Goal: Task Accomplishment & Management: Complete application form

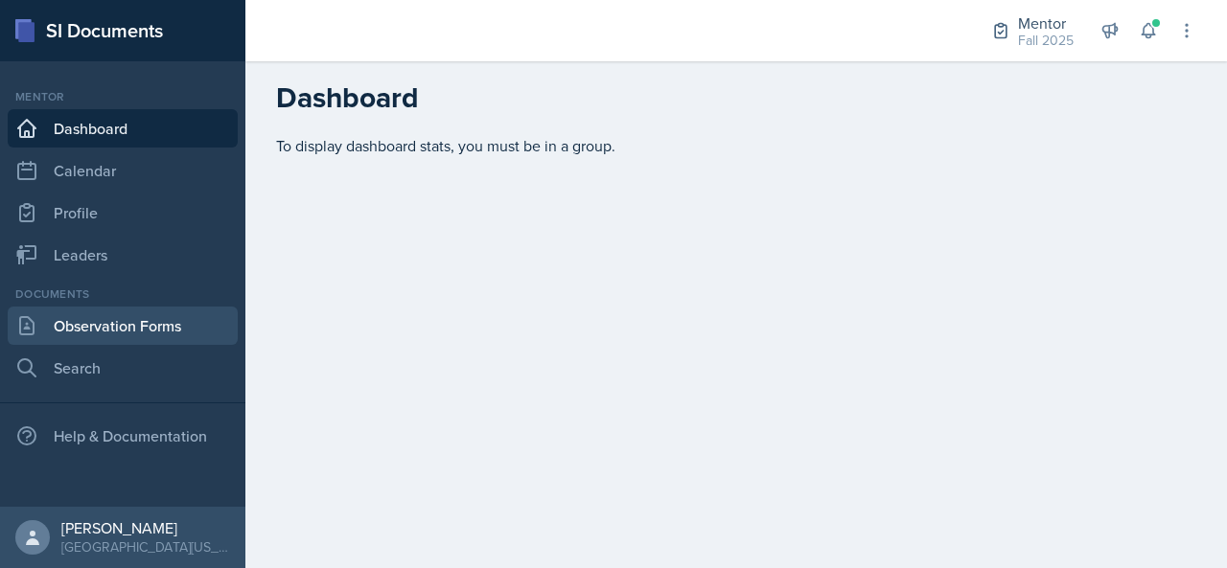
click at [75, 314] on link "Observation Forms" at bounding box center [123, 326] width 230 height 38
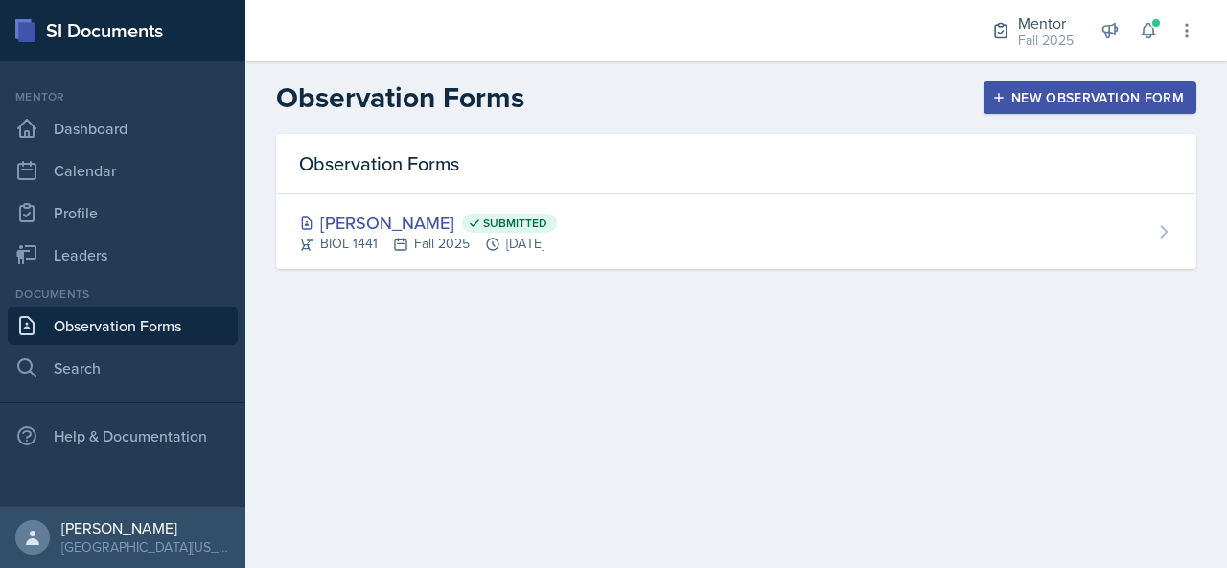
click at [1081, 118] on header "Observation Forms New Observation Form" at bounding box center [736, 97] width 982 height 73
click at [1082, 111] on button "New Observation Form" at bounding box center [1090, 97] width 213 height 33
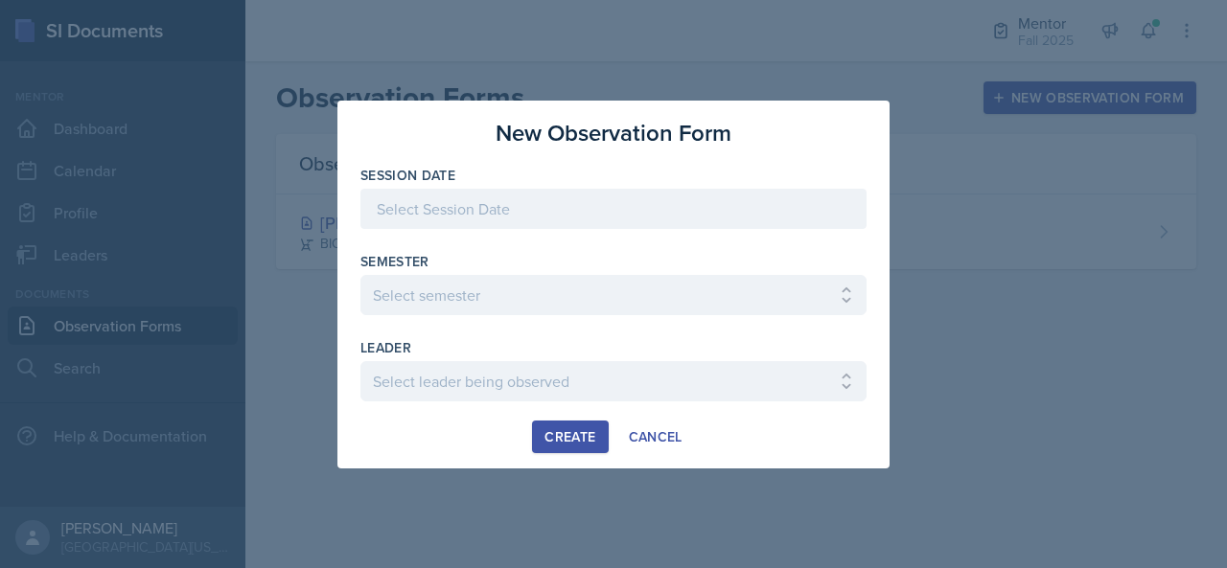
click at [542, 197] on div at bounding box center [613, 209] width 506 height 40
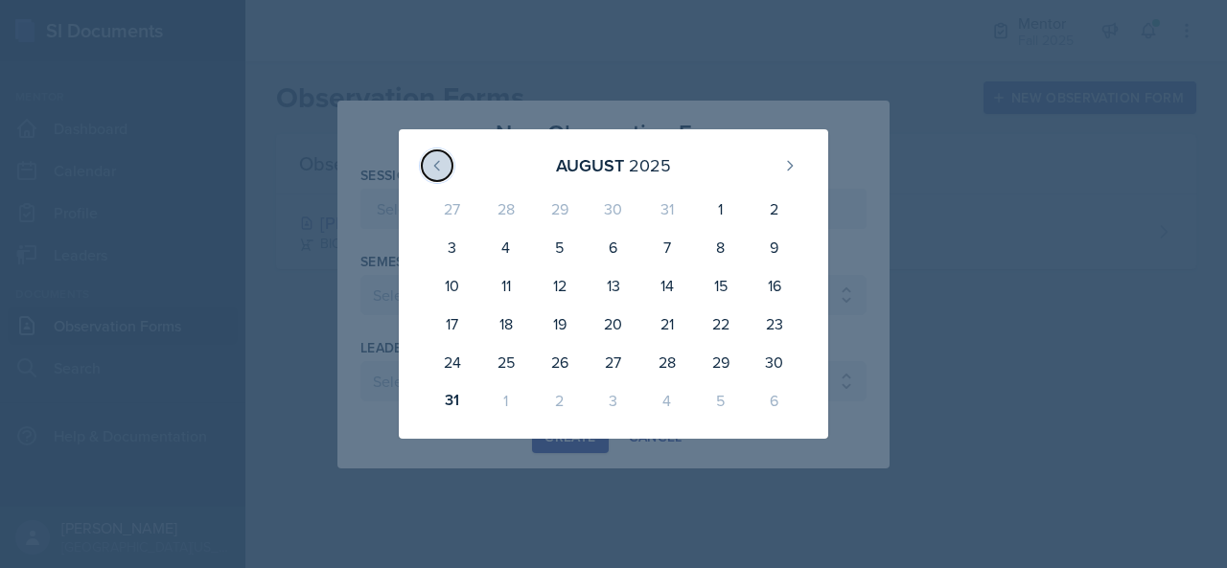
click at [435, 158] on icon at bounding box center [436, 165] width 15 height 15
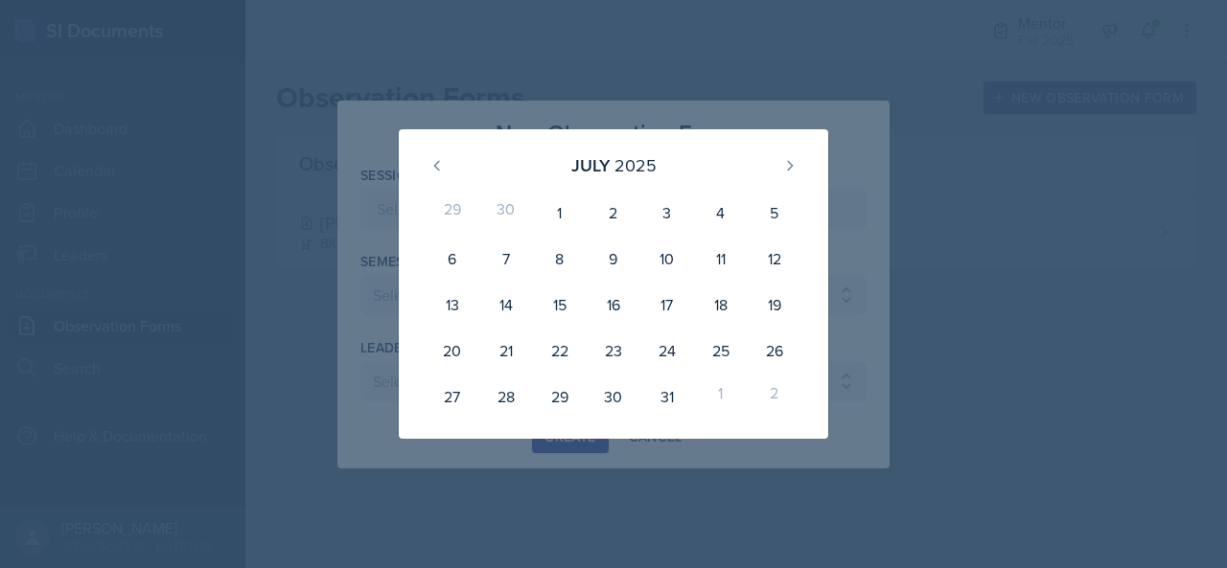
click at [788, 183] on div "[DATE]" at bounding box center [613, 165] width 383 height 41
click at [788, 174] on button at bounding box center [790, 166] width 31 height 31
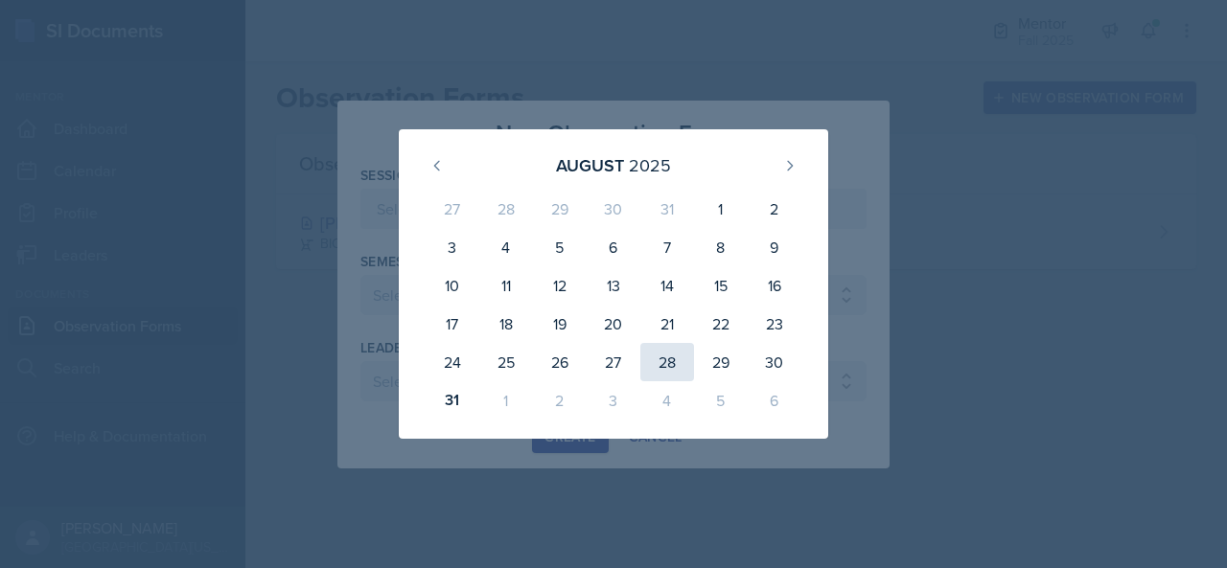
click at [674, 369] on div "28" at bounding box center [667, 362] width 54 height 38
type input "[DATE]"
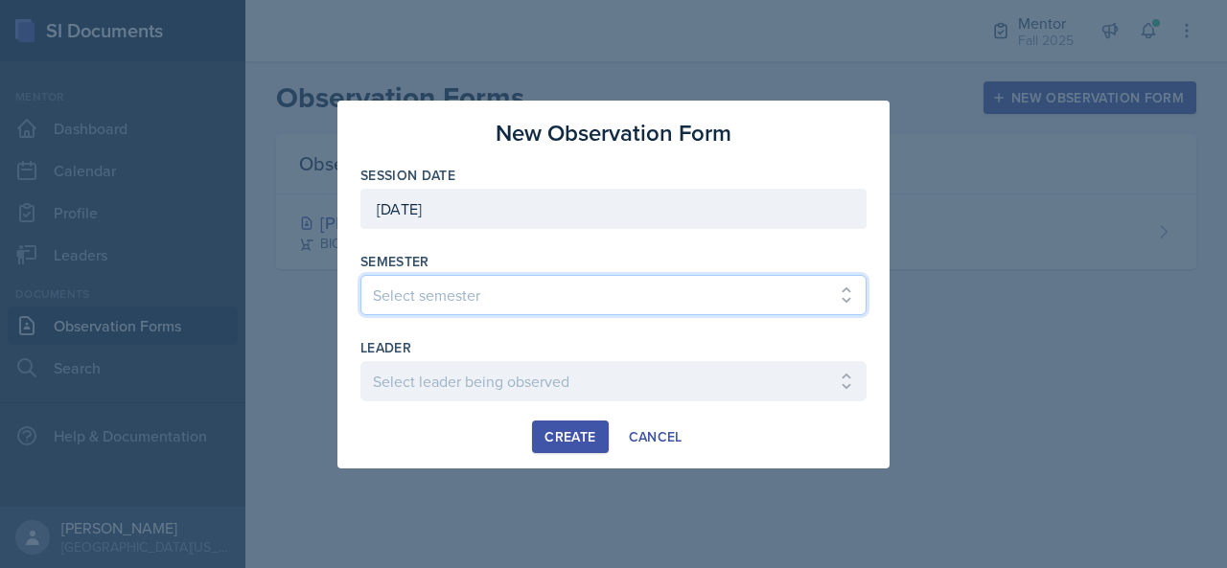
click at [562, 292] on select "Select semester All Fall 2024 Spring 2025 Fall 2025 Spring 2024 Fall 2023" at bounding box center [613, 295] width 506 height 40
select select "a8c40de0-d7eb-4f82-90ee-ac0c6ce45f71"
click at [360, 275] on select "Select semester All Fall 2024 Spring 2025 Fall 2025 Spring 2024 Fall 2023" at bounding box center [613, 295] width 506 height 40
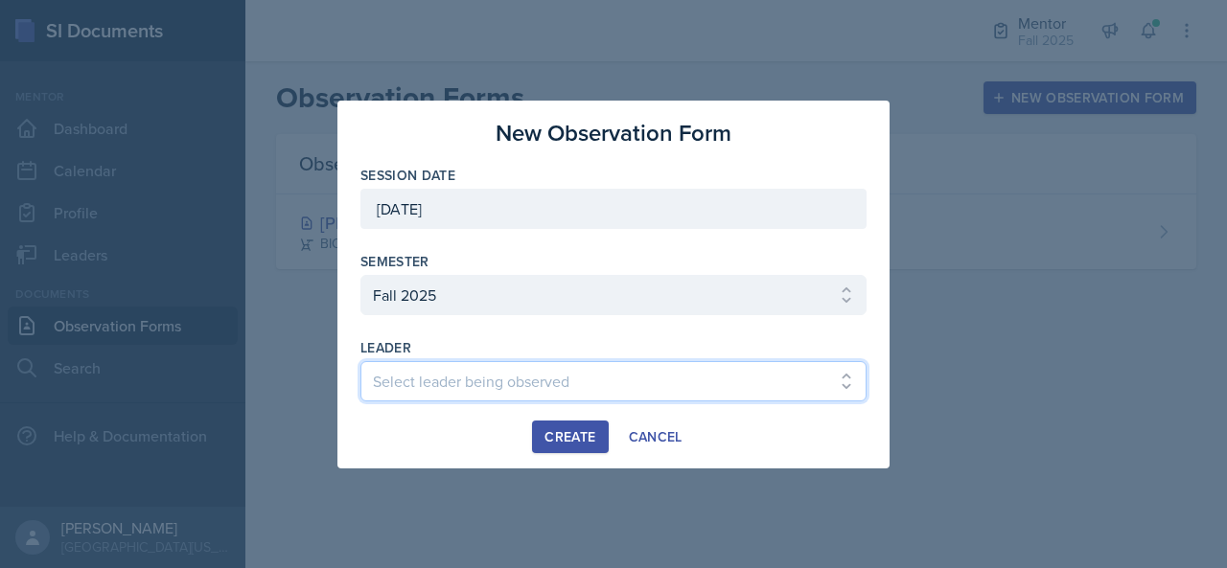
click at [499, 381] on select "Select leader being observed [PERSON_NAME] / NURS 3366 - PATHOPHYSIOLOGIC PROCE…" at bounding box center [613, 381] width 506 height 40
select select "4e976022-e221-4fb8-960c-5c5046338141"
click at [360, 361] on select "Select leader being observed [PERSON_NAME] / NURS 3366 - PATHOPHYSIOLOGIC PROCE…" at bounding box center [613, 381] width 506 height 40
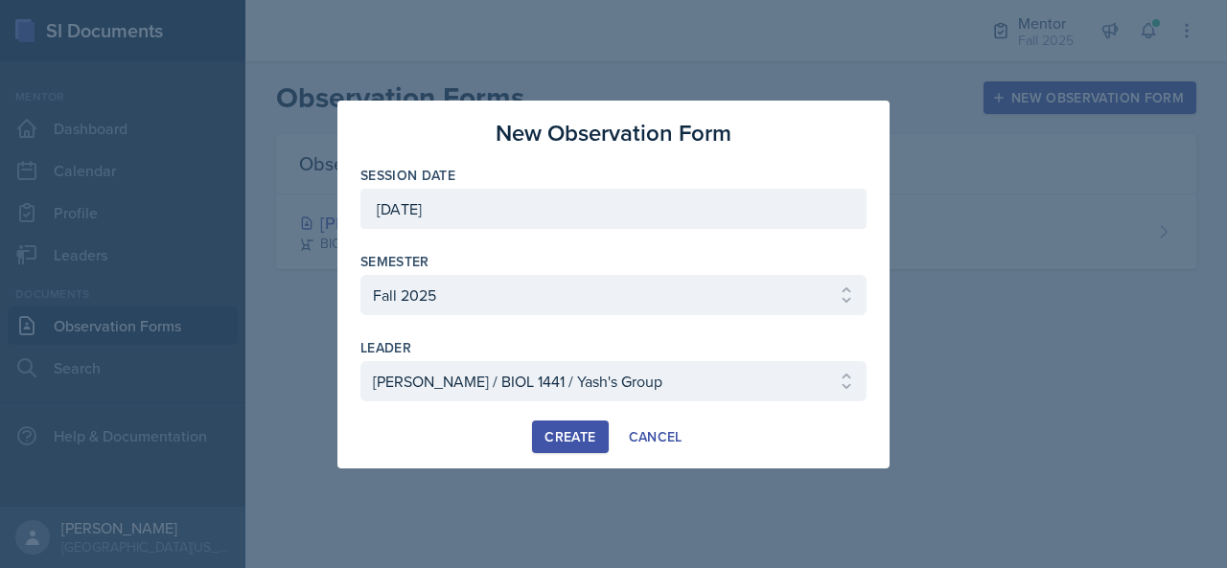
click at [575, 440] on div "Create" at bounding box center [570, 436] width 51 height 15
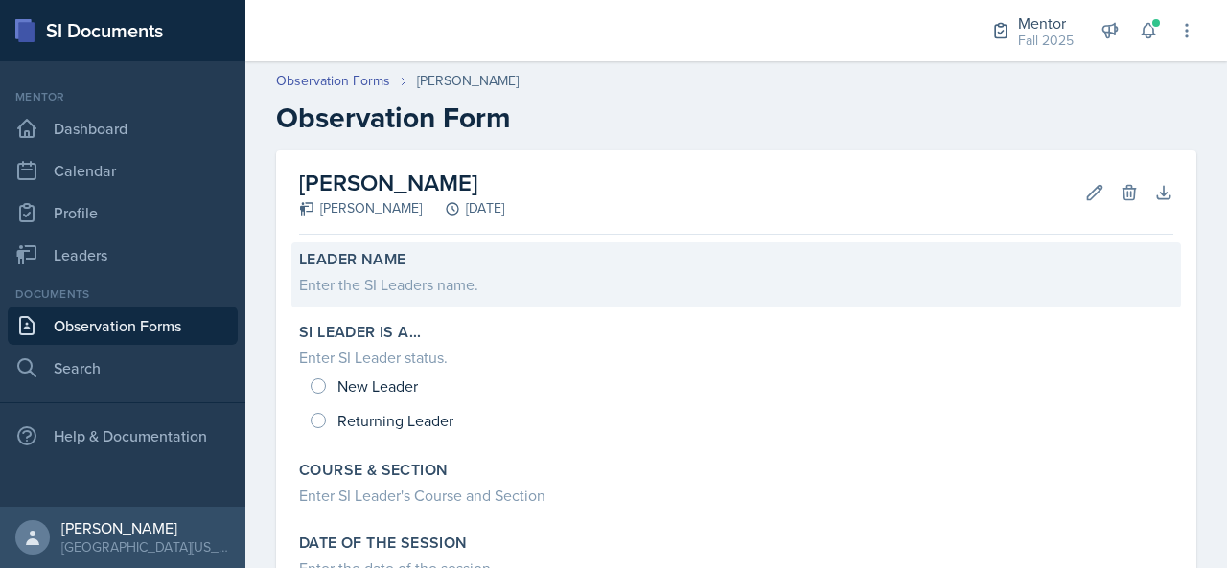
click at [445, 273] on div "Enter the SI Leaders name." at bounding box center [736, 284] width 874 height 23
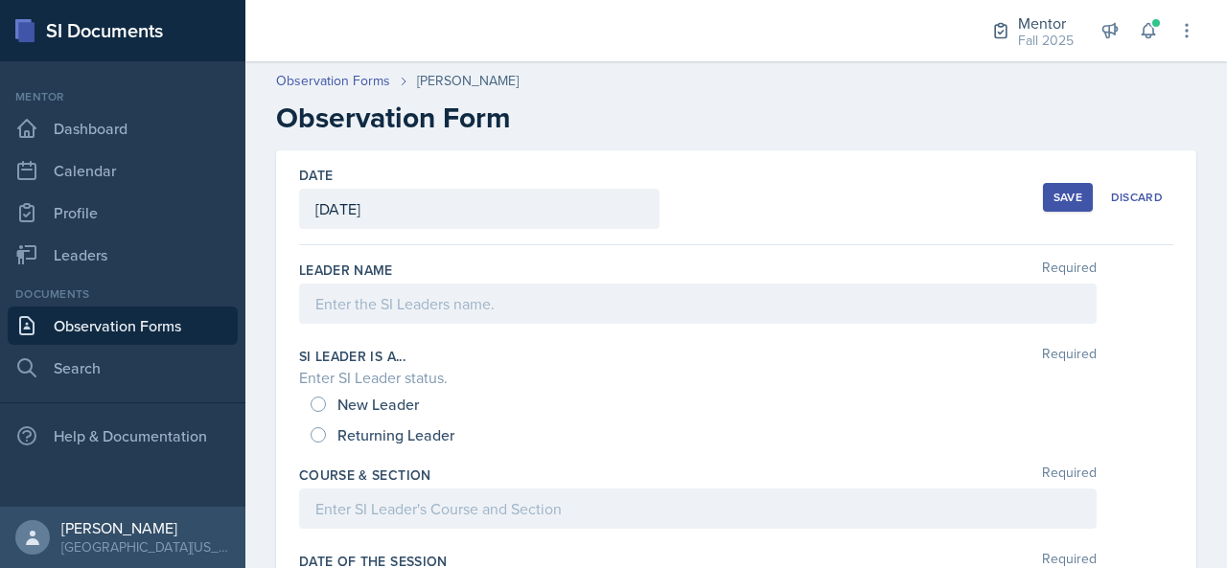
click at [440, 298] on div at bounding box center [698, 304] width 798 height 40
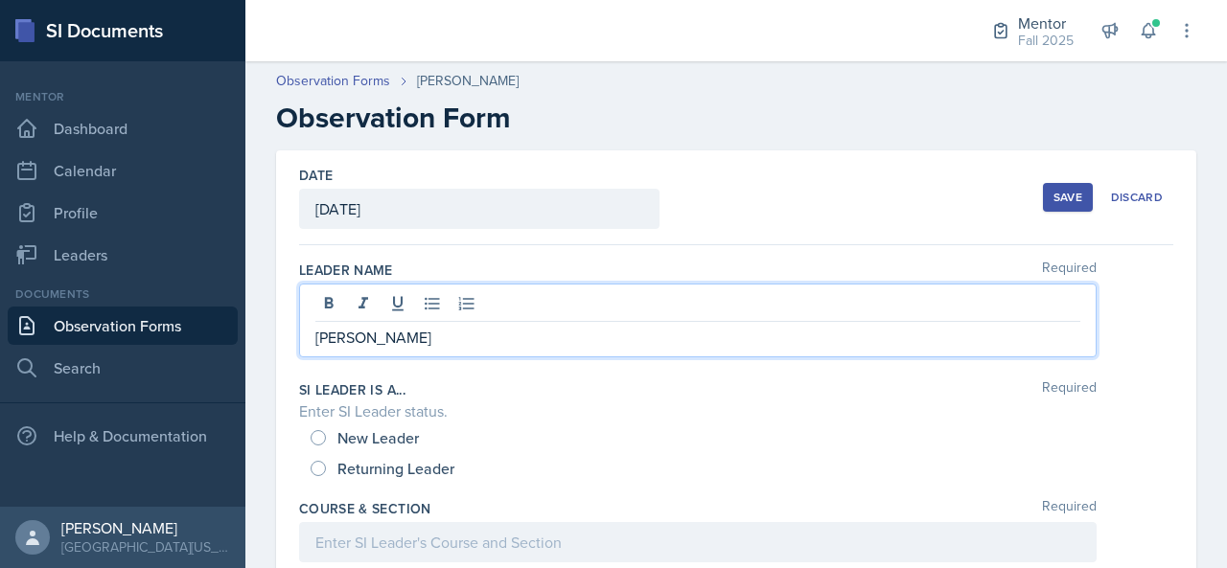
click at [354, 442] on span "New Leader" at bounding box center [377, 438] width 81 height 19
click at [326, 442] on input "New Leader" at bounding box center [318, 437] width 15 height 15
radio input "true"
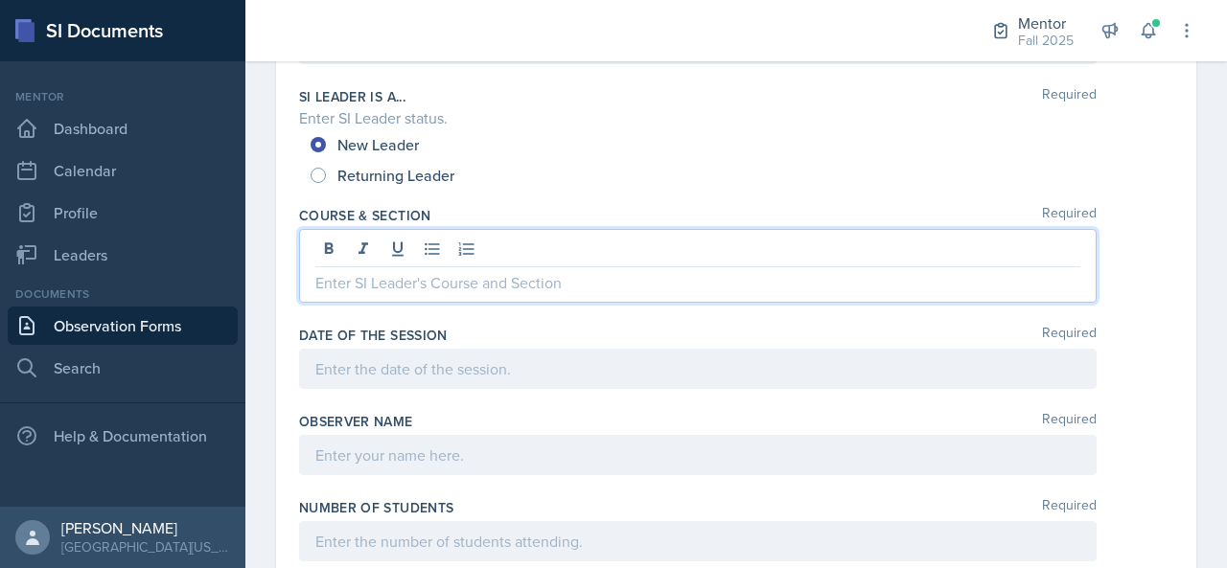
click at [352, 271] on p at bounding box center [697, 282] width 765 height 23
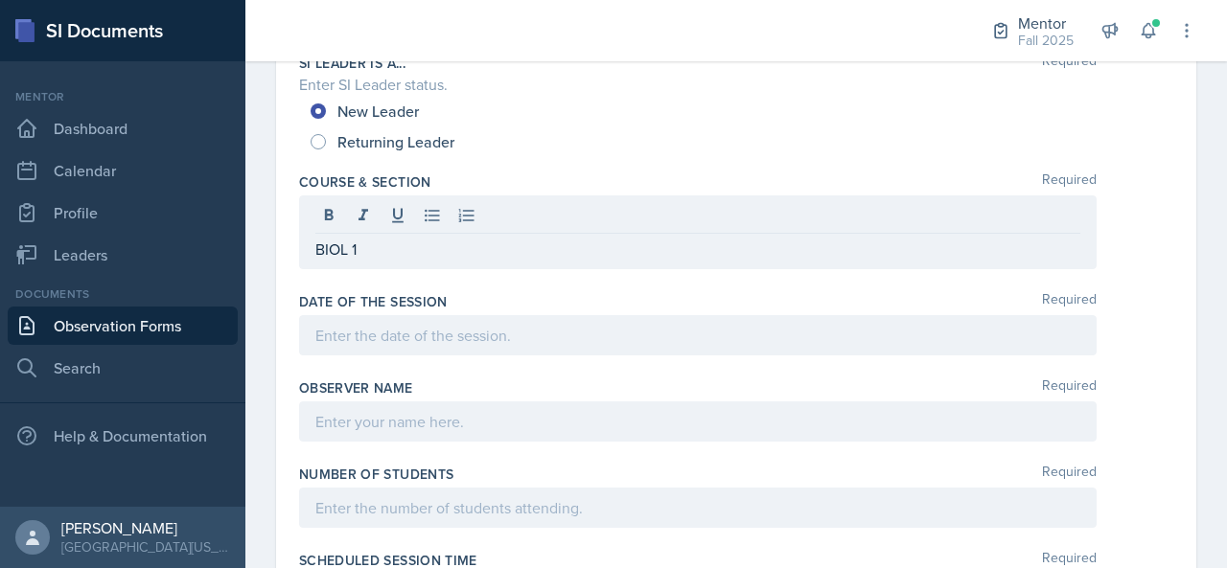
click at [477, 243] on p "BIOL 1" at bounding box center [697, 249] width 765 height 23
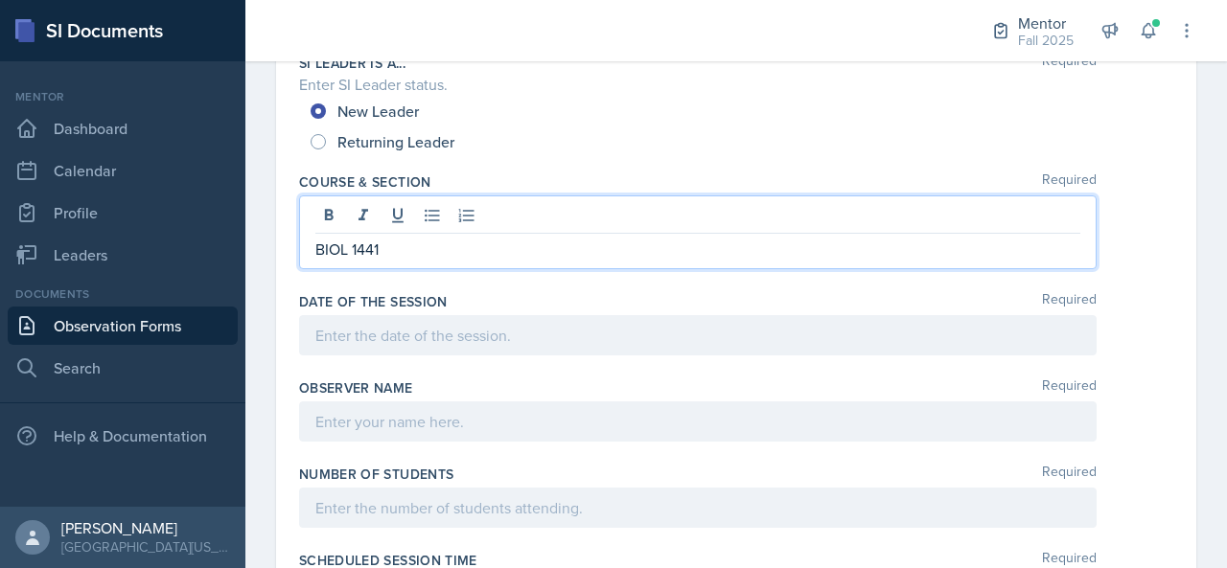
click at [531, 340] on div at bounding box center [698, 335] width 798 height 40
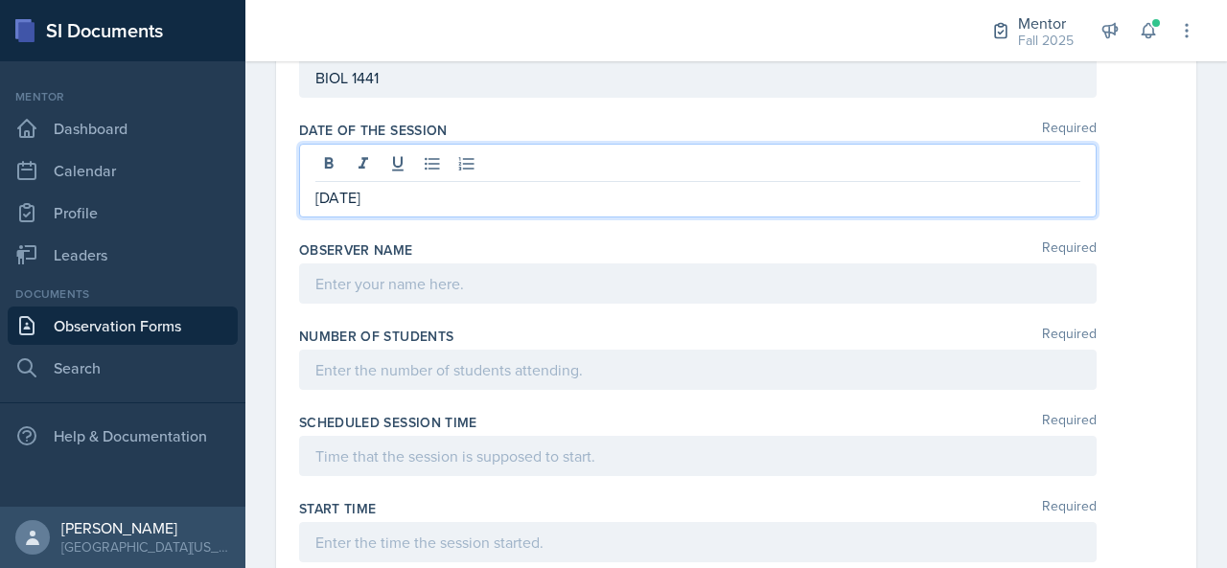
scroll to position [432, 0]
click at [468, 254] on div "Observer name Required" at bounding box center [736, 249] width 874 height 19
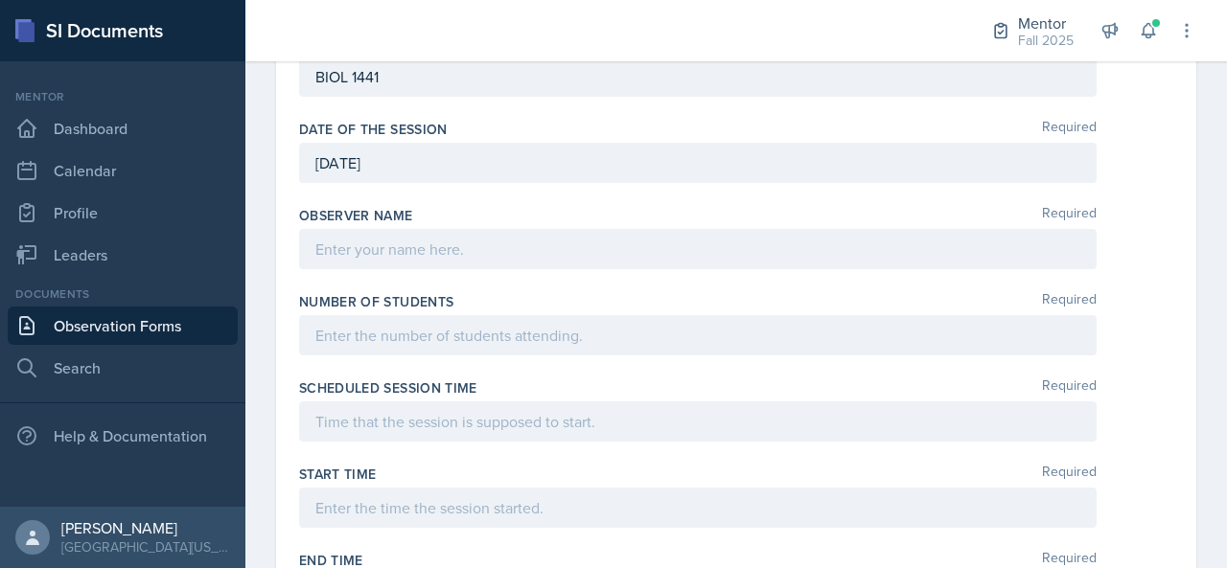
click at [452, 256] on div at bounding box center [698, 249] width 798 height 40
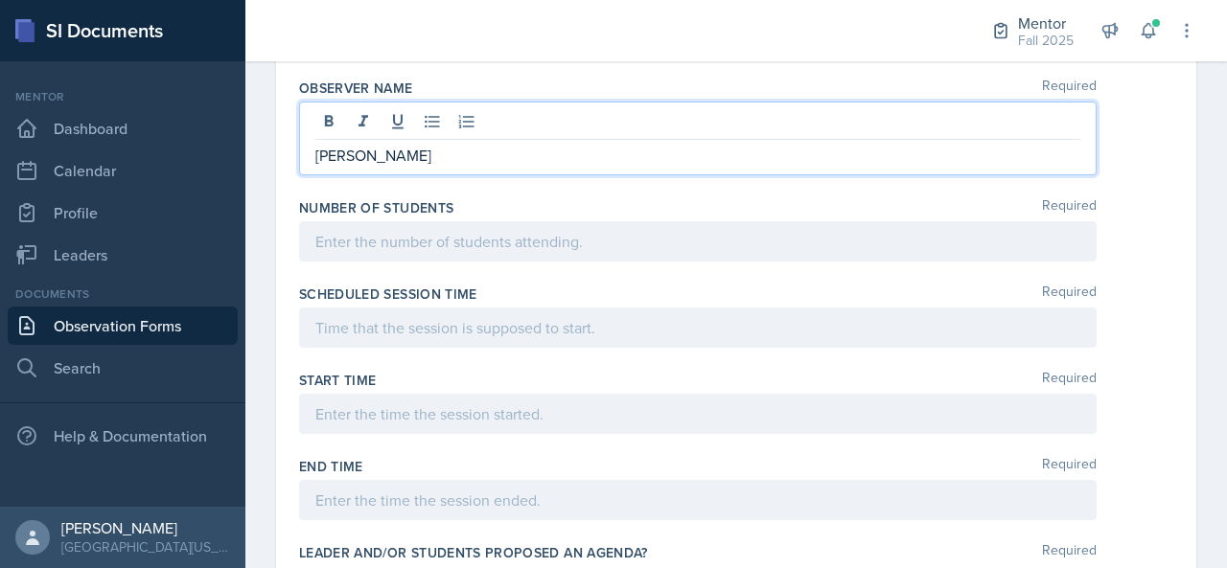
scroll to position [561, 0]
click at [435, 206] on label "Number of Students" at bounding box center [376, 206] width 154 height 19
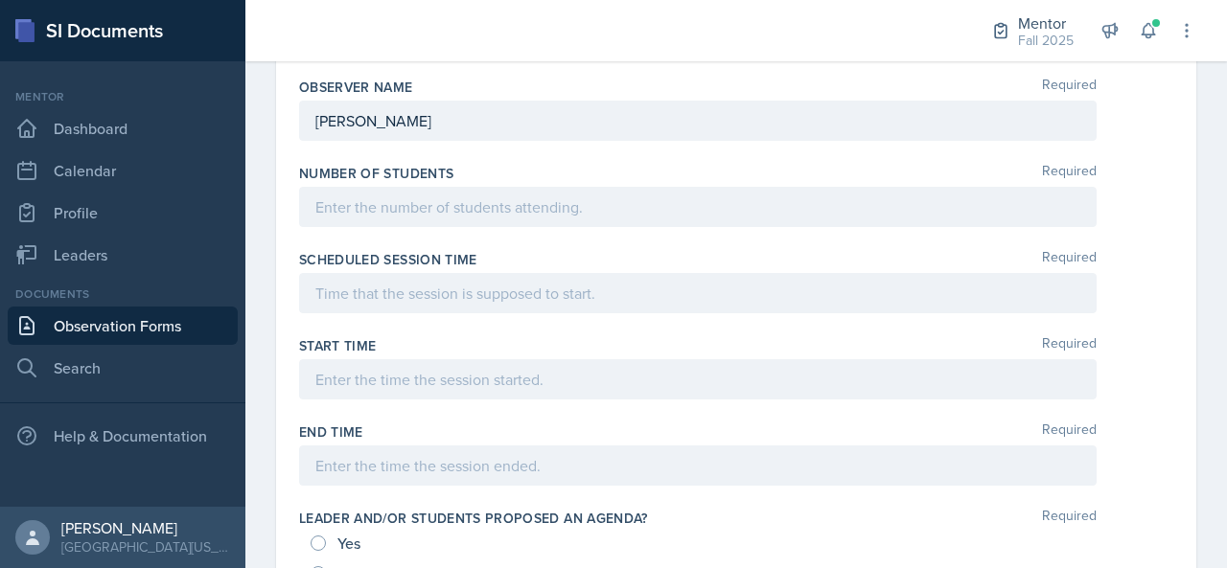
click at [433, 187] on div at bounding box center [698, 207] width 798 height 40
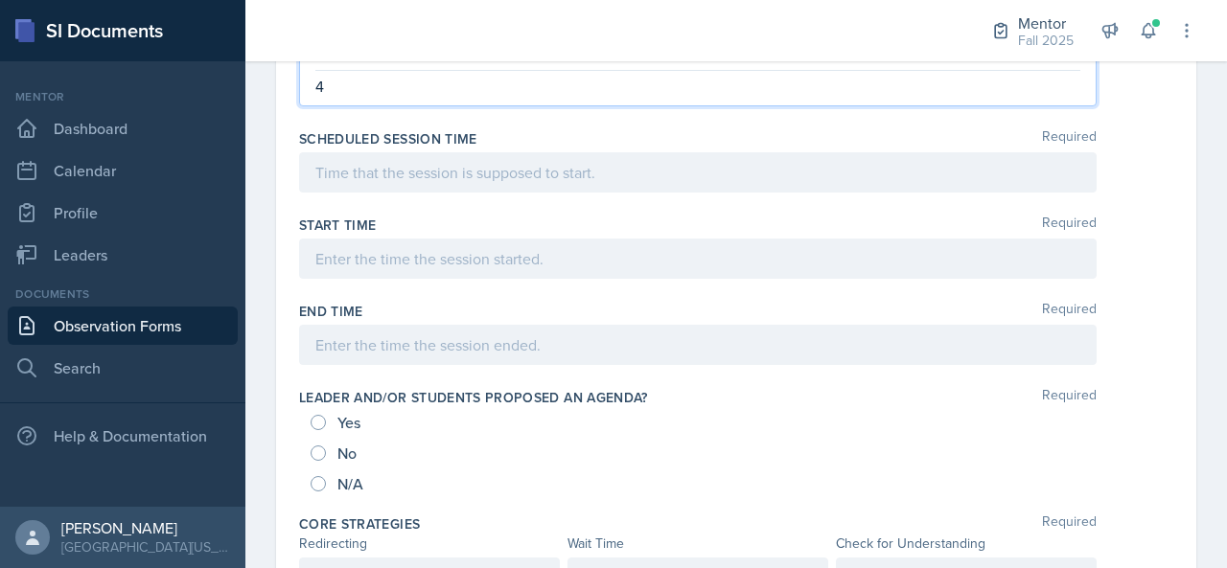
click at [404, 164] on p at bounding box center [697, 172] width 765 height 23
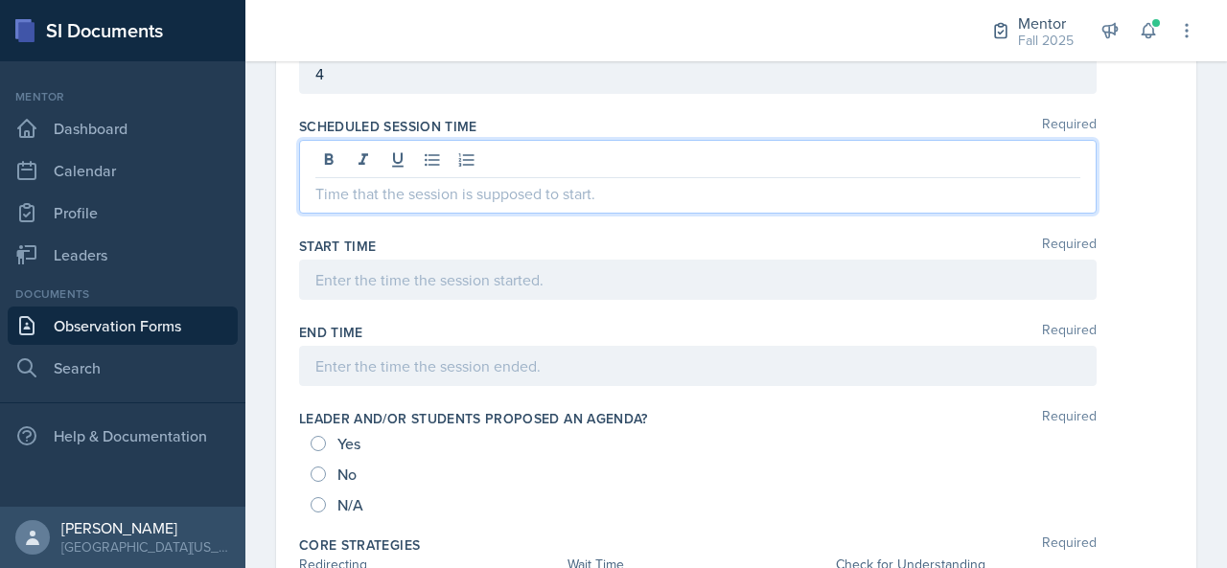
scroll to position [692, 0]
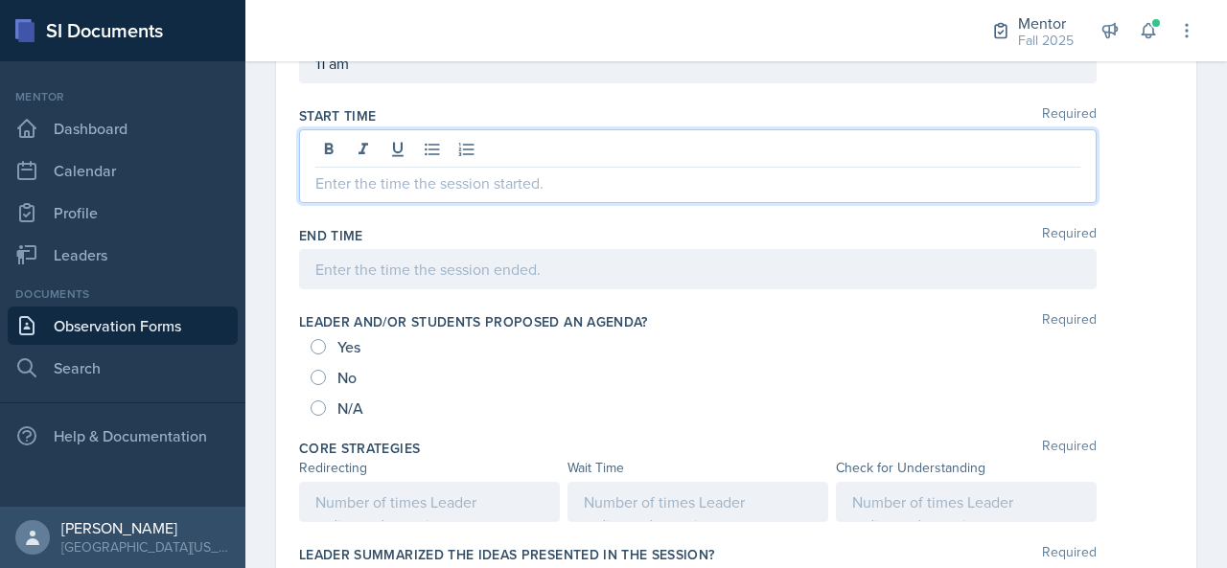
click at [368, 172] on p at bounding box center [697, 183] width 765 height 23
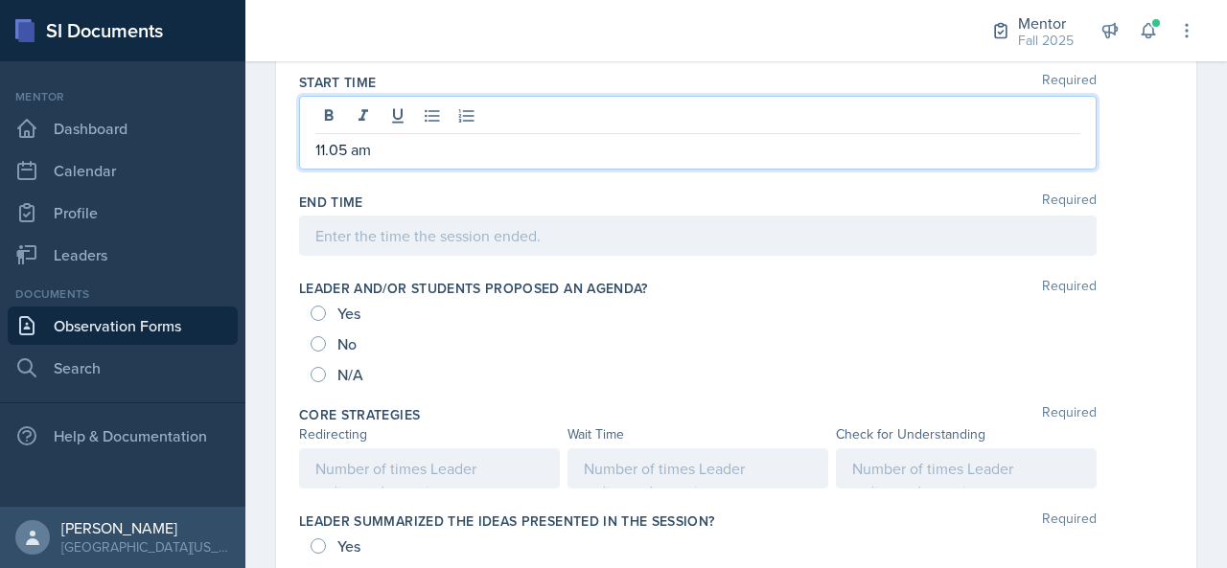
click at [347, 149] on p "11.05 am" at bounding box center [697, 149] width 765 height 23
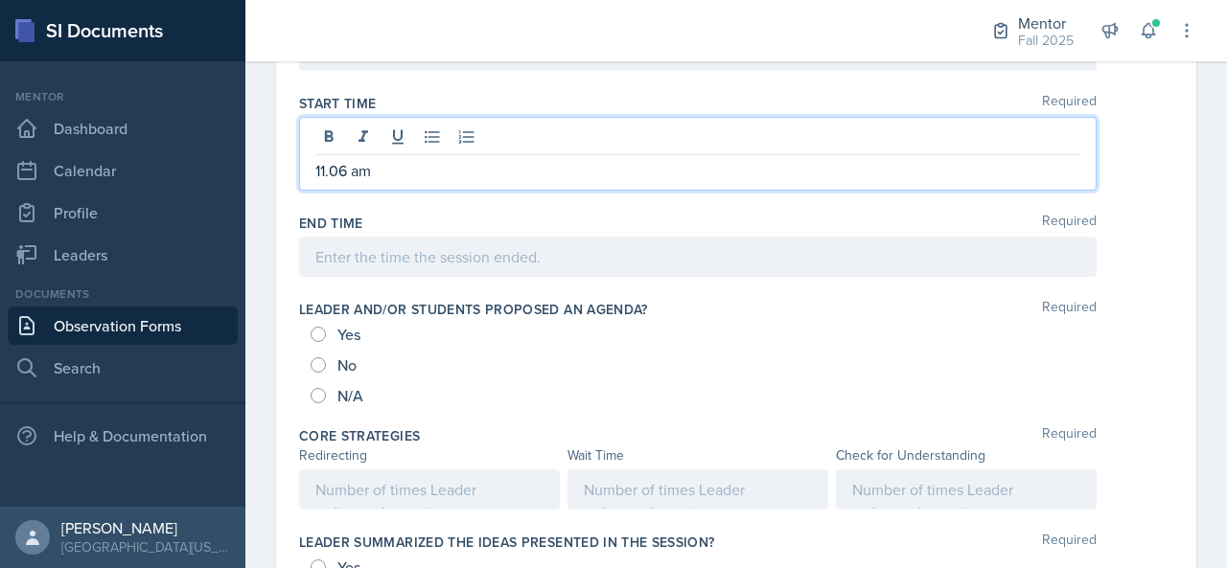
click at [357, 264] on div at bounding box center [698, 257] width 798 height 40
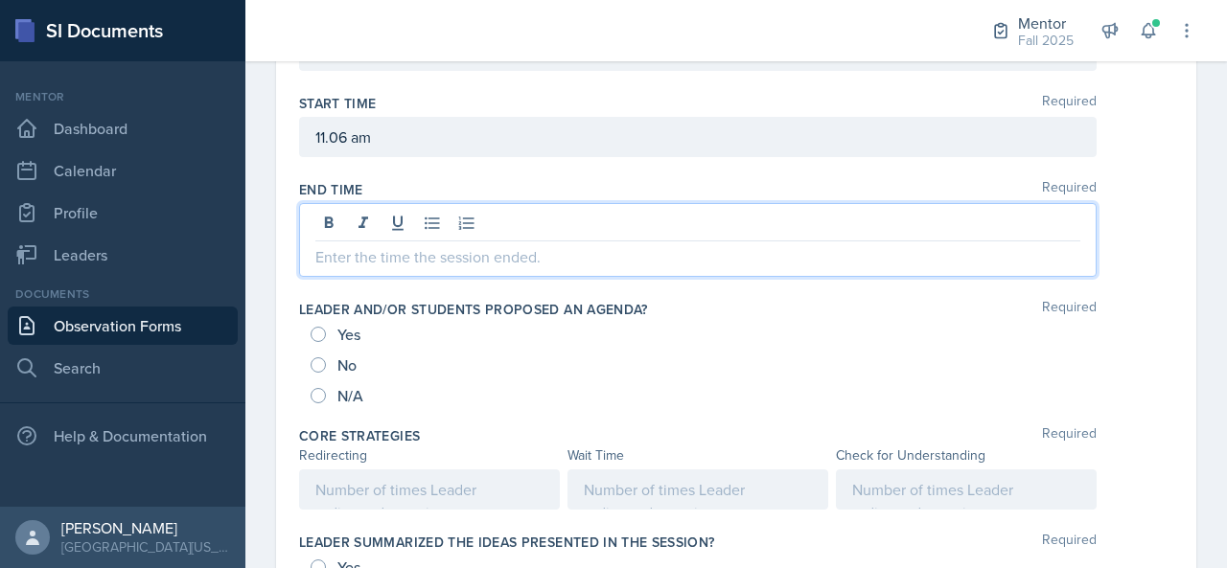
scroll to position [837, 0]
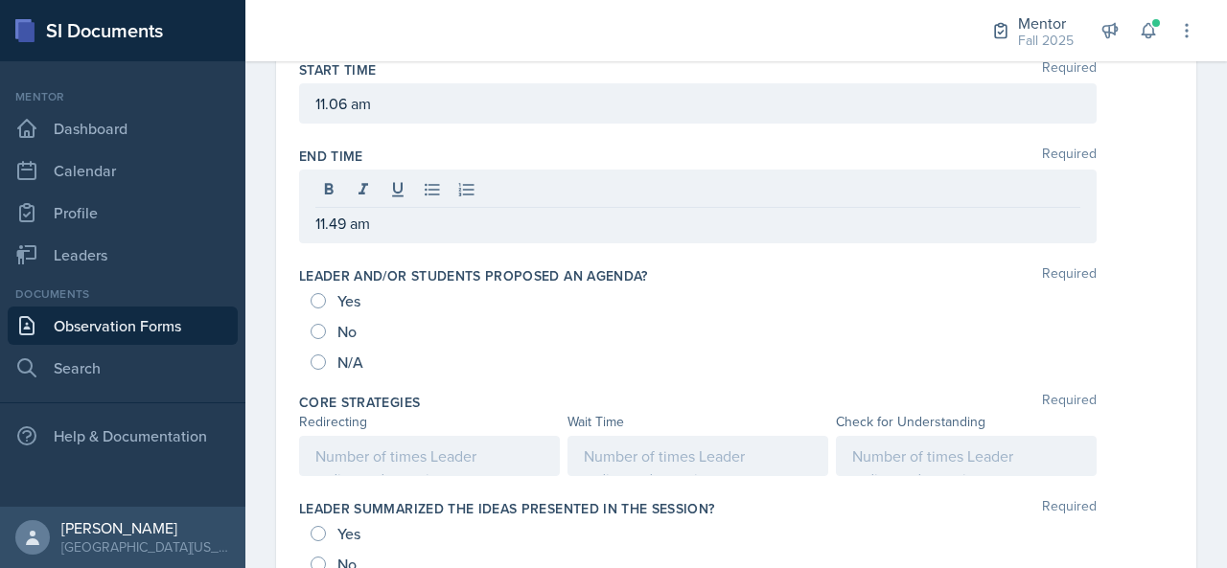
click at [349, 301] on span "Yes" at bounding box center [348, 300] width 23 height 19
click at [326, 301] on input "Yes" at bounding box center [318, 300] width 15 height 15
radio input "true"
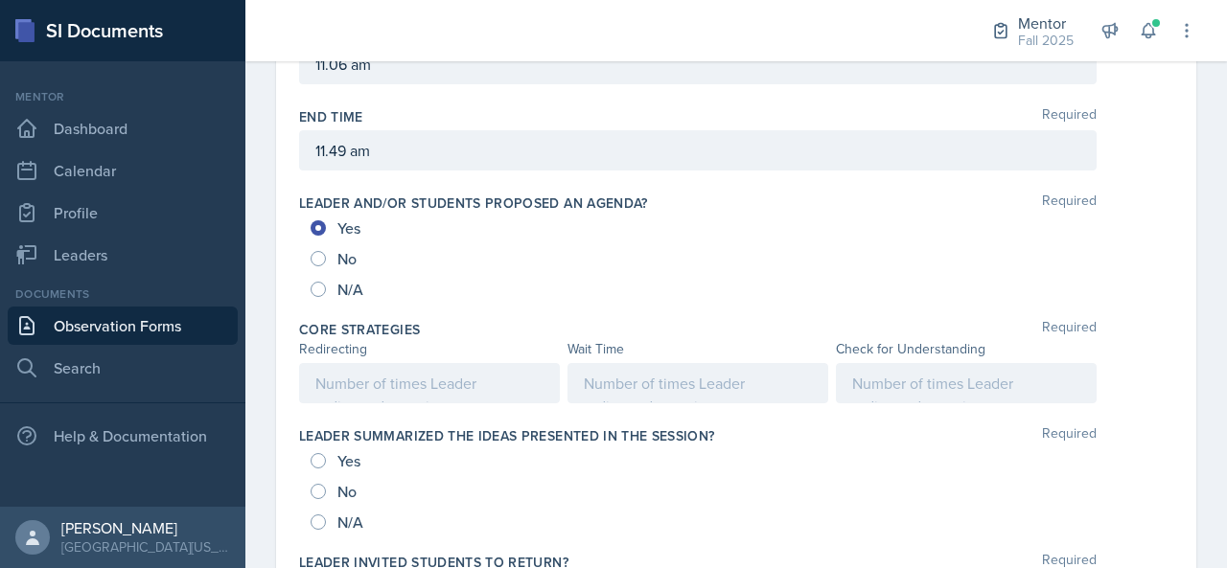
click at [454, 377] on p at bounding box center [429, 383] width 228 height 23
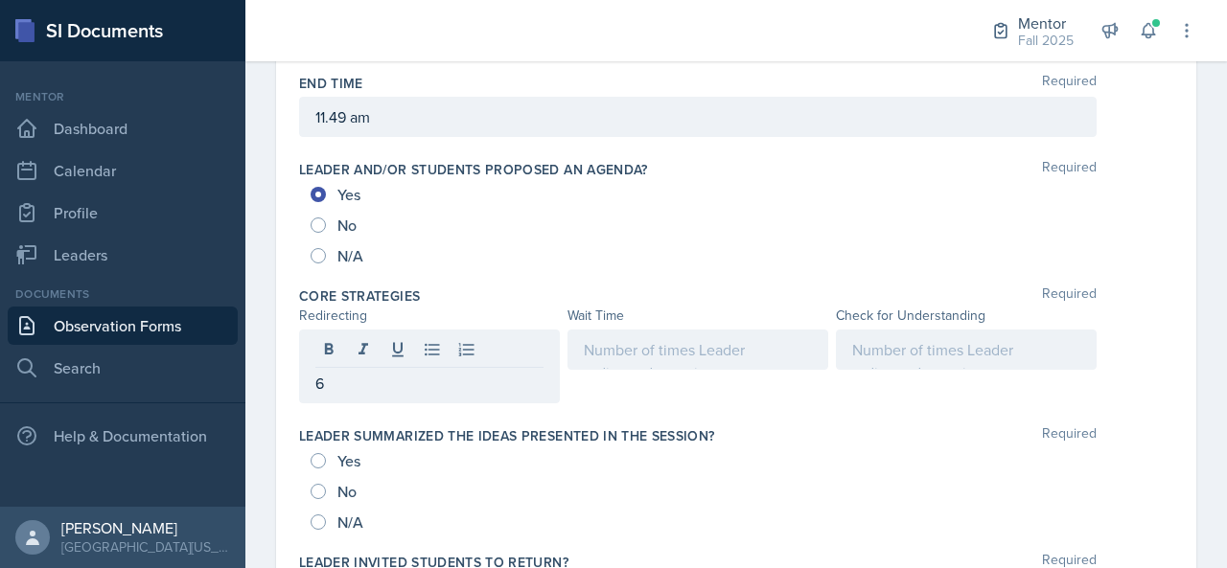
click at [688, 363] on div at bounding box center [698, 367] width 261 height 74
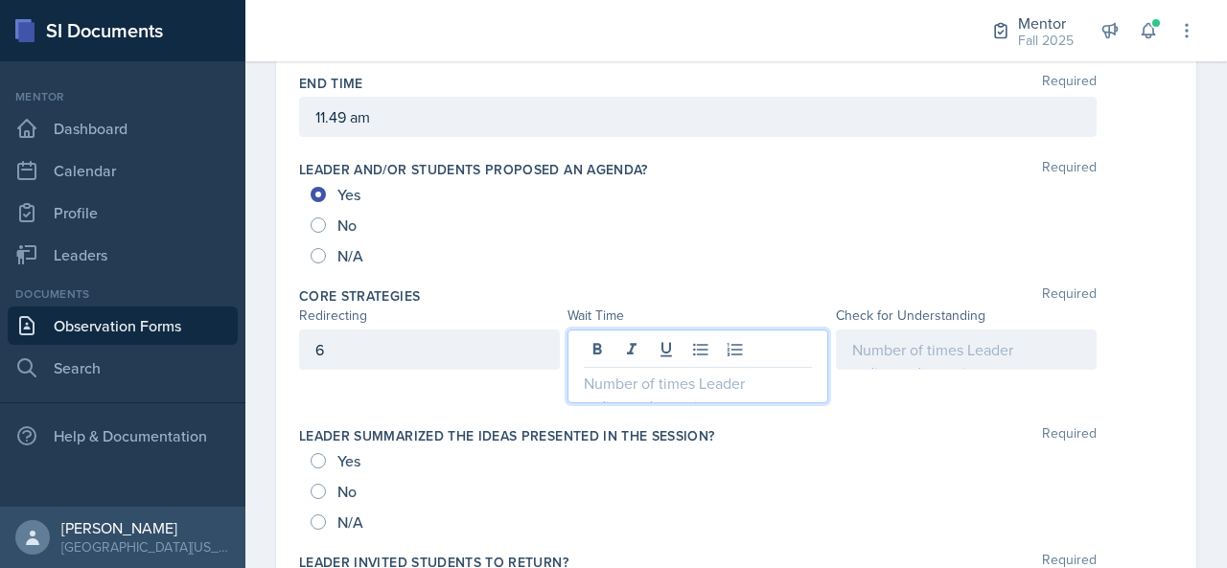
click at [706, 351] on div at bounding box center [698, 367] width 261 height 74
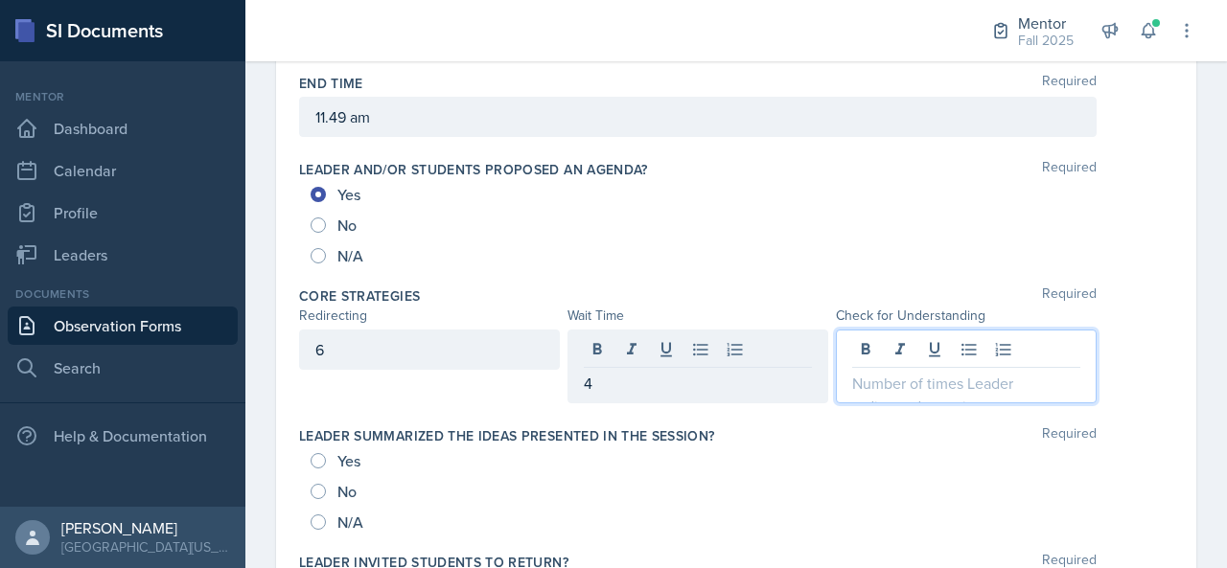
click at [903, 352] on div at bounding box center [966, 367] width 261 height 74
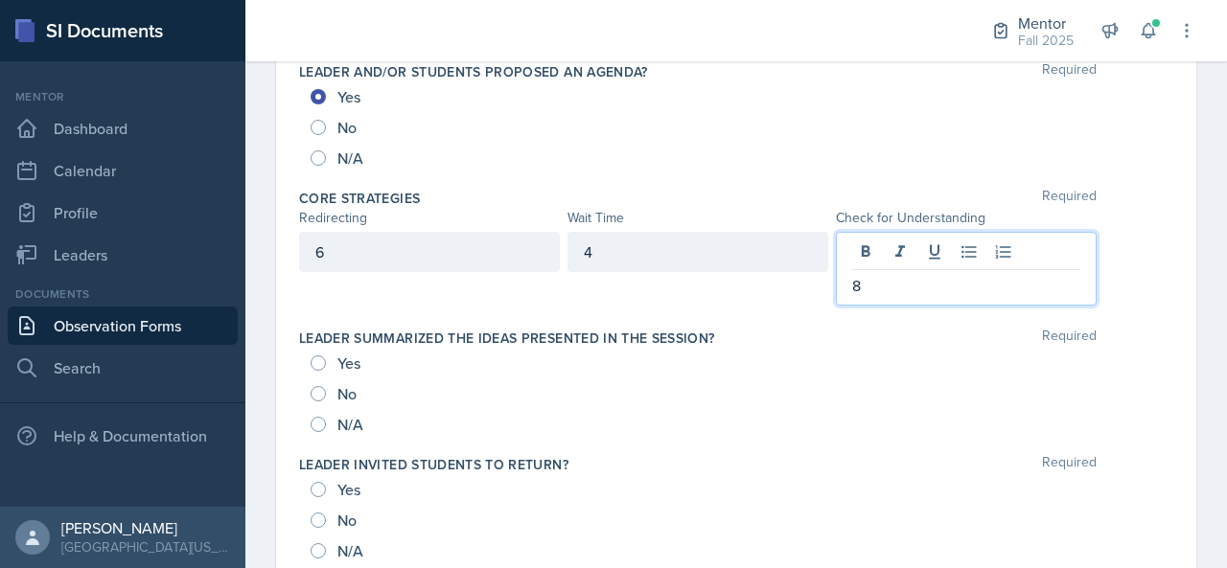
scroll to position [1010, 0]
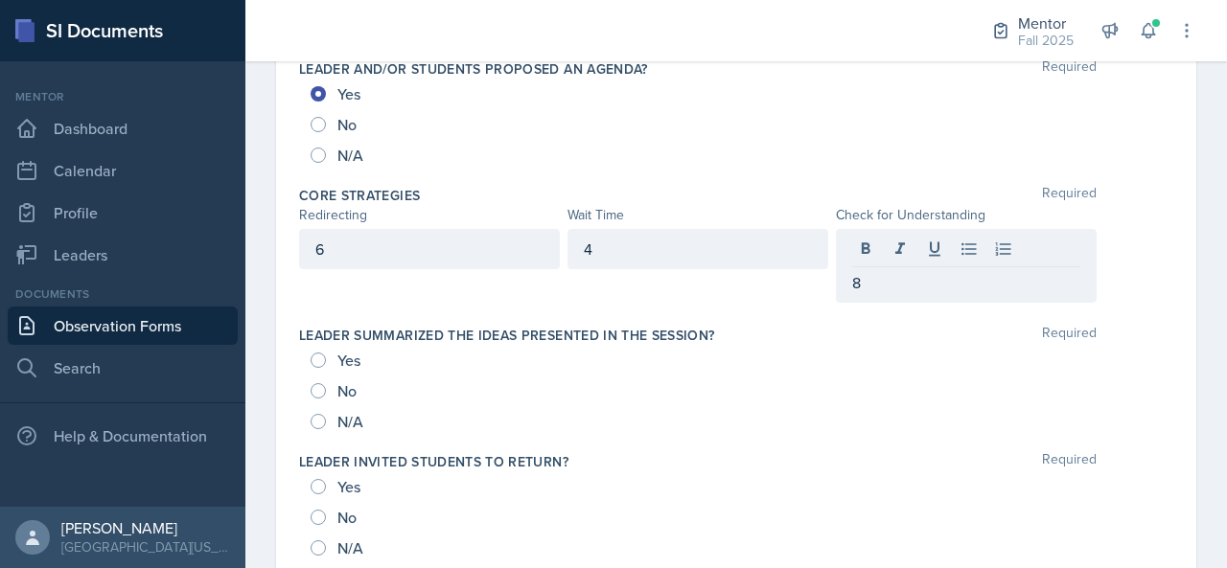
click at [349, 357] on span "Yes" at bounding box center [348, 360] width 23 height 19
click at [326, 357] on input "Yes" at bounding box center [318, 360] width 15 height 15
radio input "true"
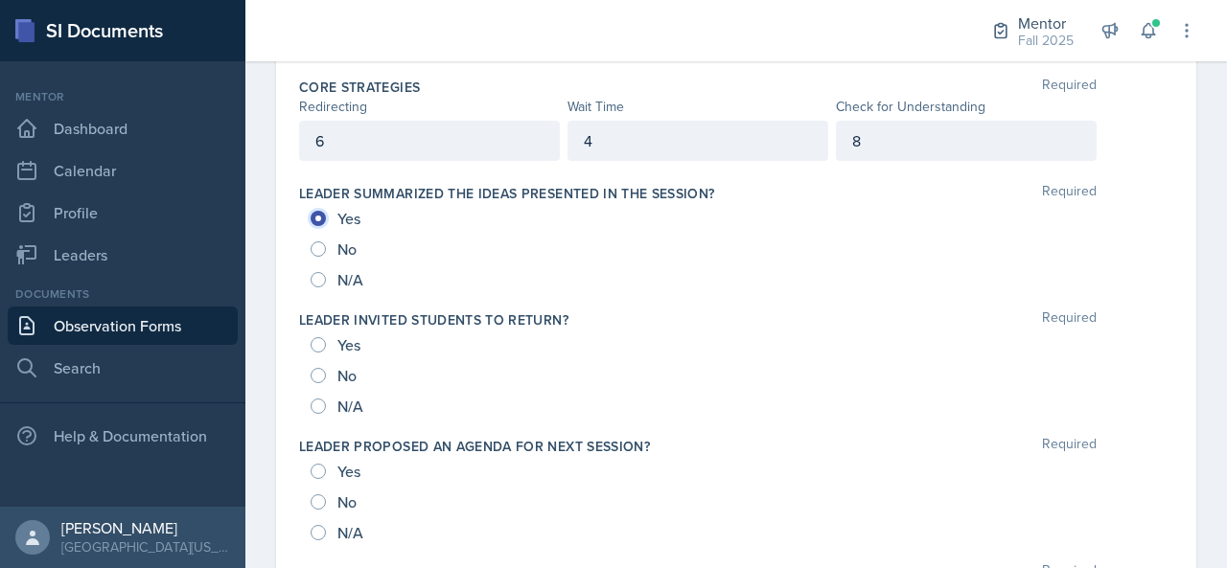
scroll to position [1129, 0]
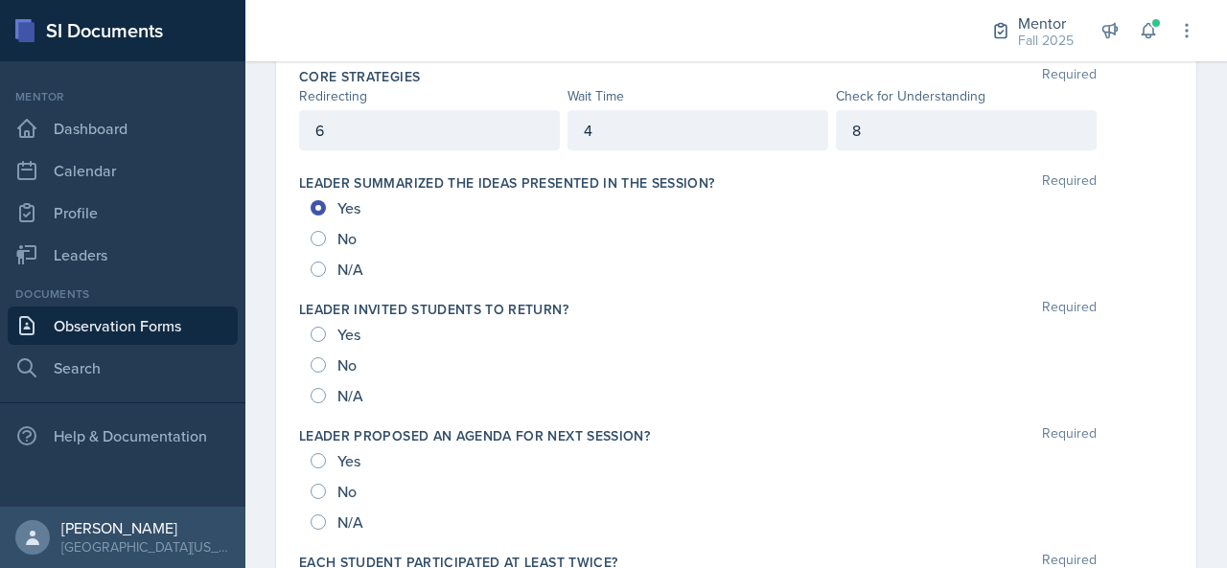
click at [338, 328] on span "Yes" at bounding box center [348, 334] width 23 height 19
click at [326, 328] on input "Yes" at bounding box center [318, 334] width 15 height 15
radio input "true"
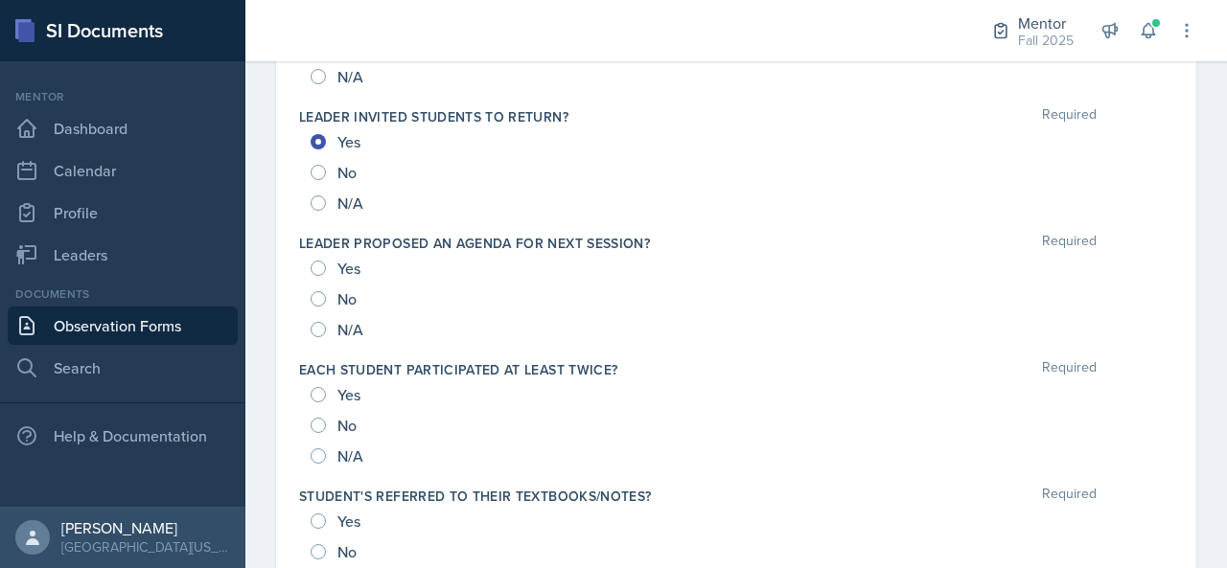
click at [351, 267] on span "Yes" at bounding box center [348, 268] width 23 height 19
click at [326, 267] on input "Yes" at bounding box center [318, 268] width 15 height 15
radio input "true"
click at [346, 390] on span "Yes" at bounding box center [348, 394] width 23 height 19
click at [326, 390] on input "Yes" at bounding box center [318, 394] width 15 height 15
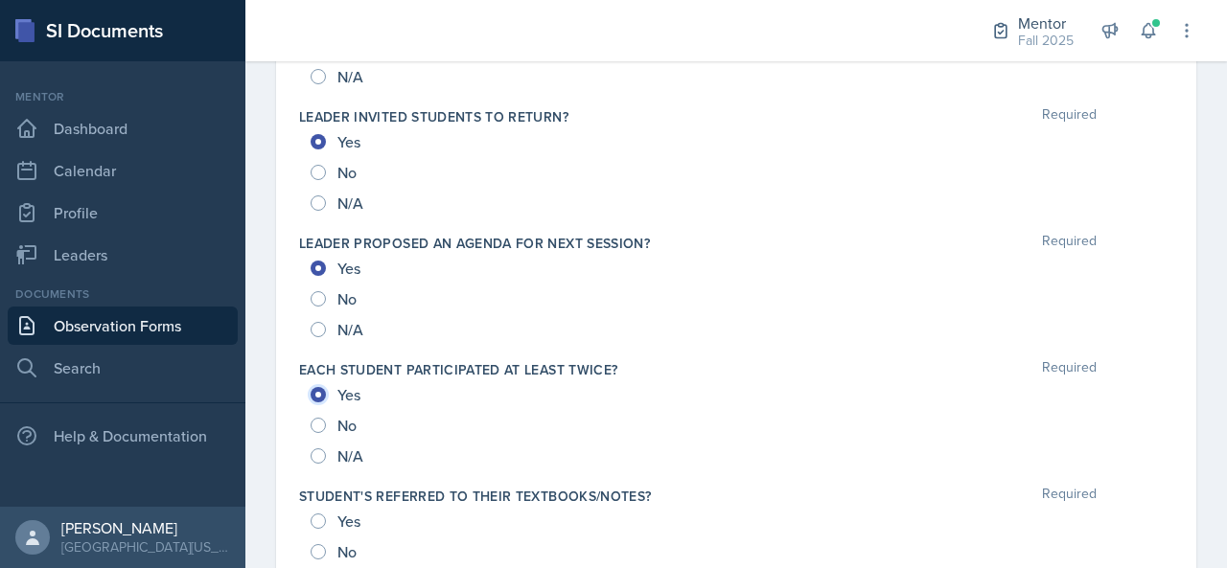
radio input "true"
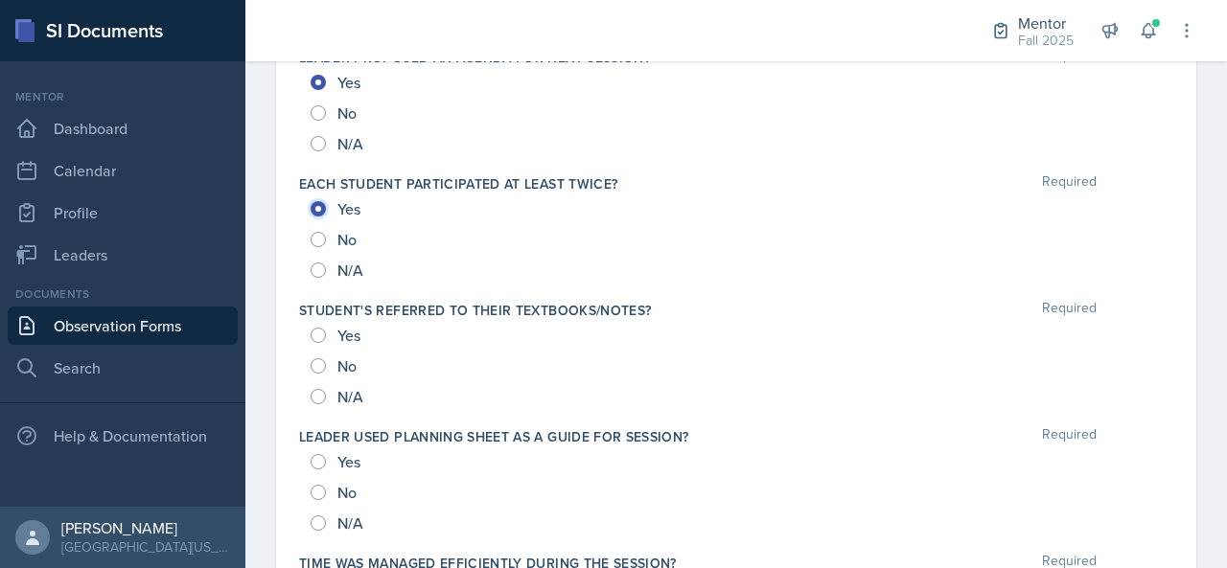
scroll to position [1511, 0]
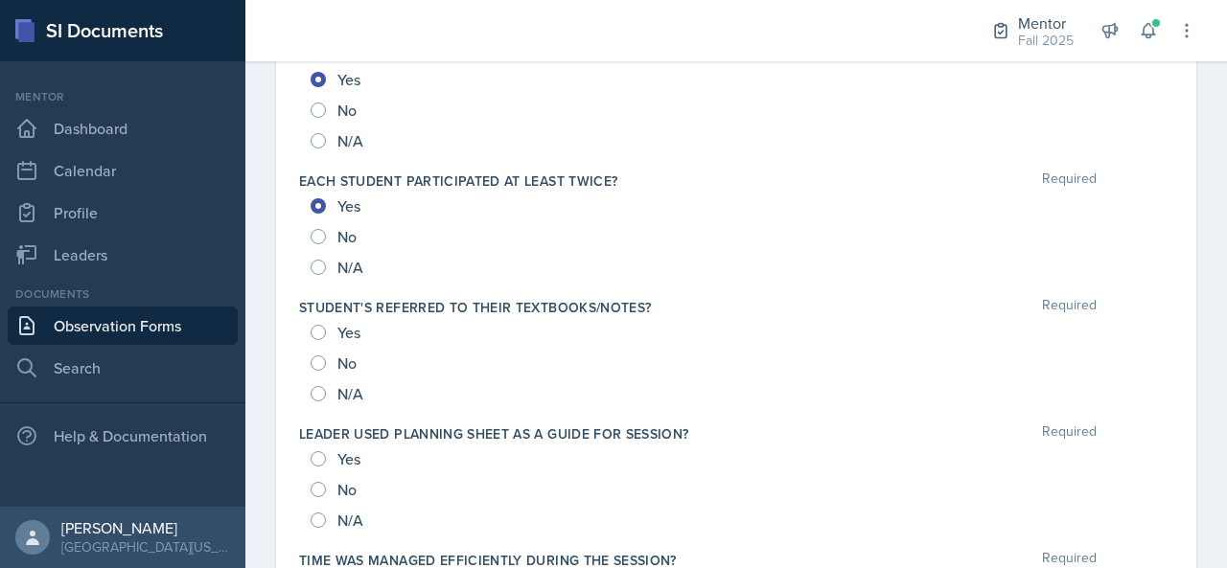
click at [349, 323] on span "Yes" at bounding box center [348, 332] width 23 height 19
click at [326, 325] on input "Yes" at bounding box center [318, 332] width 15 height 15
radio input "true"
click at [359, 459] on span "Yes" at bounding box center [348, 459] width 23 height 19
click at [326, 459] on input "Yes" at bounding box center [318, 459] width 15 height 15
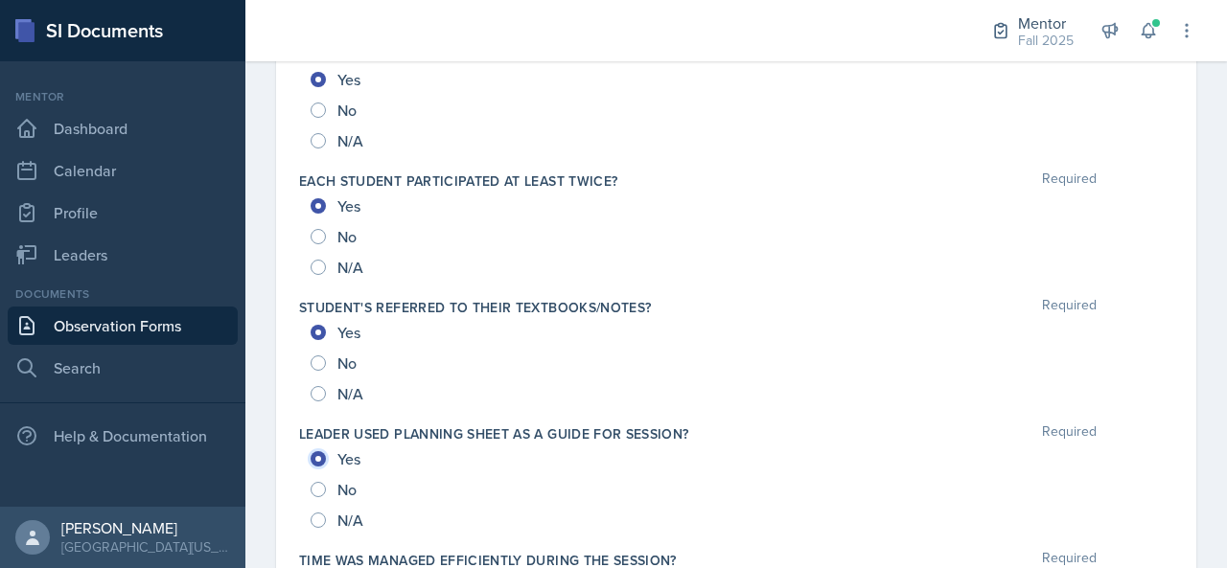
radio input "true"
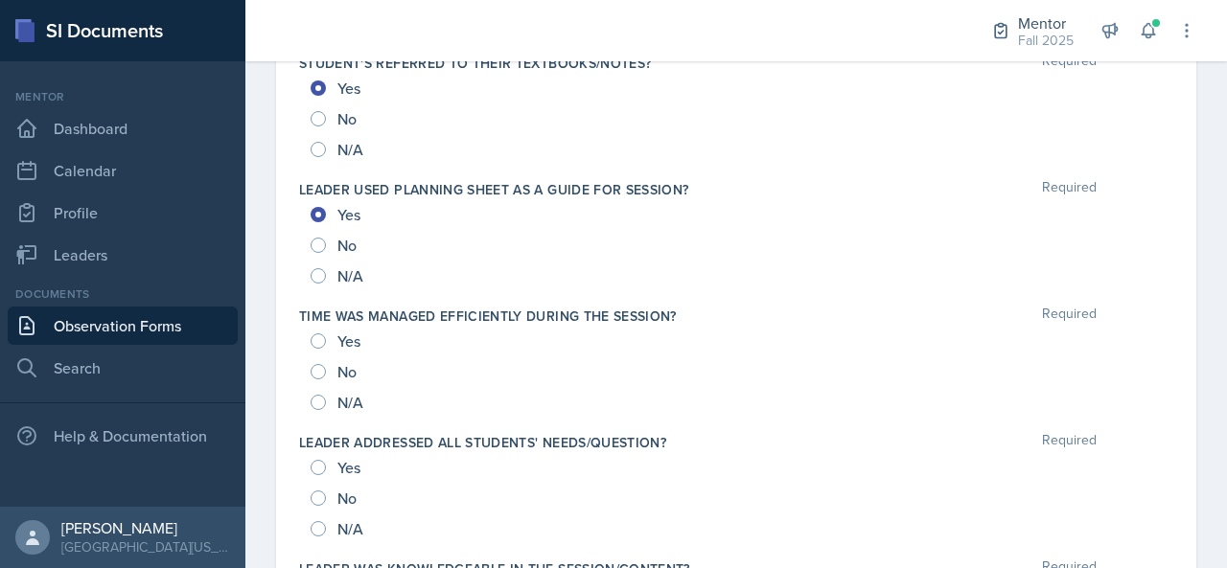
click at [328, 330] on div "Yes" at bounding box center [338, 341] width 54 height 31
click at [343, 332] on span "Yes" at bounding box center [348, 341] width 23 height 19
click at [326, 334] on input "Yes" at bounding box center [318, 341] width 15 height 15
radio input "true"
click at [357, 463] on span "Yes" at bounding box center [348, 467] width 23 height 19
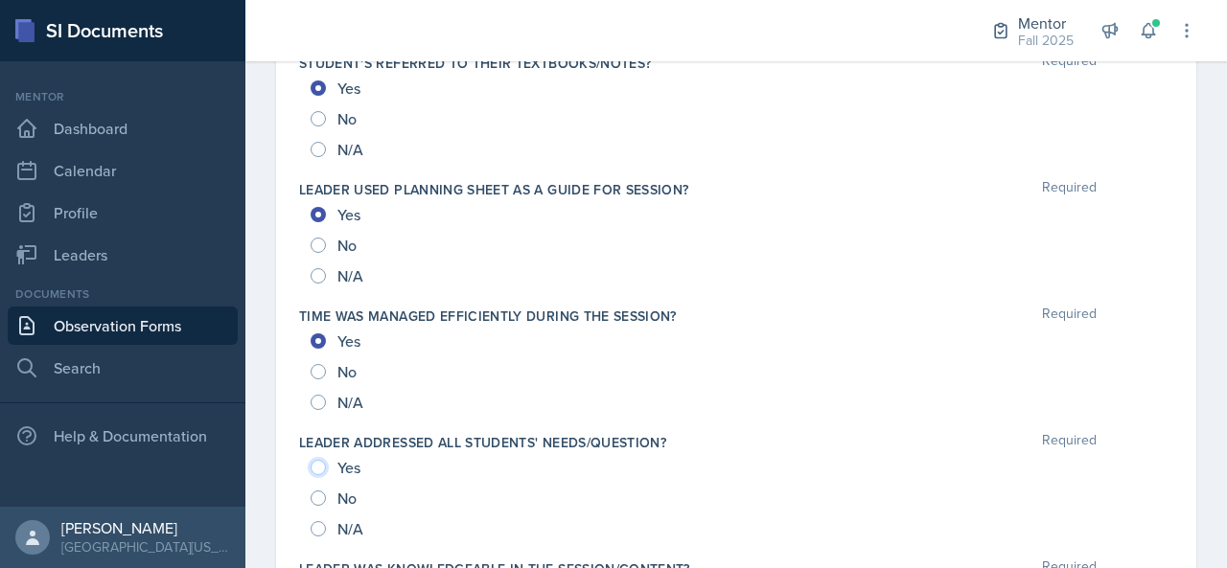
click at [326, 463] on input "Yes" at bounding box center [318, 467] width 15 height 15
radio input "true"
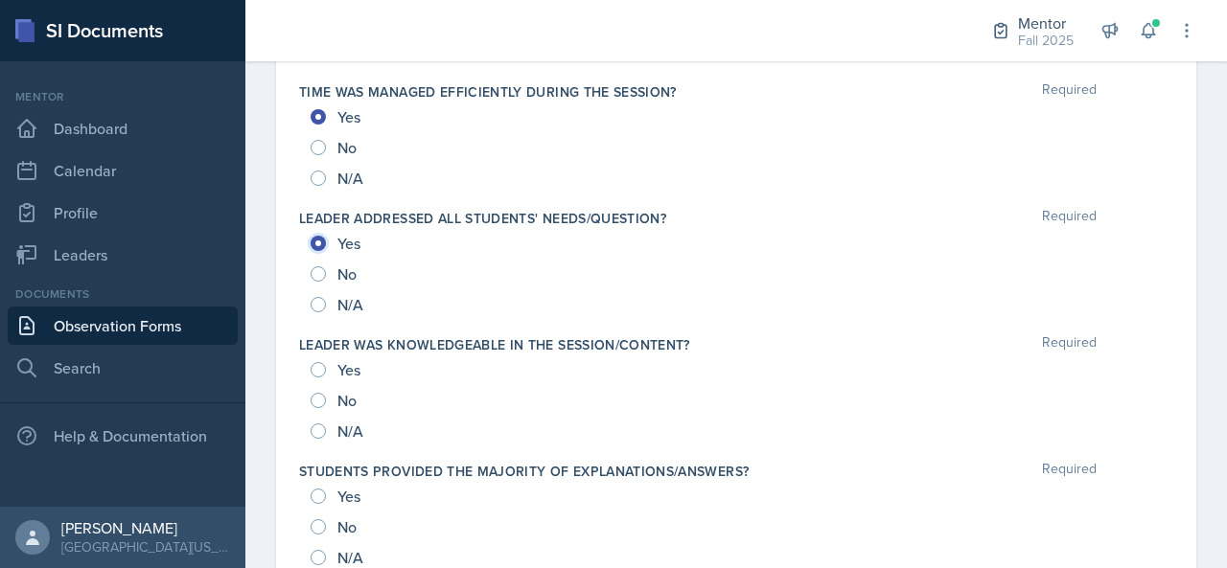
scroll to position [1991, 0]
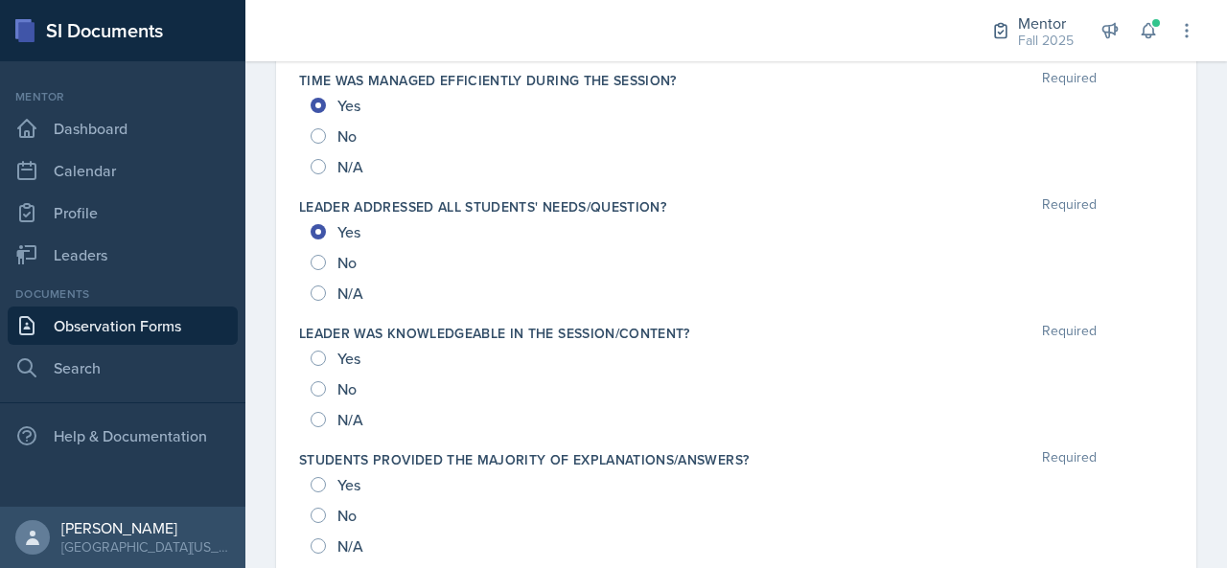
click at [351, 353] on span "Yes" at bounding box center [348, 358] width 23 height 19
click at [326, 353] on input "Yes" at bounding box center [318, 358] width 15 height 15
radio input "true"
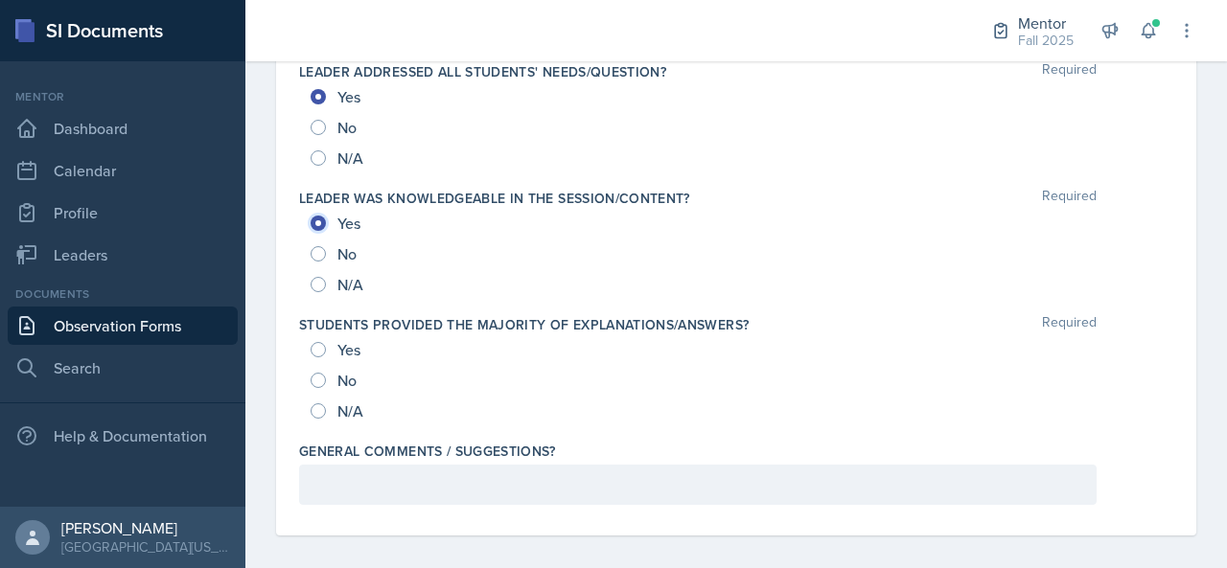
scroll to position [2127, 0]
click at [355, 339] on span "Yes" at bounding box center [348, 348] width 23 height 19
click at [326, 341] on input "Yes" at bounding box center [318, 348] width 15 height 15
radio input "true"
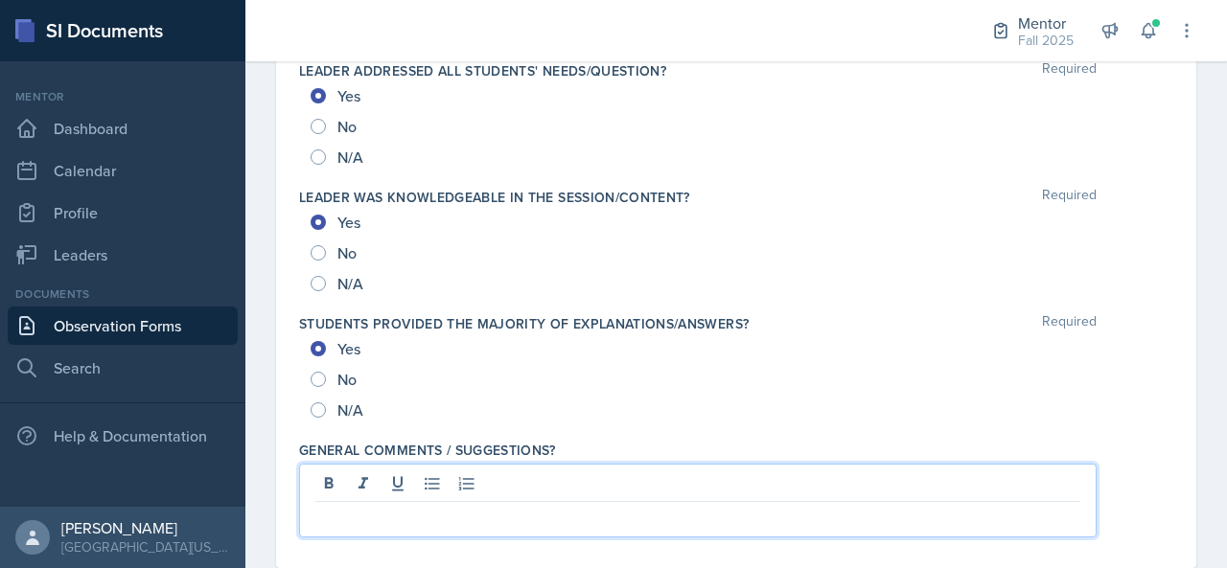
scroll to position [2161, 0]
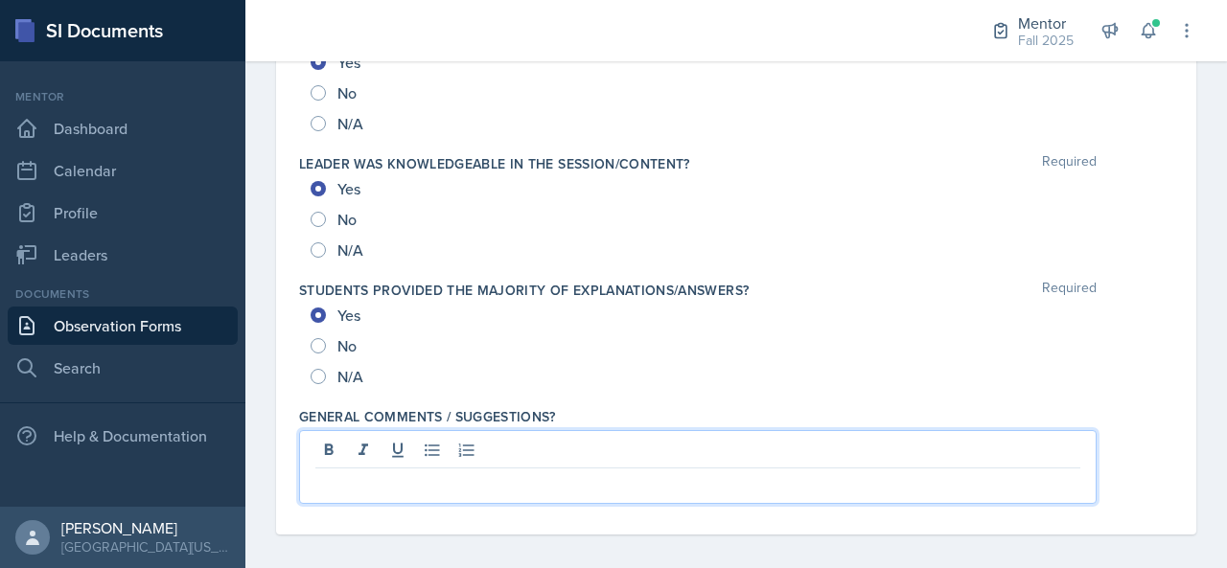
click at [419, 473] on p at bounding box center [697, 484] width 765 height 23
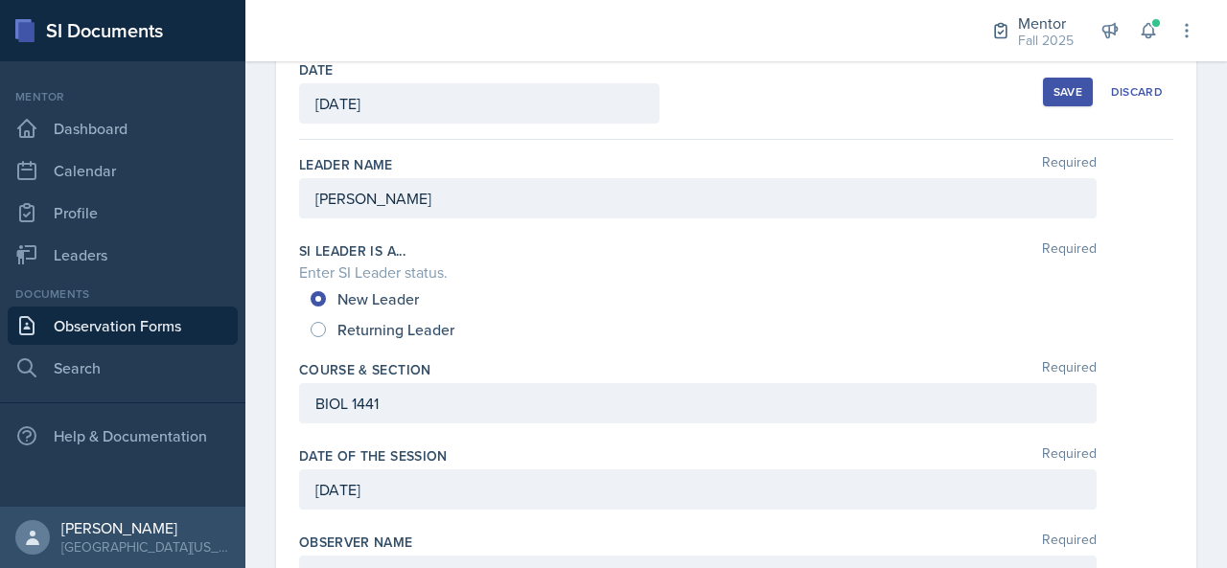
scroll to position [0, 0]
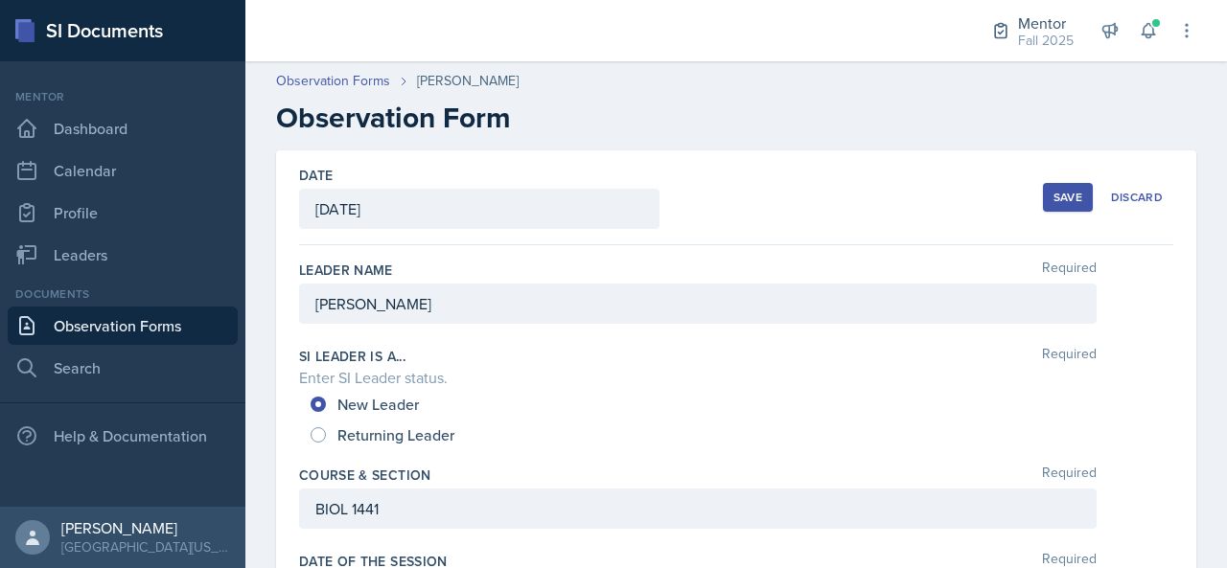
click at [1062, 195] on div "Save" at bounding box center [1068, 197] width 29 height 15
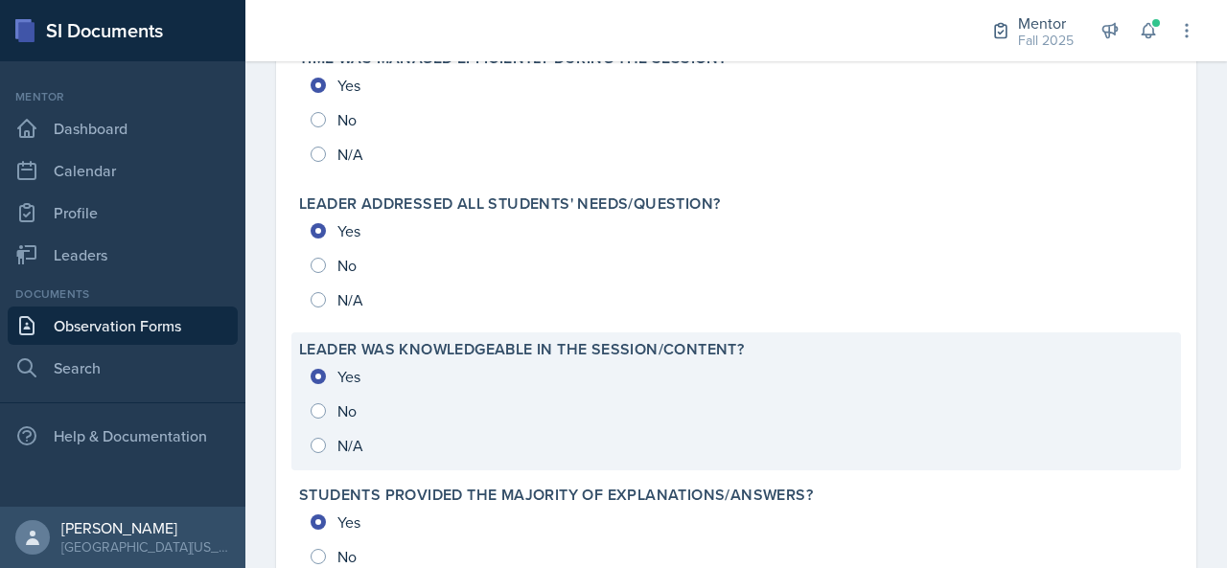
scroll to position [2215, 0]
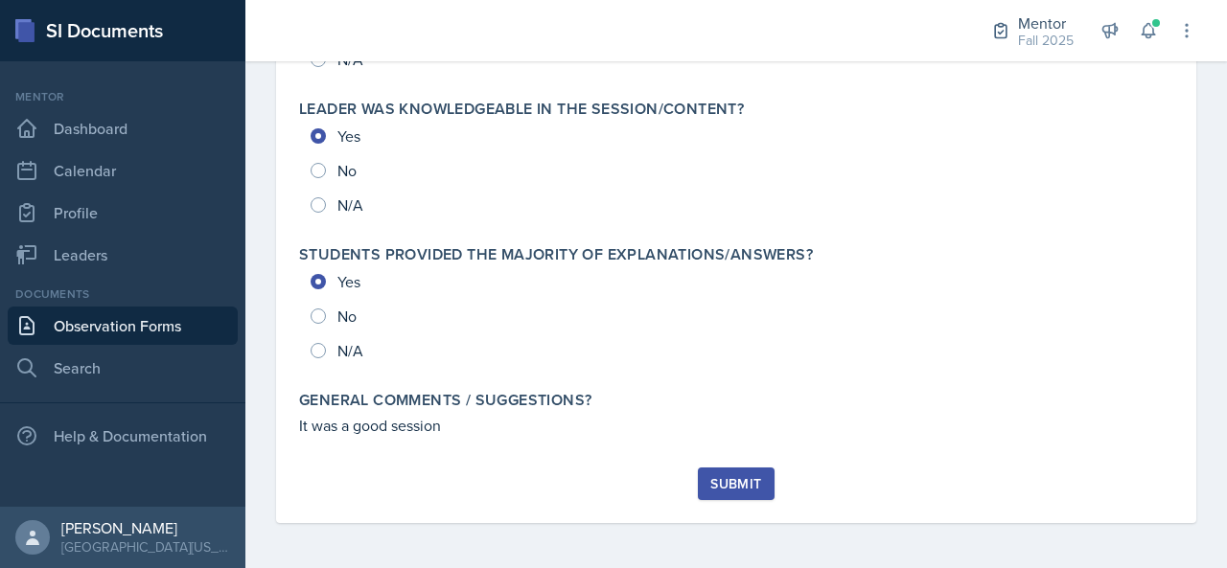
click at [752, 482] on div "Submit" at bounding box center [735, 483] width 51 height 15
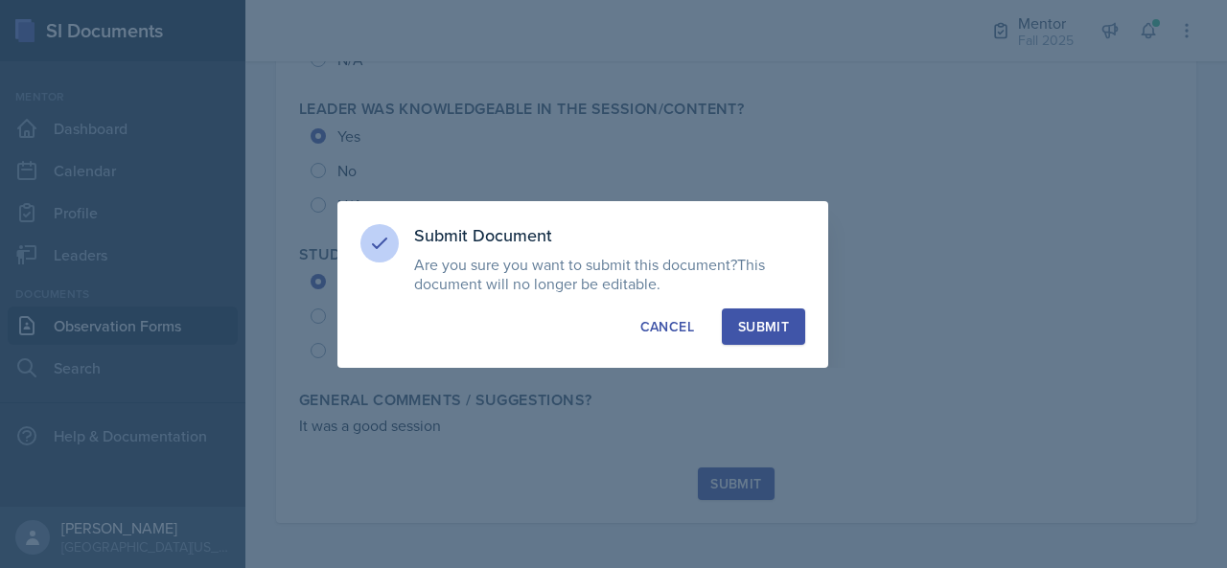
click at [767, 335] on div "Submit" at bounding box center [763, 326] width 51 height 19
radio input "true"
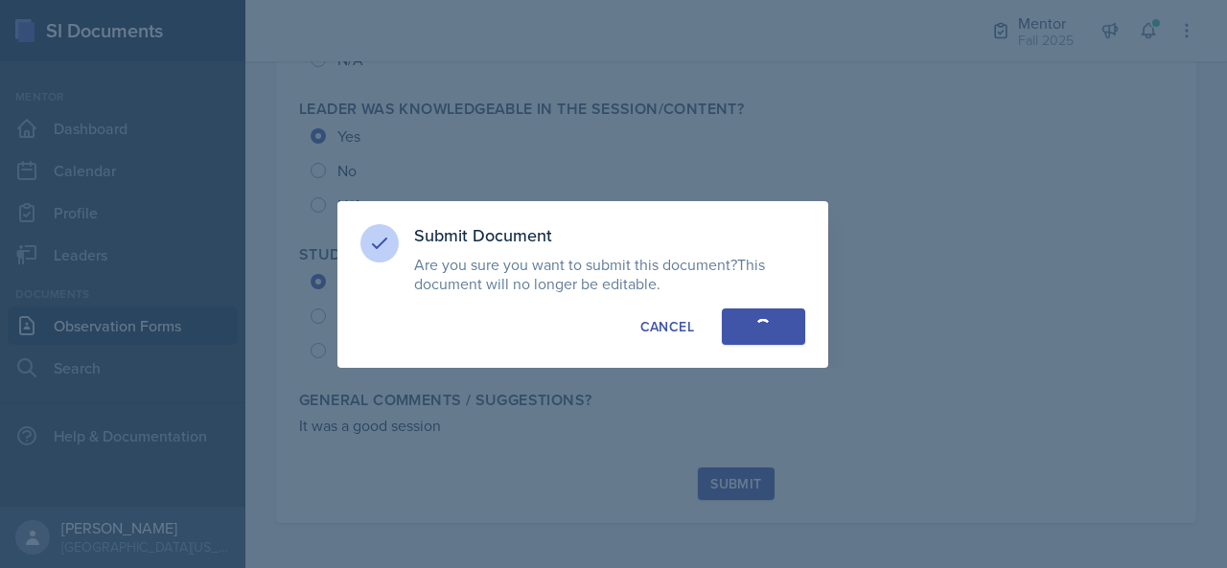
radio input "true"
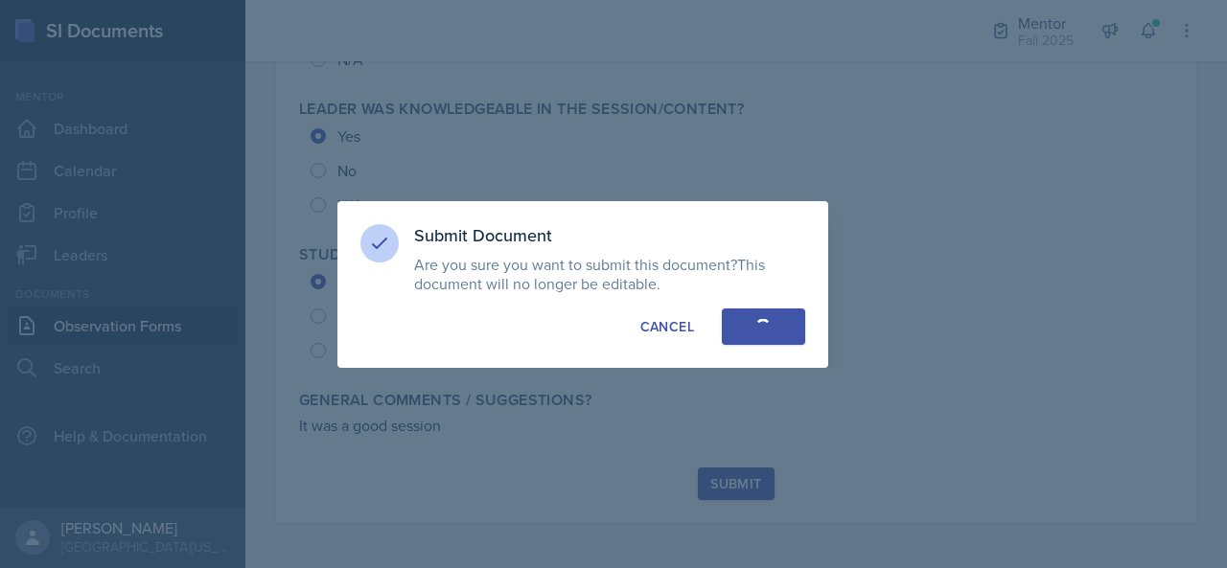
radio input "true"
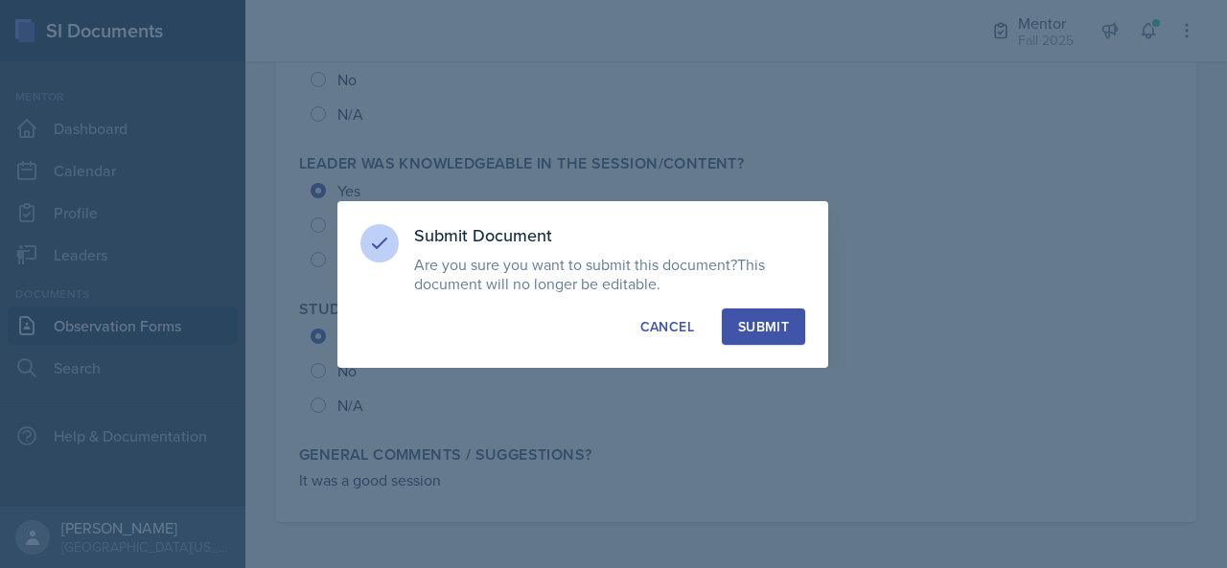
scroll to position [2159, 0]
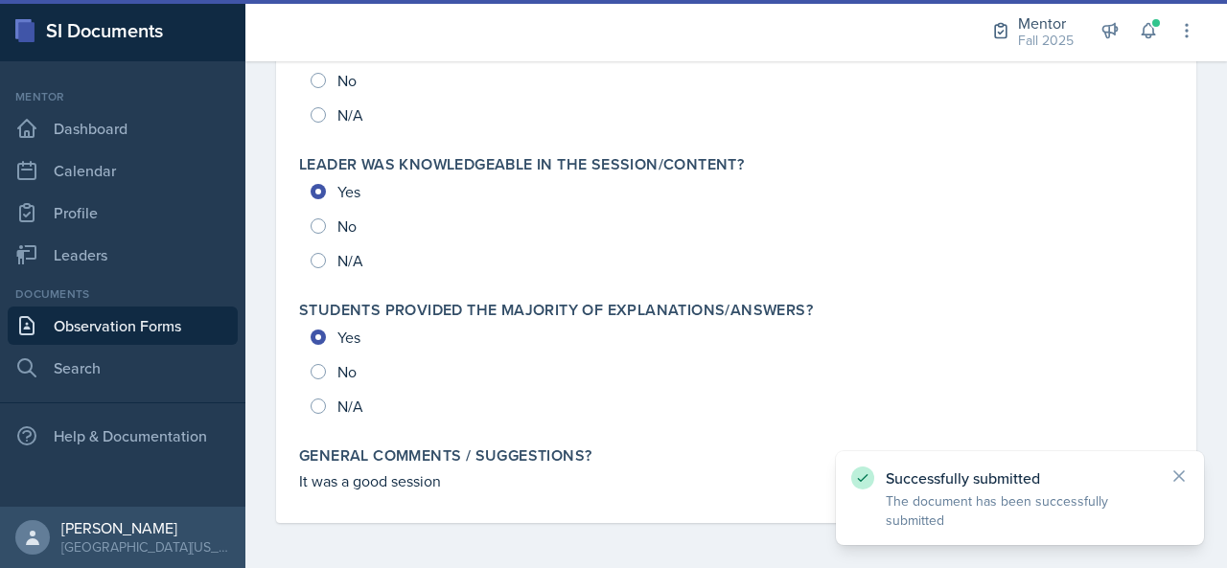
click at [176, 323] on link "Observation Forms" at bounding box center [123, 326] width 230 height 38
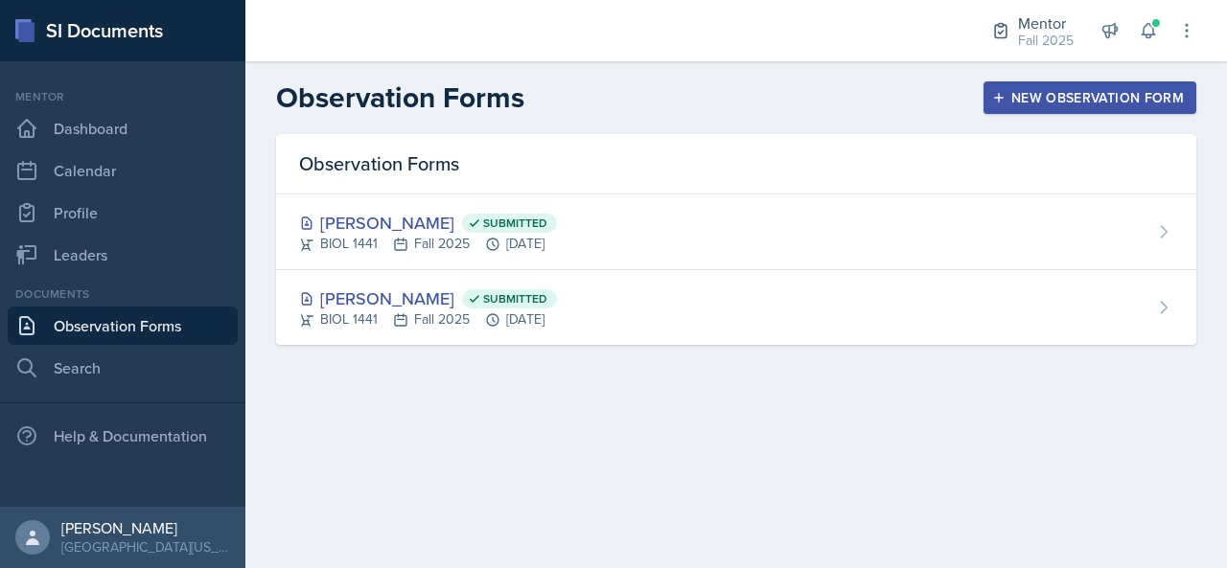
click at [1044, 111] on button "New Observation Form" at bounding box center [1090, 97] width 213 height 33
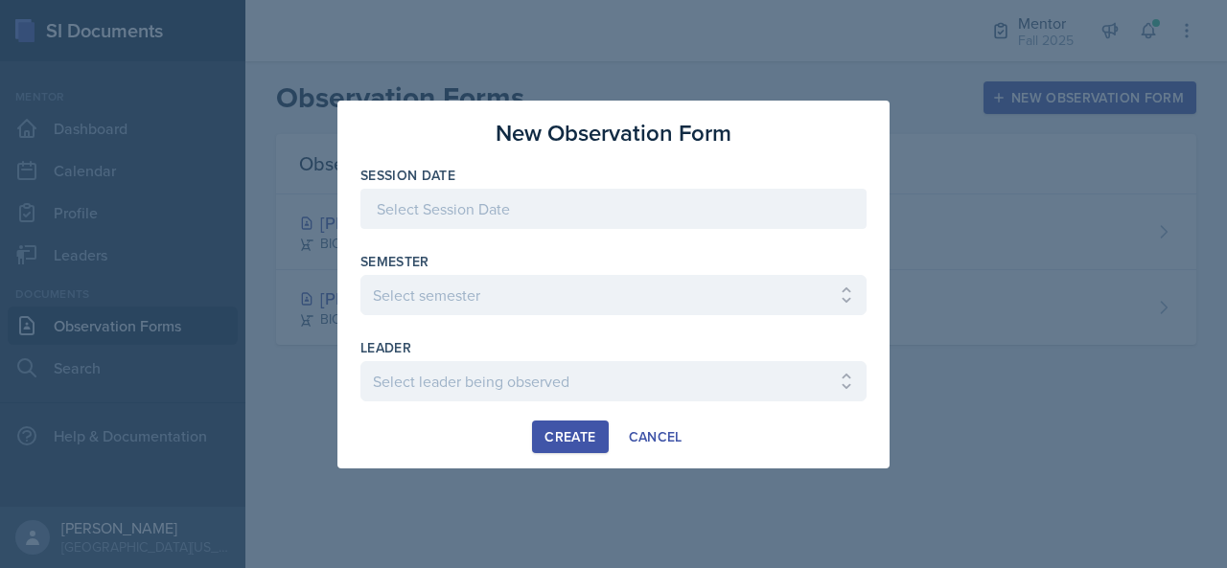
click at [596, 215] on div at bounding box center [613, 209] width 506 height 40
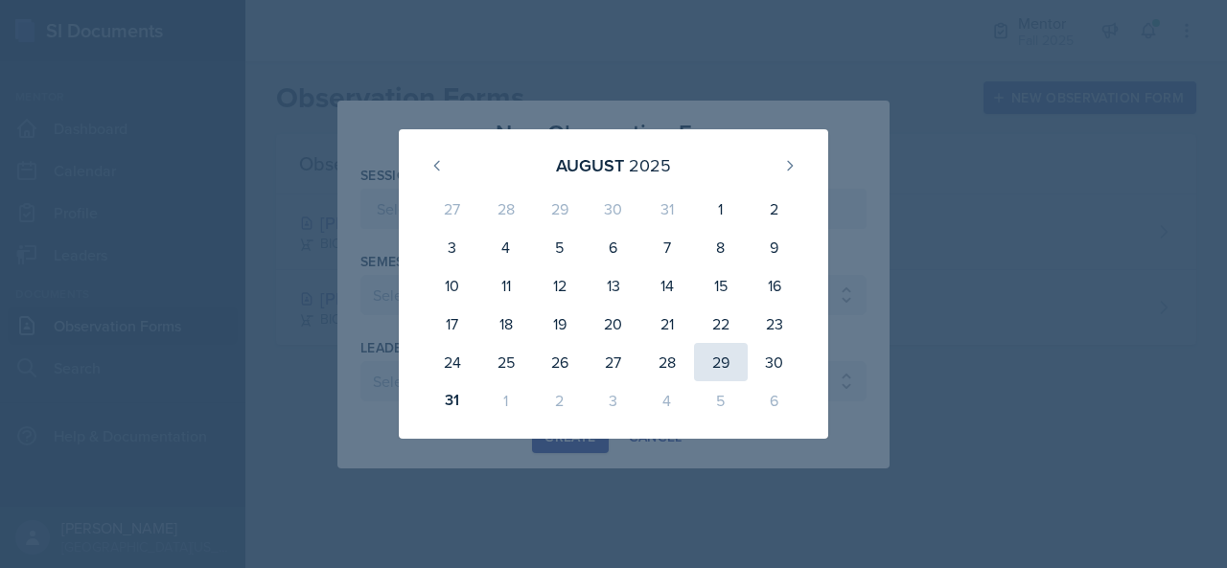
click at [727, 356] on div "29" at bounding box center [721, 362] width 54 height 38
type input "[DATE]"
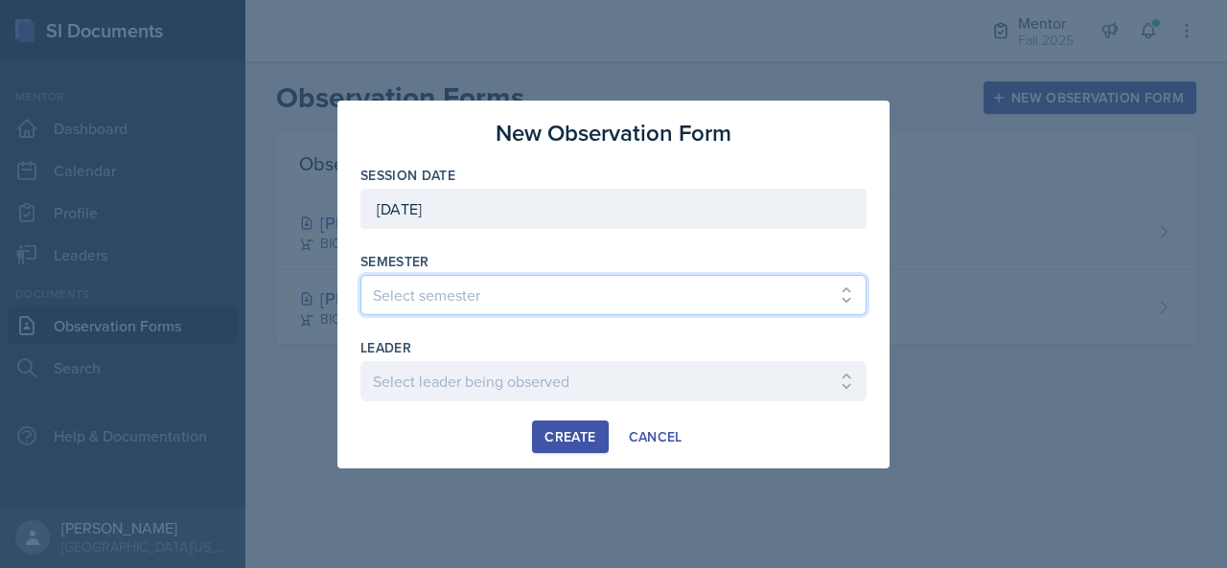
click at [520, 292] on select "Select semester All Fall 2024 Spring 2025 Fall 2025 Spring 2024 Fall 2023" at bounding box center [613, 295] width 506 height 40
select select "a8c40de0-d7eb-4f82-90ee-ac0c6ce45f71"
click at [360, 275] on select "Select semester All Fall 2024 Spring 2025 Fall 2025 Spring 2024 Fall 2023" at bounding box center [613, 295] width 506 height 40
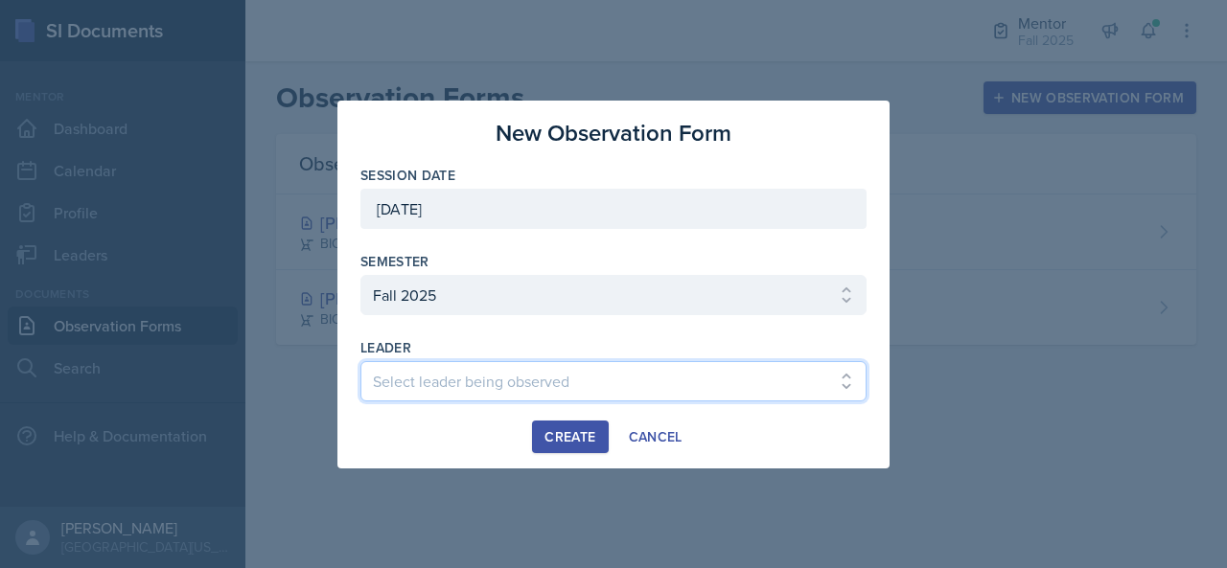
click at [518, 373] on select "Select leader being observed [PERSON_NAME] / NURS 3366 - PATHOPHYSIOLOGIC PROCE…" at bounding box center [613, 381] width 506 height 40
select select "f19f162a-fd5d-4e4d-8cd7-f1cd5016e0a5"
click at [360, 361] on select "Select leader being observed [PERSON_NAME] / NURS 3366 - PATHOPHYSIOLOGIC PROCE…" at bounding box center [613, 381] width 506 height 40
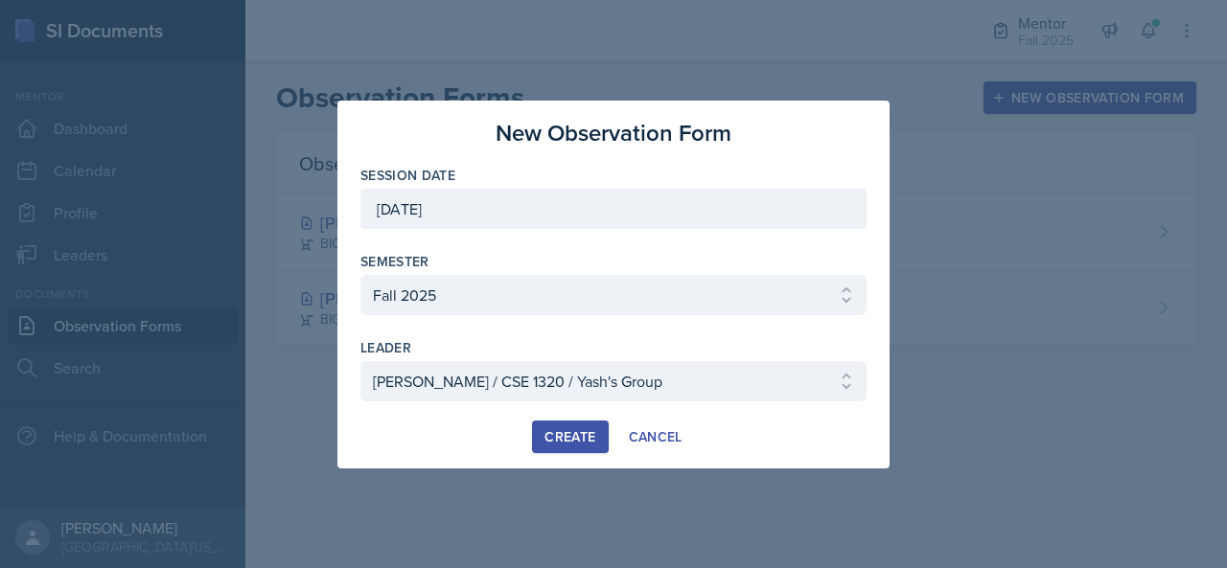
click at [568, 438] on div "Create" at bounding box center [570, 436] width 51 height 15
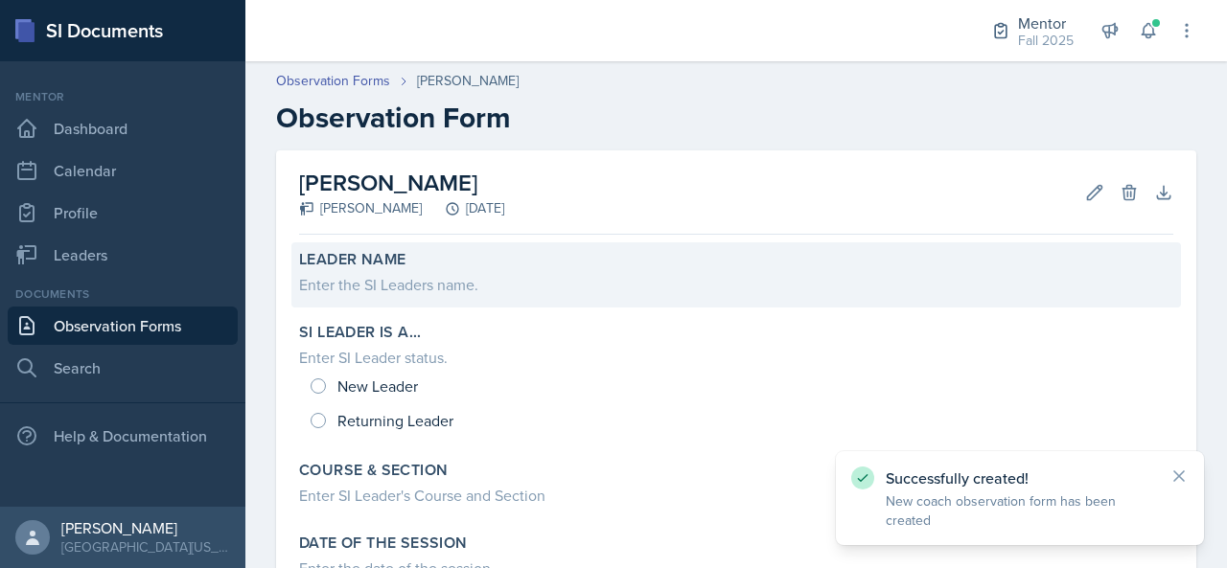
click at [399, 280] on div "Enter the SI Leaders name." at bounding box center [736, 284] width 874 height 23
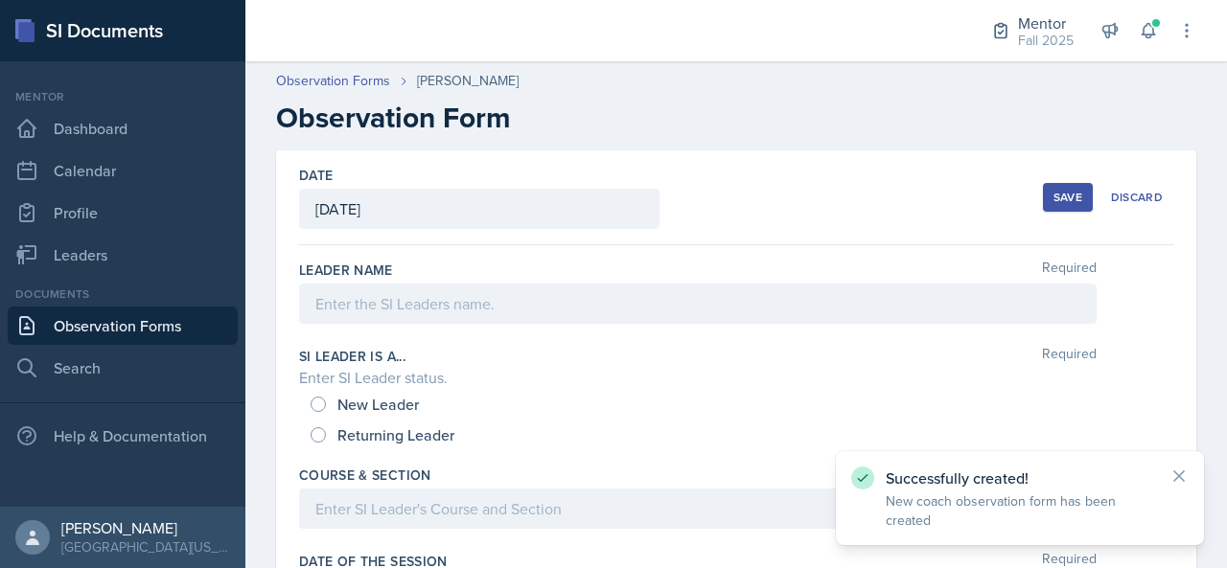
click at [382, 300] on div at bounding box center [698, 304] width 798 height 40
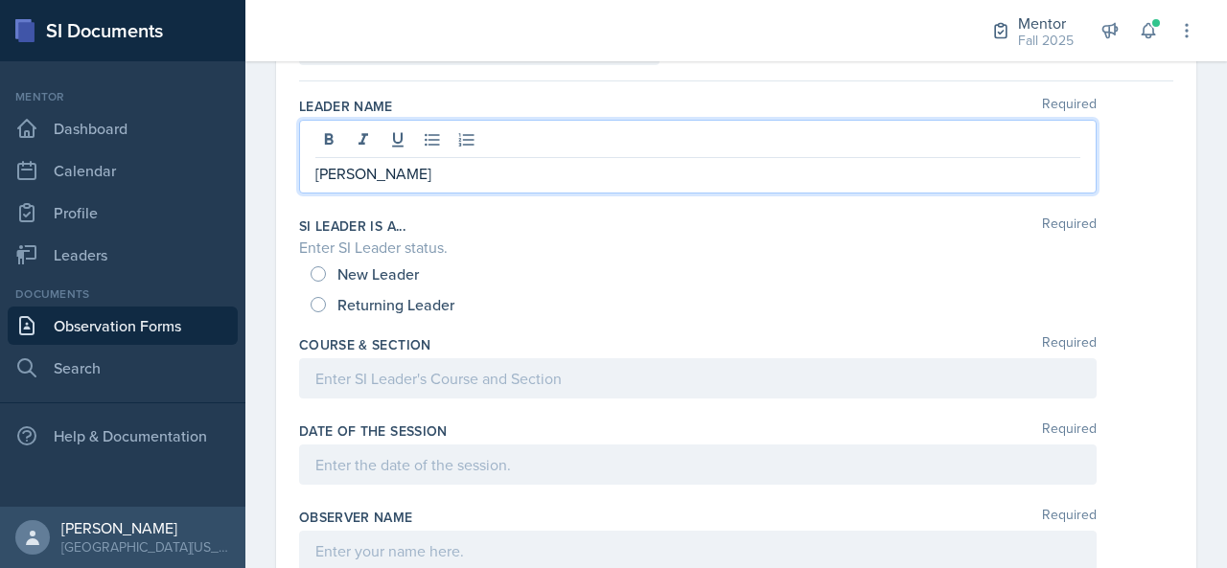
scroll to position [163, 0]
click at [364, 290] on div "Returning Leader" at bounding box center [385, 305] width 148 height 31
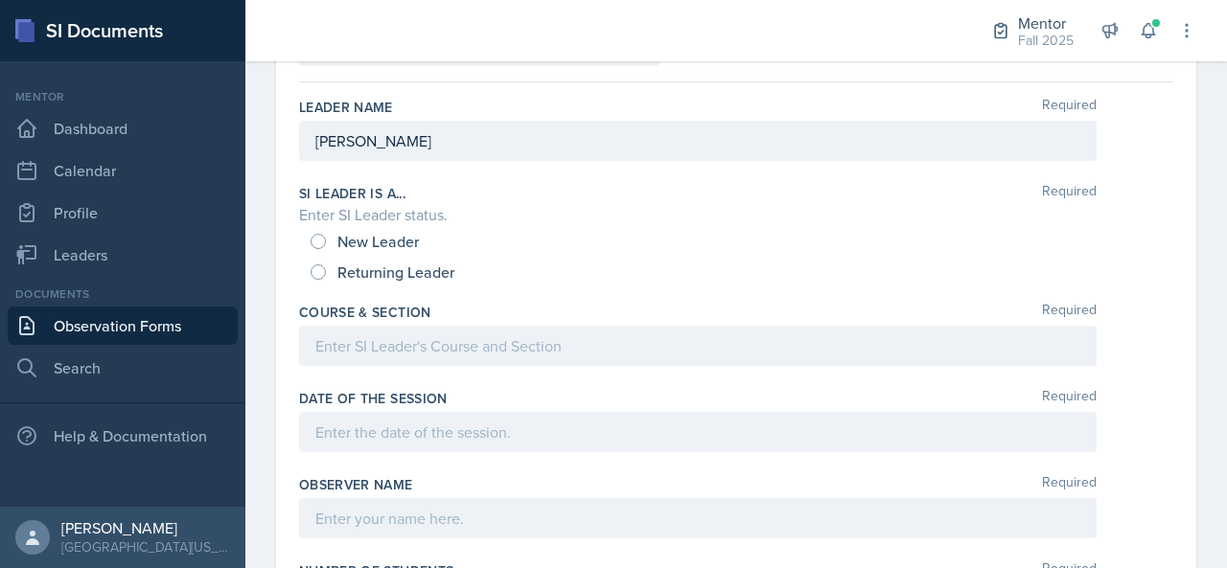
click at [370, 280] on span "Returning Leader" at bounding box center [395, 272] width 117 height 19
click at [326, 280] on input "Returning Leader" at bounding box center [318, 272] width 15 height 15
radio input "true"
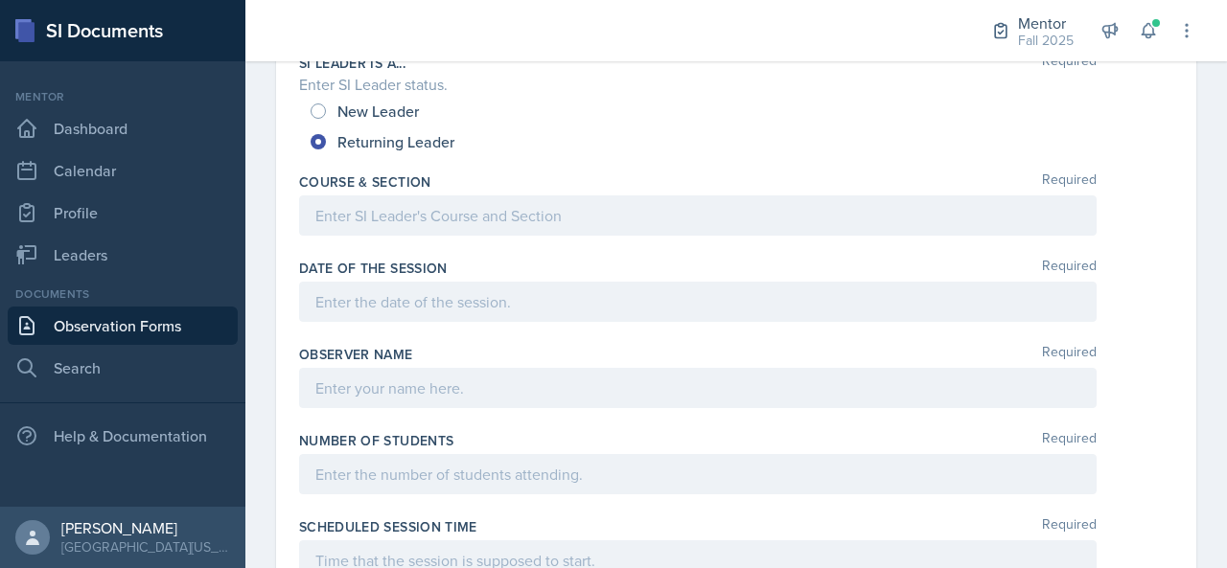
scroll to position [326, 0]
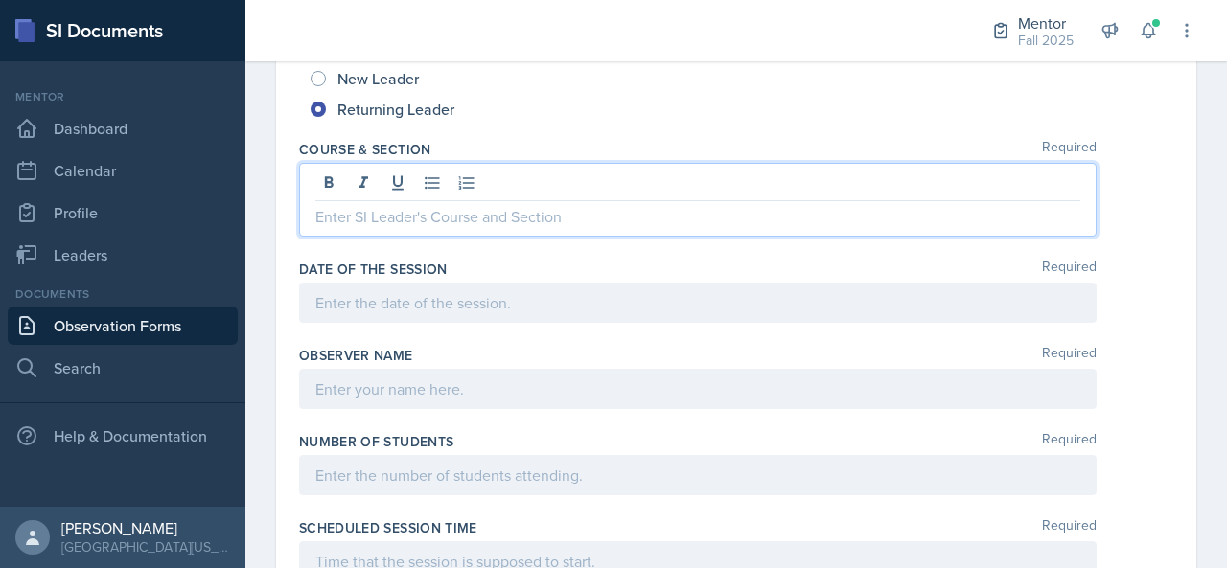
click at [389, 214] on p at bounding box center [697, 216] width 765 height 23
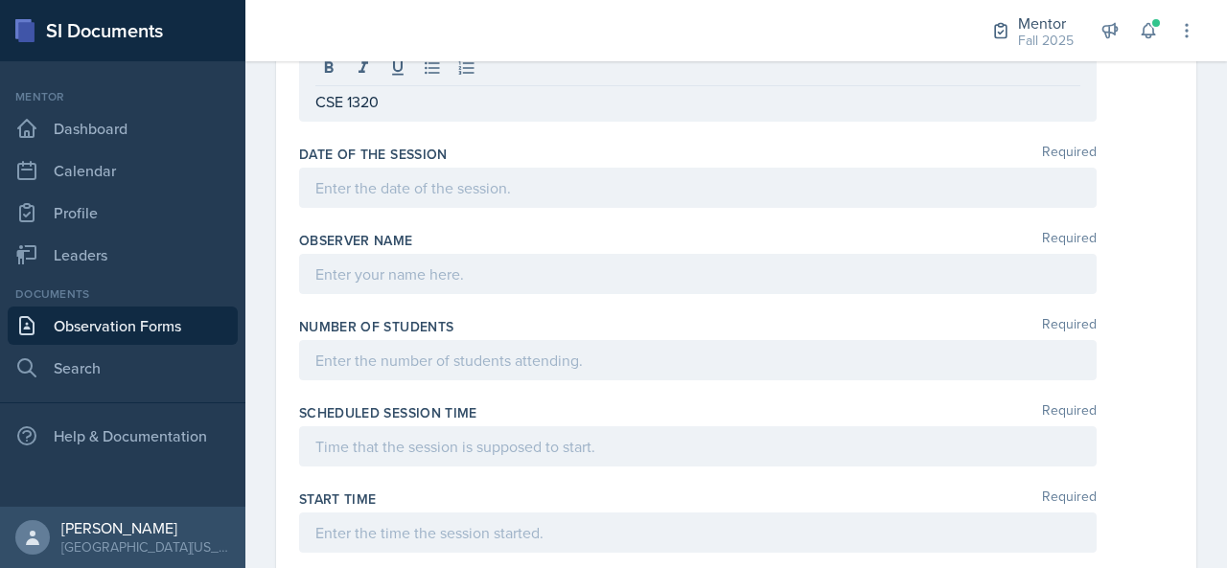
click at [372, 172] on div at bounding box center [698, 188] width 798 height 40
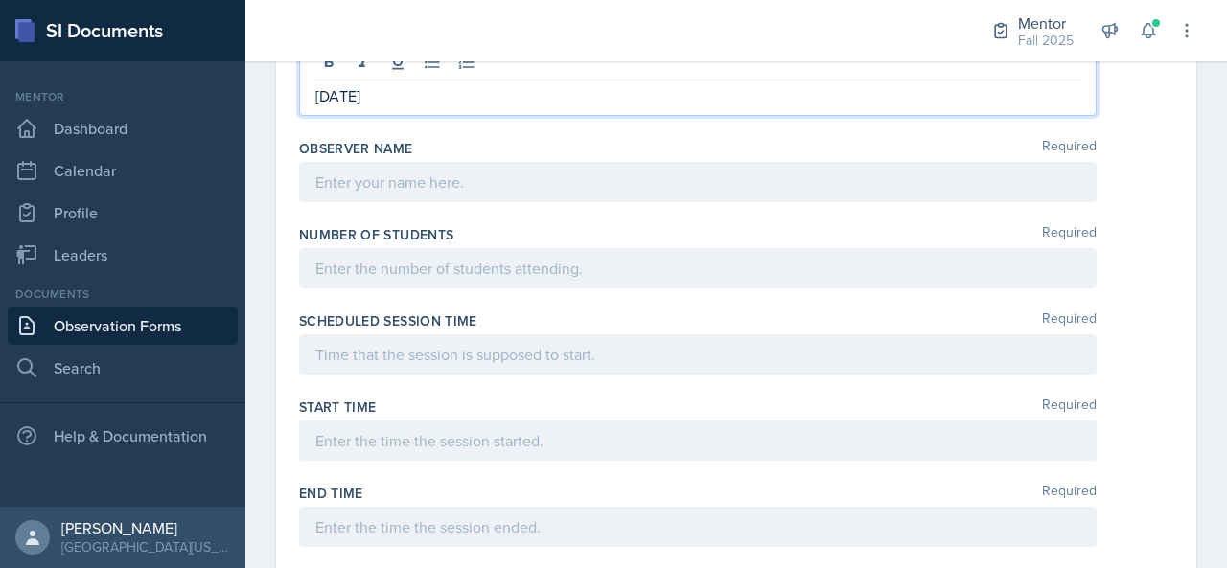
drag, startPoint x: 359, startPoint y: 181, endPoint x: 372, endPoint y: 177, distance: 14.0
click at [372, 177] on p at bounding box center [697, 182] width 765 height 23
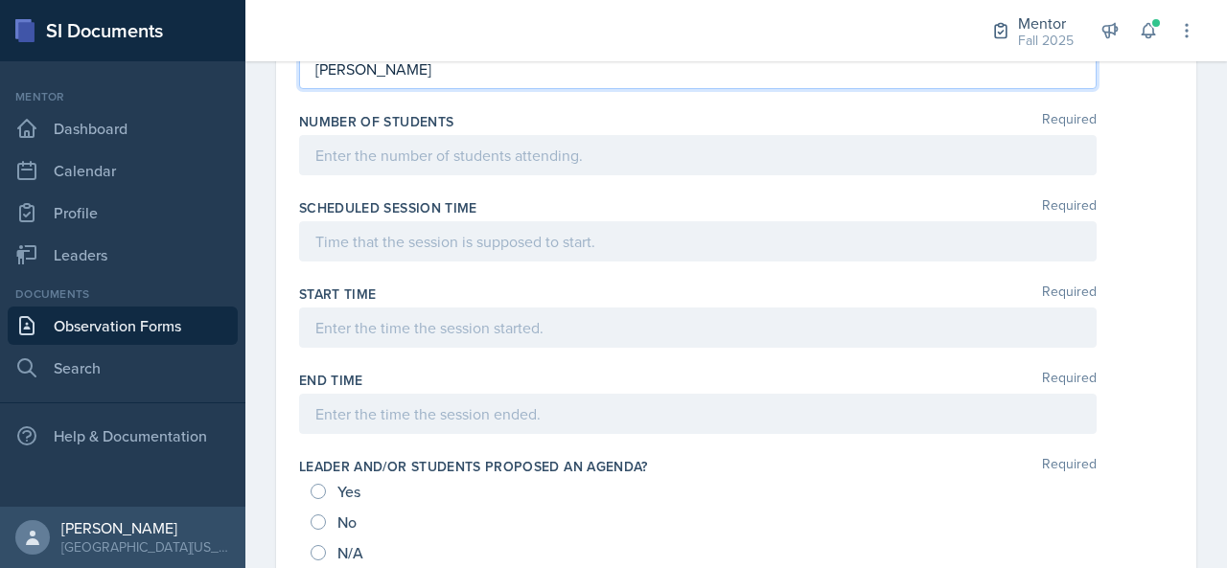
click at [348, 148] on p at bounding box center [697, 155] width 765 height 23
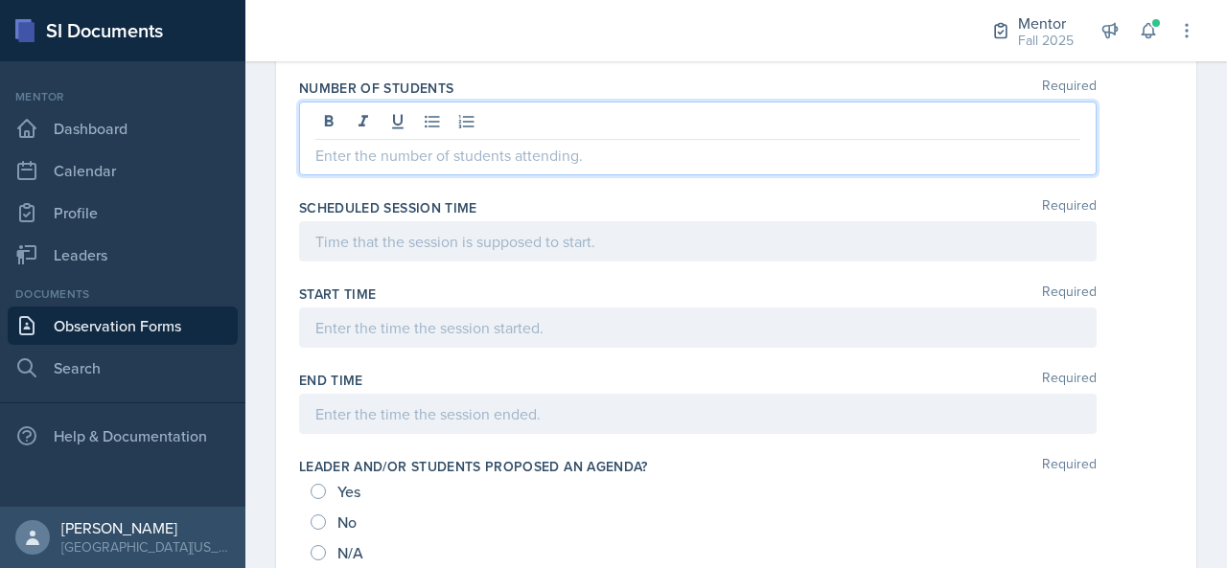
scroll to position [646, 0]
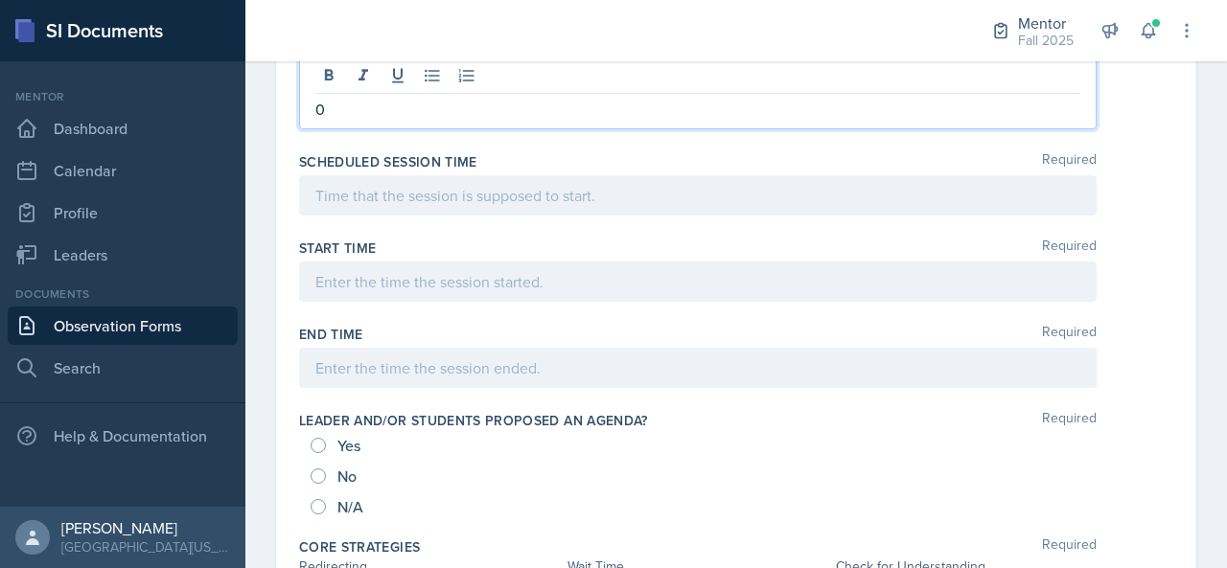
click at [343, 175] on div at bounding box center [698, 195] width 798 height 40
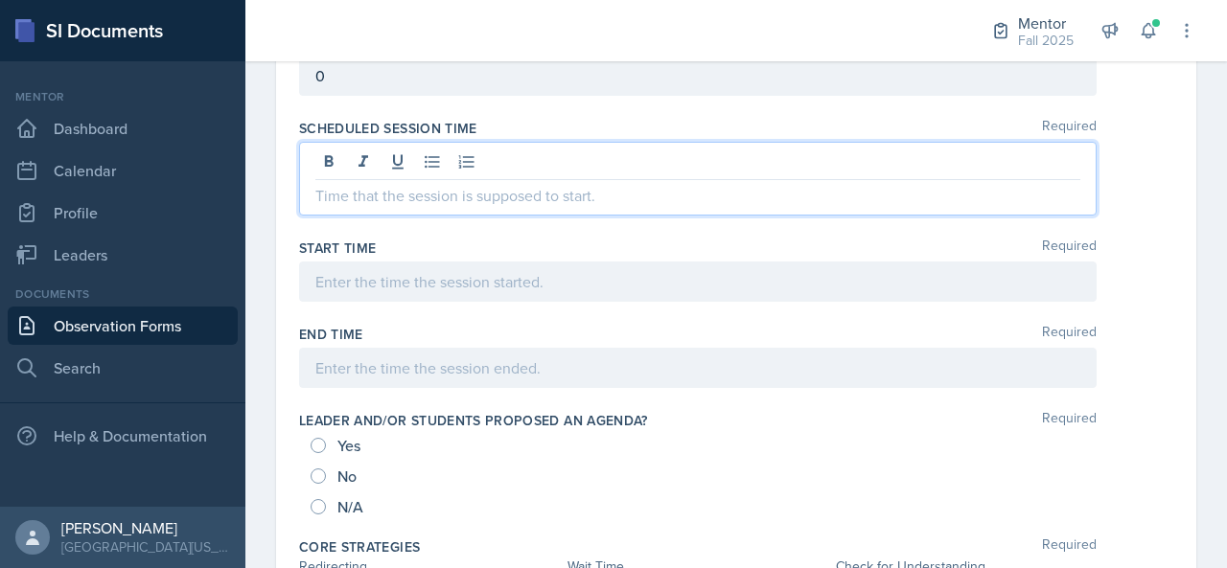
scroll to position [692, 0]
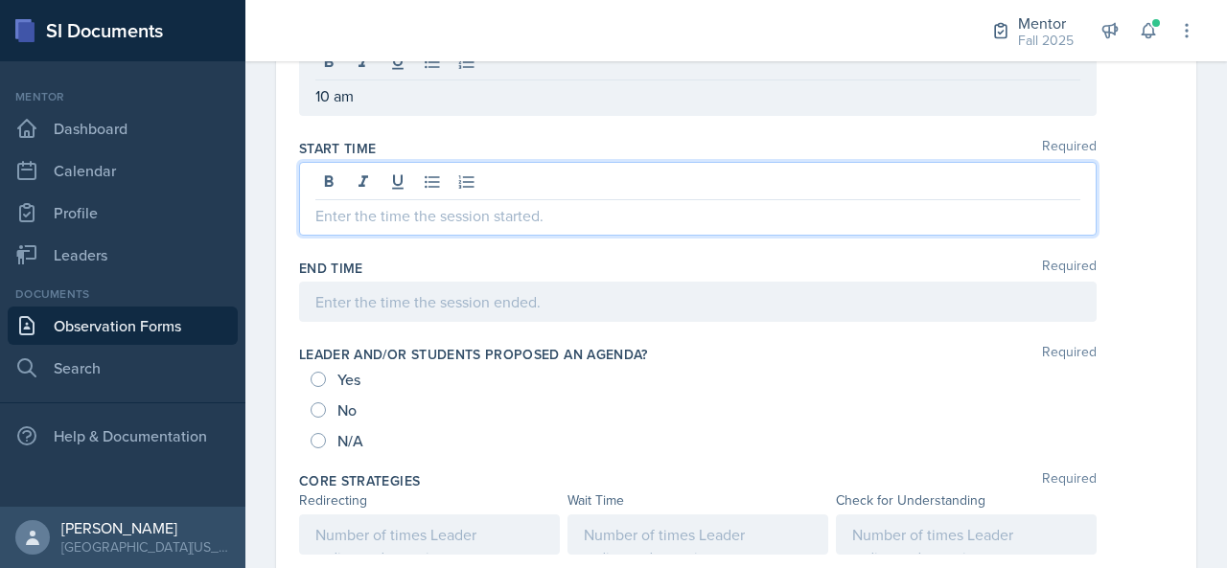
click at [343, 204] on p at bounding box center [697, 215] width 765 height 23
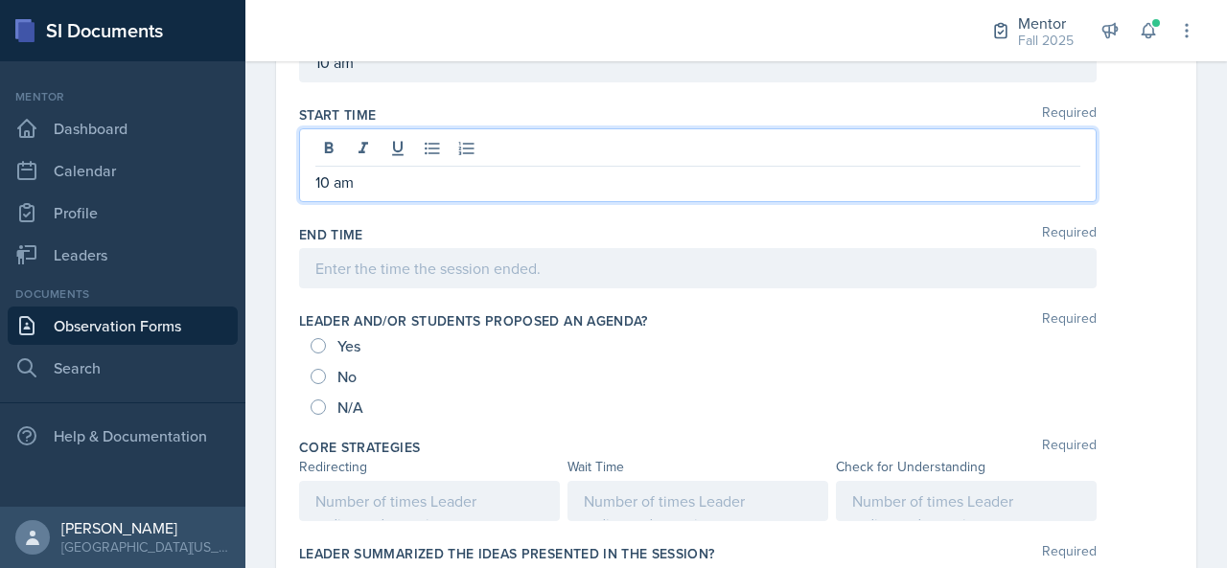
click at [347, 252] on div at bounding box center [698, 268] width 798 height 40
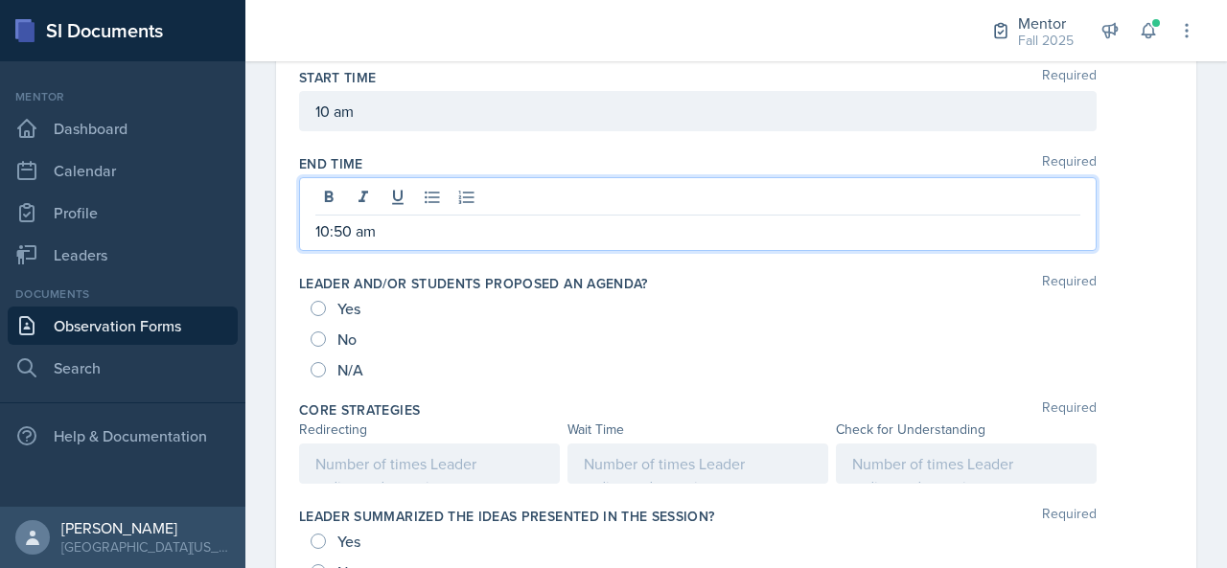
scroll to position [899, 0]
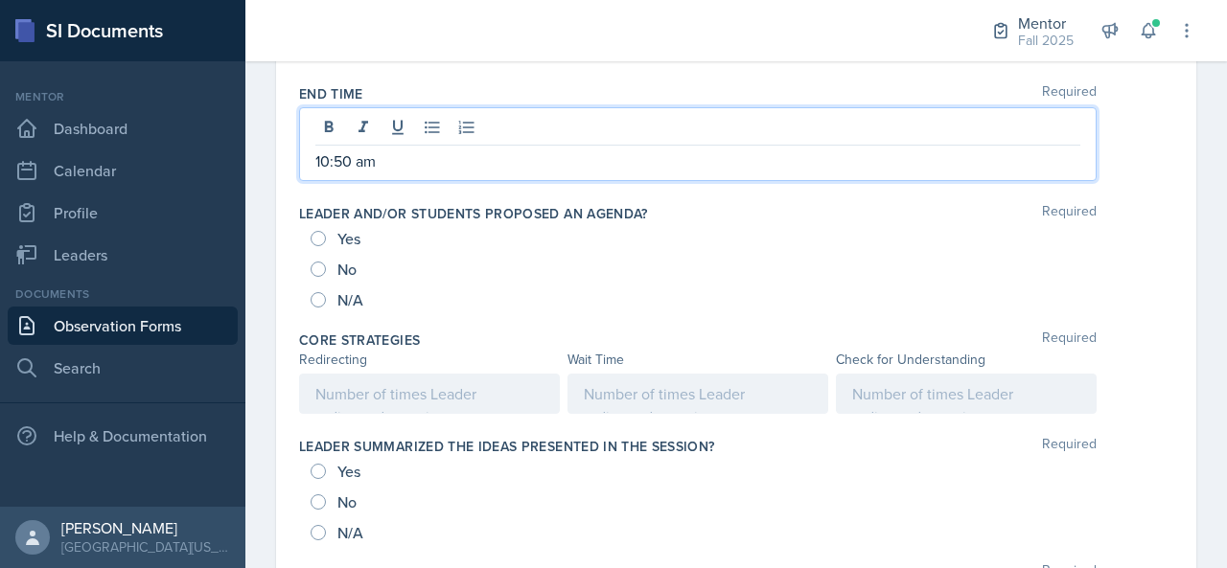
click at [344, 290] on span "N/A" at bounding box center [350, 299] width 26 height 19
click at [326, 292] on input "N/A" at bounding box center [318, 299] width 15 height 15
radio input "true"
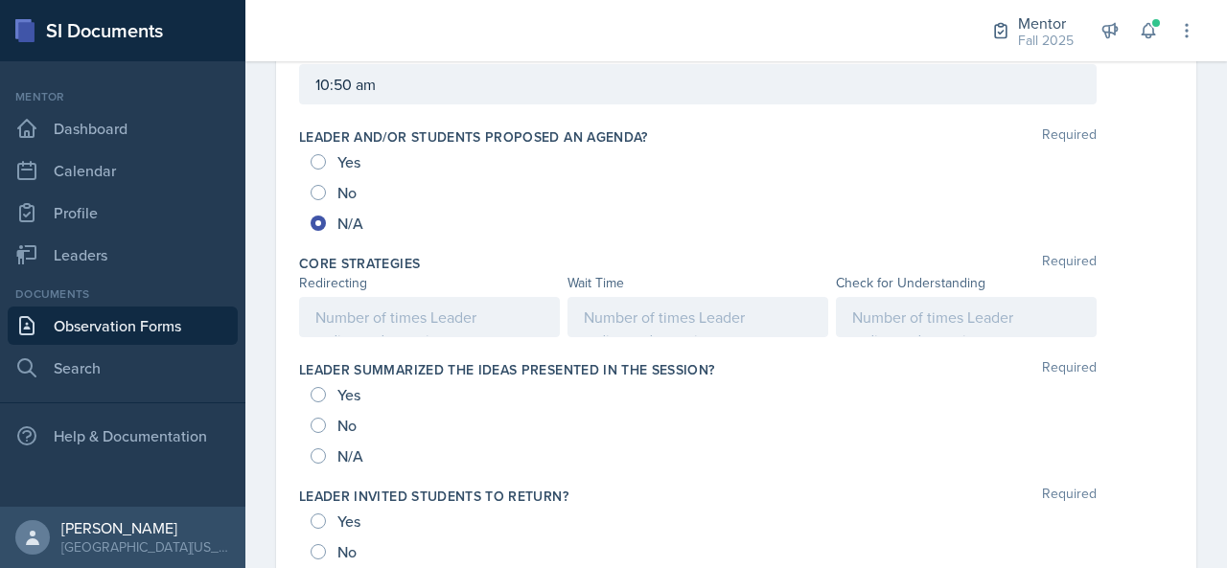
click at [351, 308] on p at bounding box center [429, 317] width 228 height 23
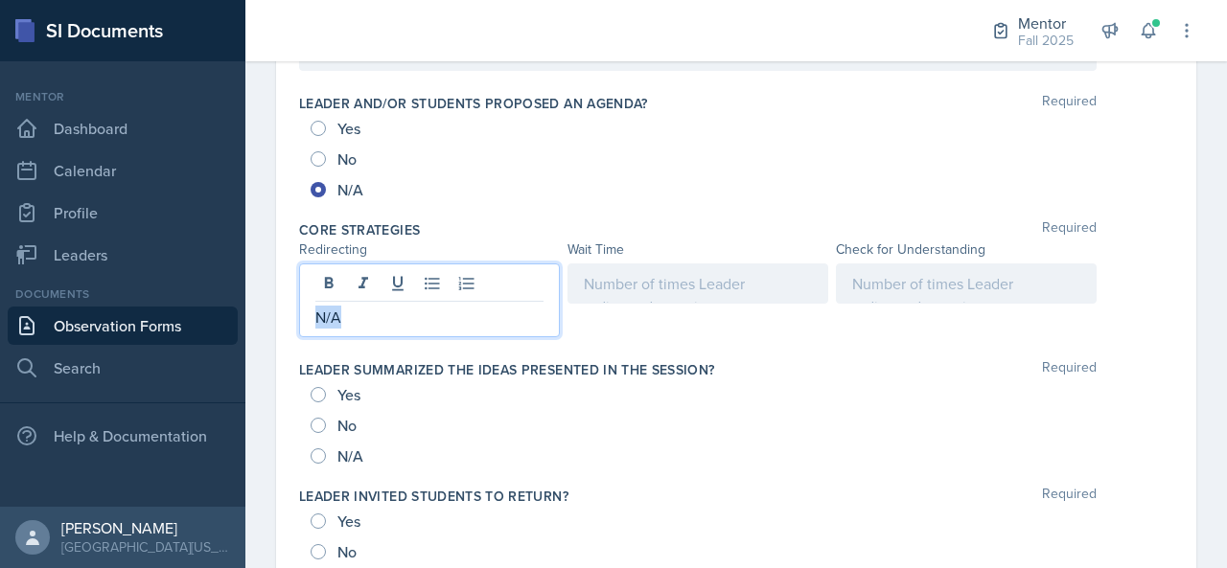
copy p "N/A"
click at [606, 281] on div at bounding box center [698, 284] width 261 height 40
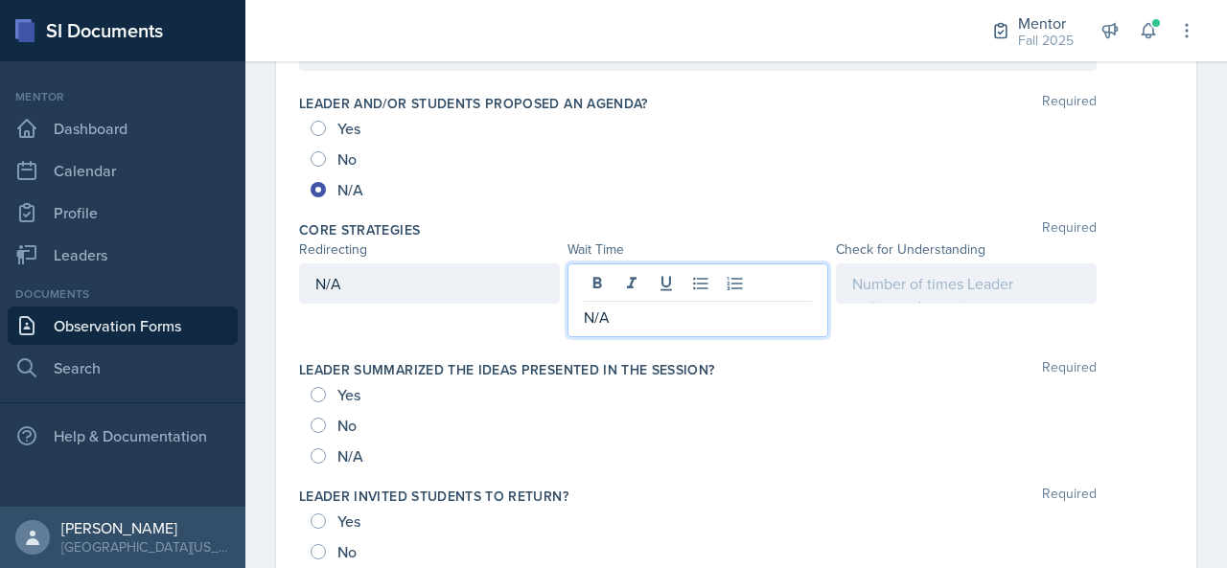
click at [922, 272] on div at bounding box center [966, 284] width 261 height 40
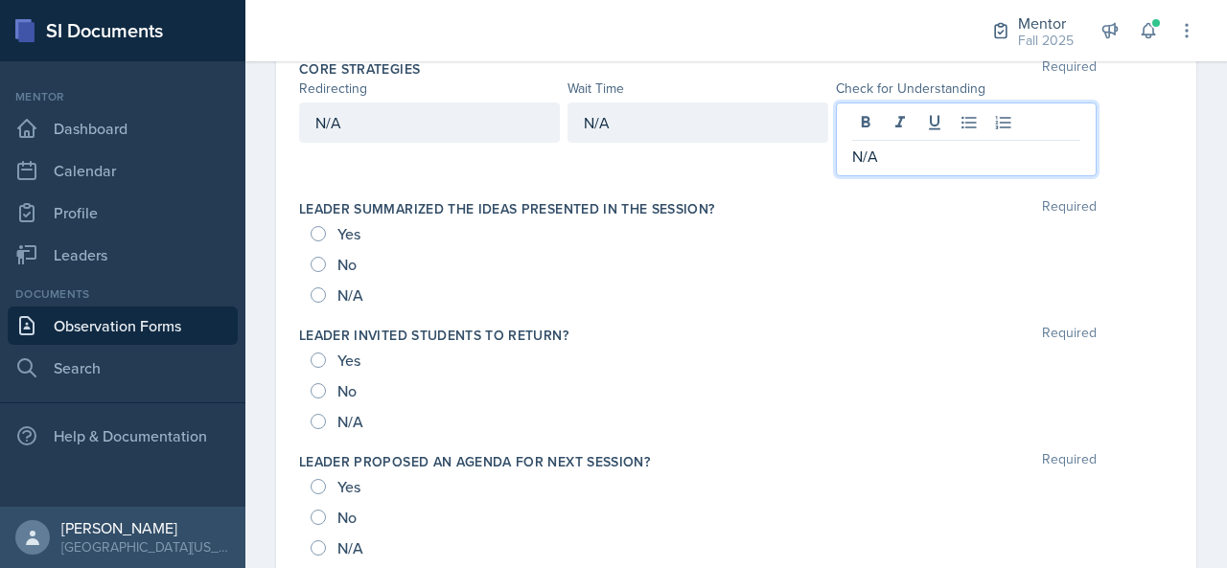
scroll to position [1141, 0]
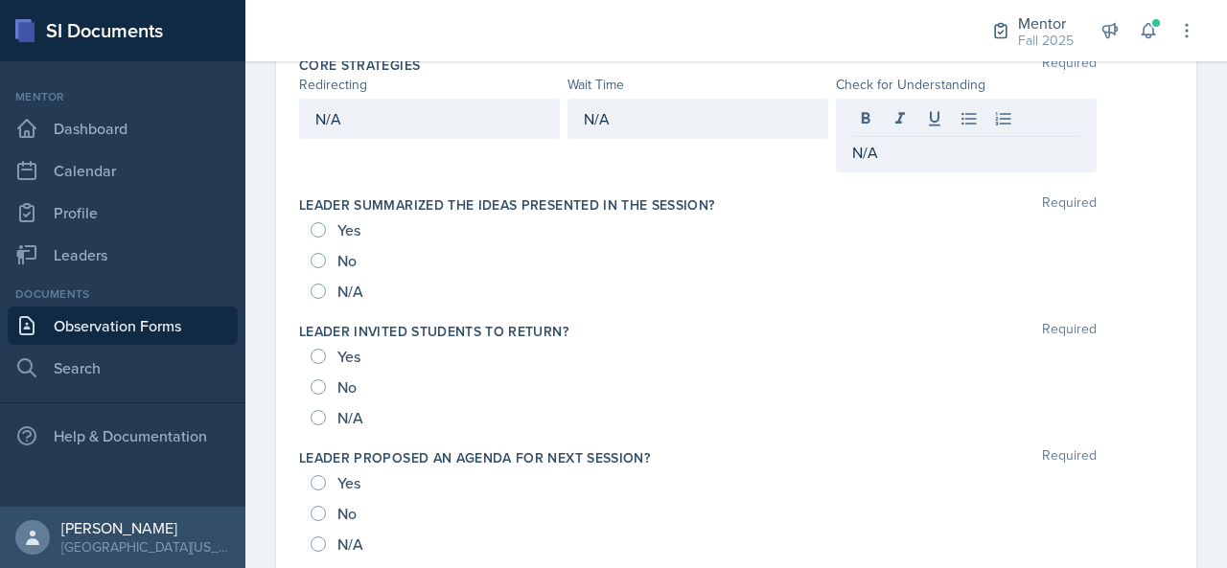
click at [356, 290] on span "N/A" at bounding box center [350, 291] width 26 height 19
click at [326, 290] on input "N/A" at bounding box center [318, 291] width 15 height 15
radio input "true"
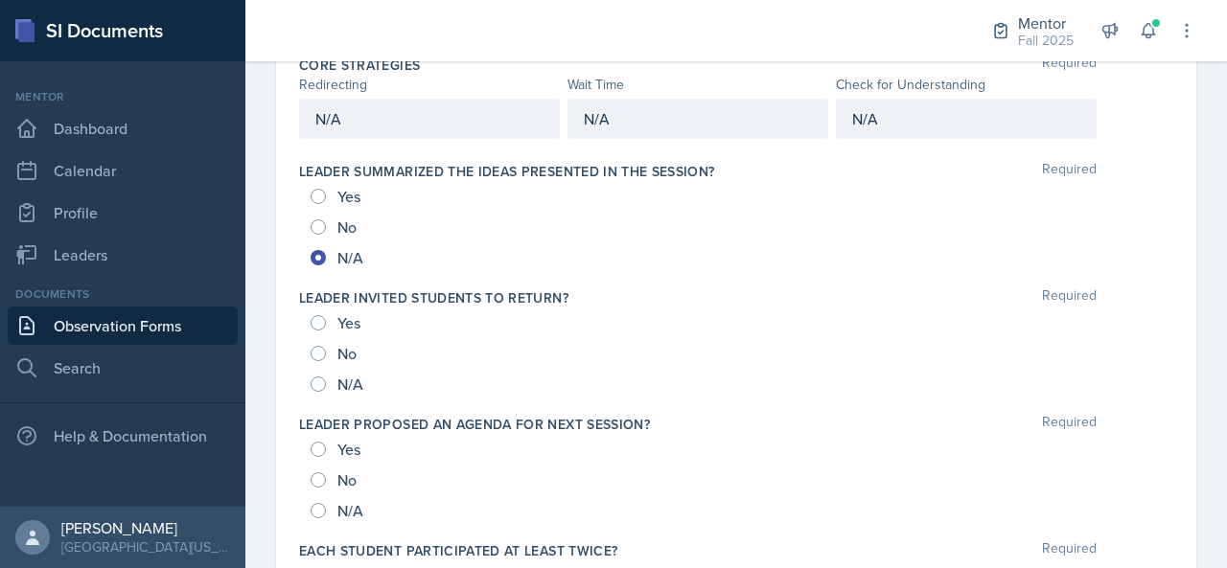
click at [343, 381] on span "N/A" at bounding box center [350, 384] width 26 height 19
click at [326, 381] on input "N/A" at bounding box center [318, 384] width 15 height 15
radio input "true"
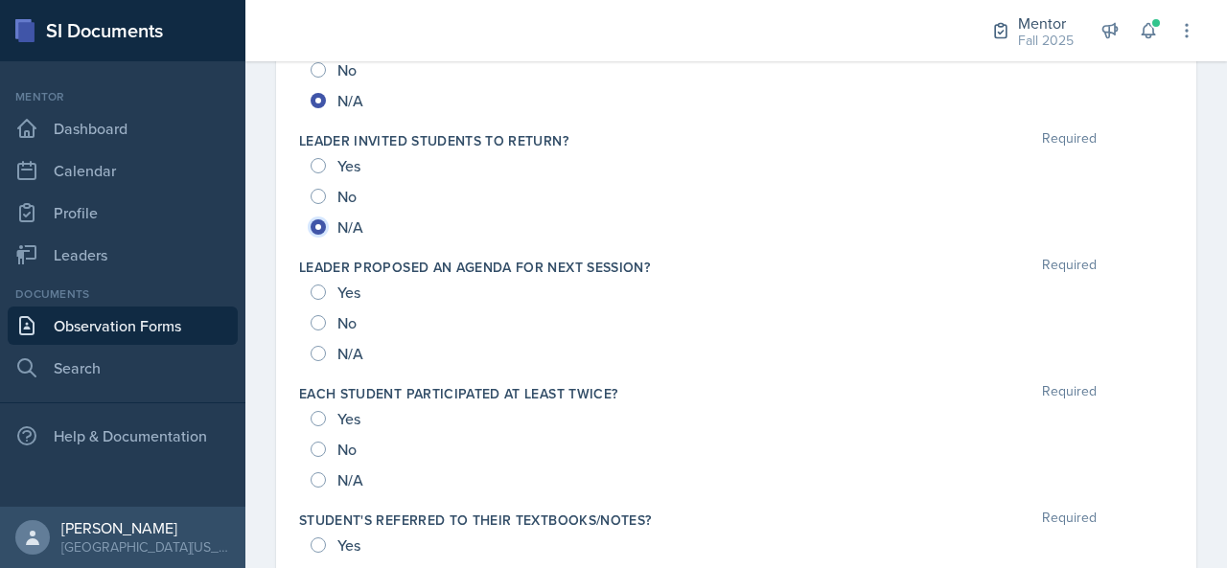
scroll to position [1302, 0]
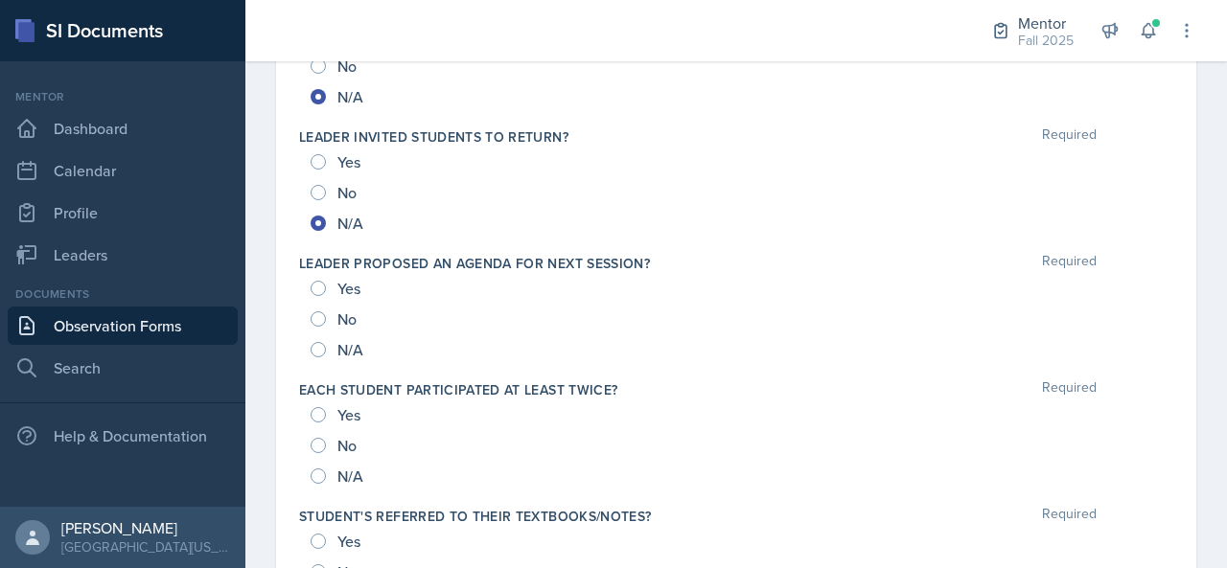
click at [346, 346] on span "N/A" at bounding box center [350, 349] width 26 height 19
click at [326, 346] on input "N/A" at bounding box center [318, 349] width 15 height 15
radio input "true"
click at [336, 465] on div "N/A" at bounding box center [339, 476] width 57 height 31
click at [339, 475] on span "N/A" at bounding box center [350, 476] width 26 height 19
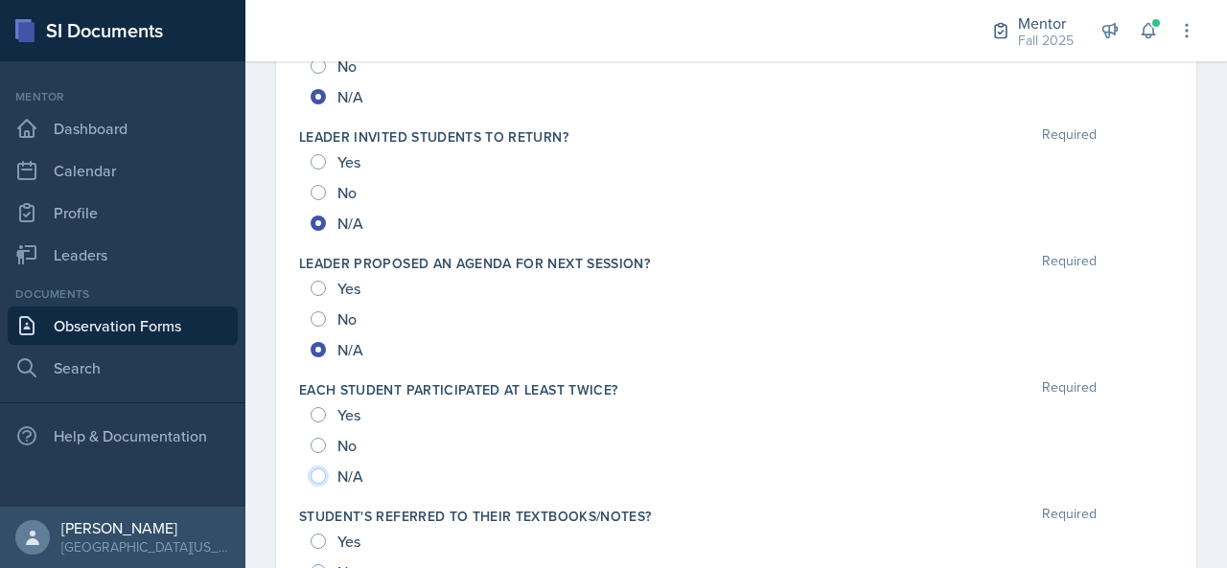
click at [326, 475] on input "N/A" at bounding box center [318, 476] width 15 height 15
radio input "true"
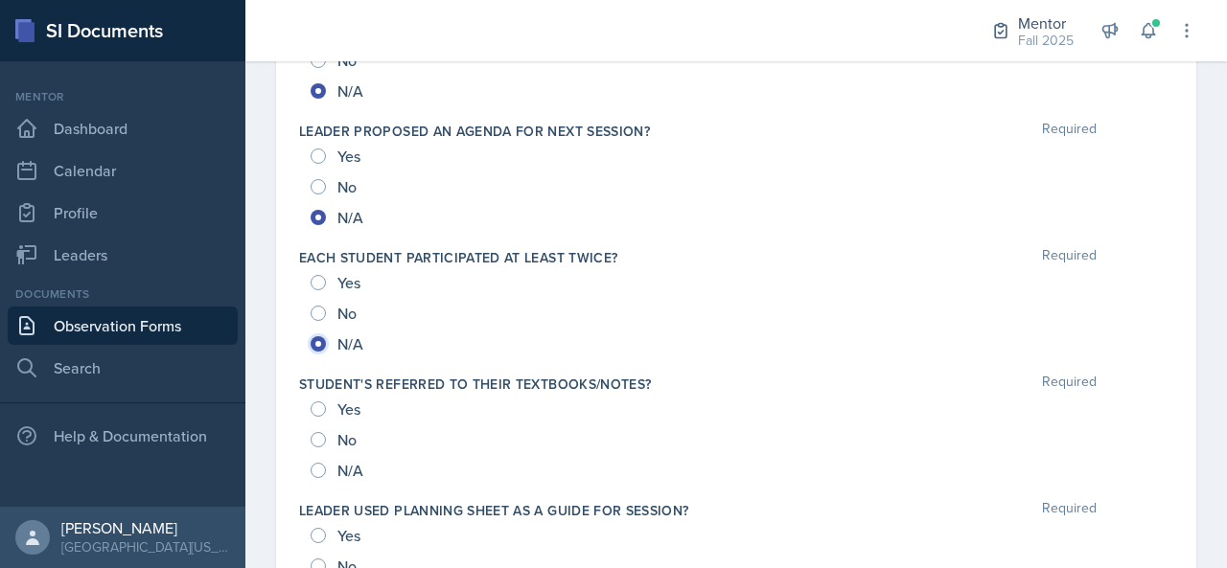
scroll to position [1440, 0]
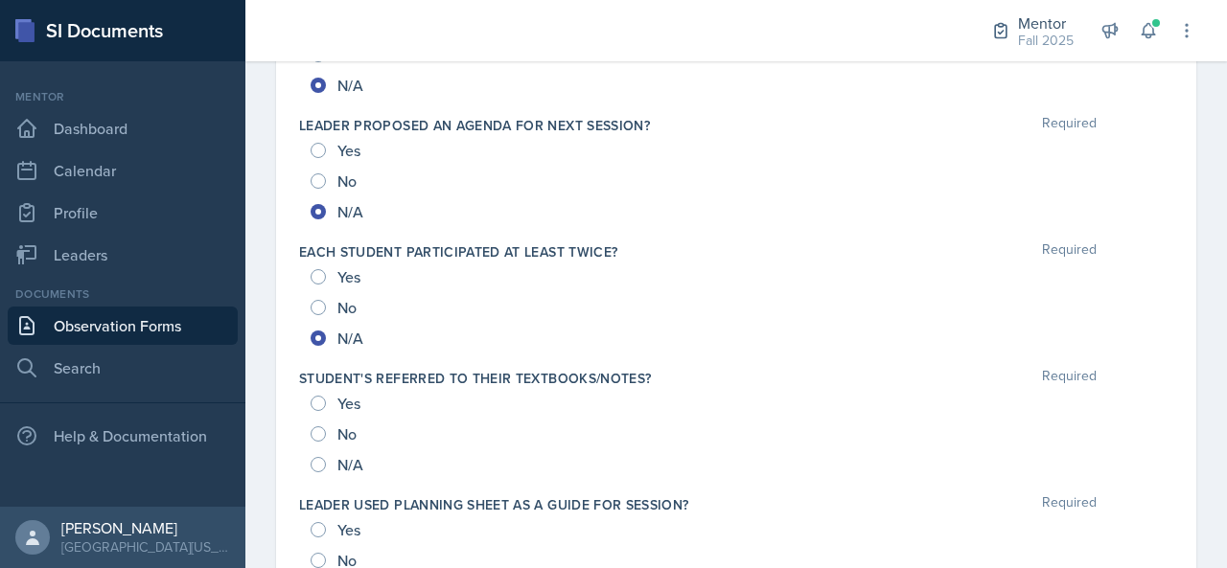
click at [326, 456] on div "N/A" at bounding box center [339, 465] width 57 height 31
click at [322, 457] on input "N/A" at bounding box center [318, 464] width 15 height 15
radio input "true"
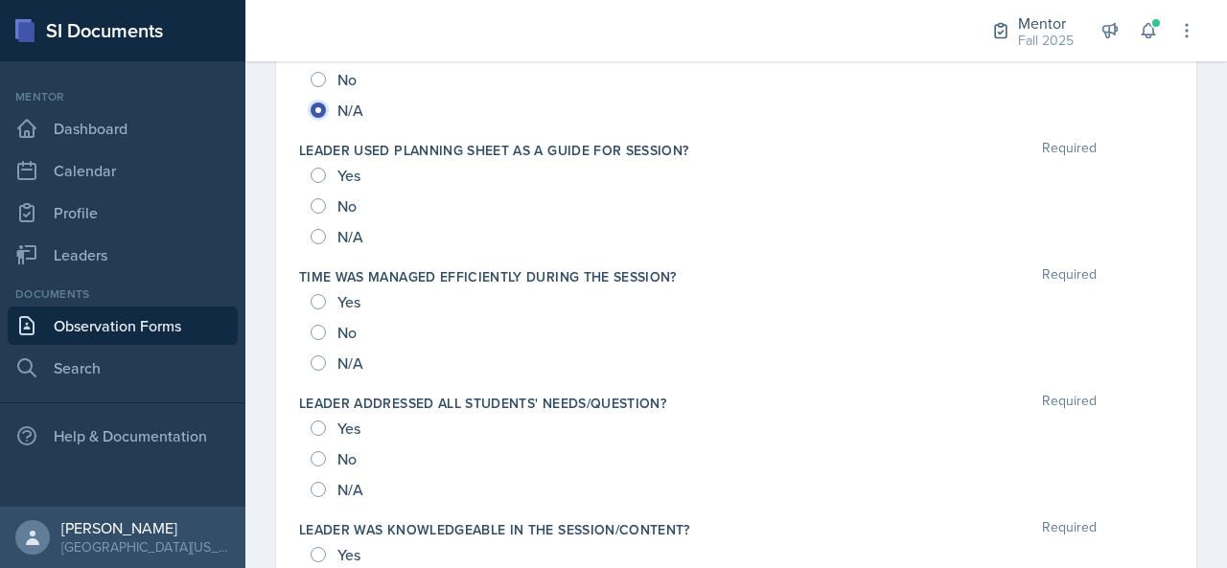
scroll to position [1797, 0]
click at [316, 227] on input "N/A" at bounding box center [318, 234] width 15 height 15
radio input "true"
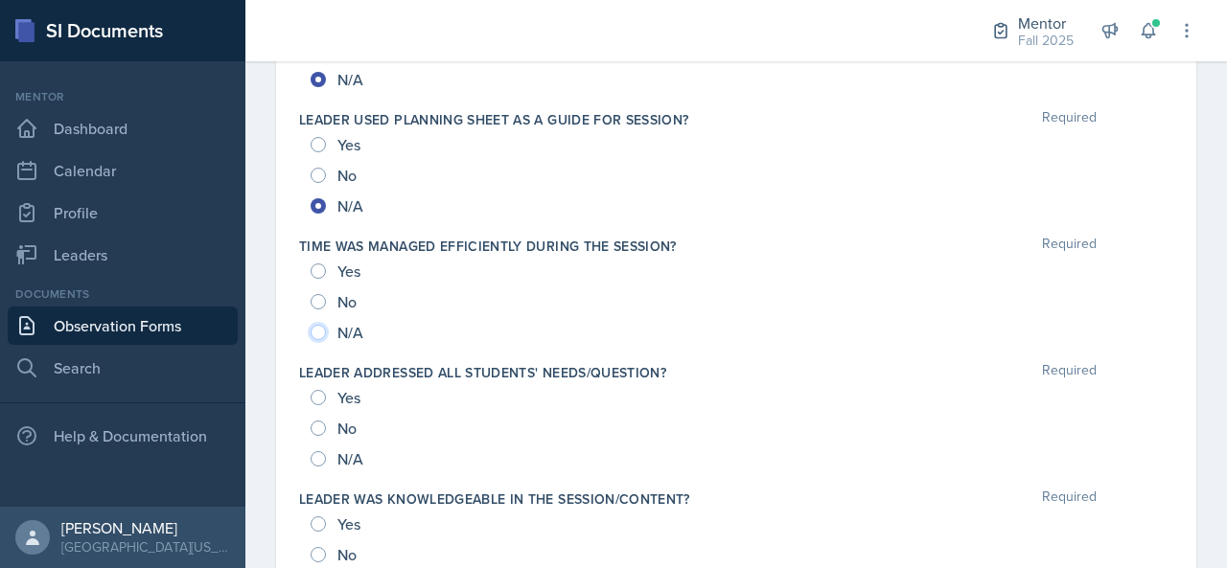
click at [321, 328] on input "N/A" at bounding box center [318, 332] width 15 height 15
radio input "true"
click at [317, 453] on input "N/A" at bounding box center [318, 459] width 15 height 15
radio input "true"
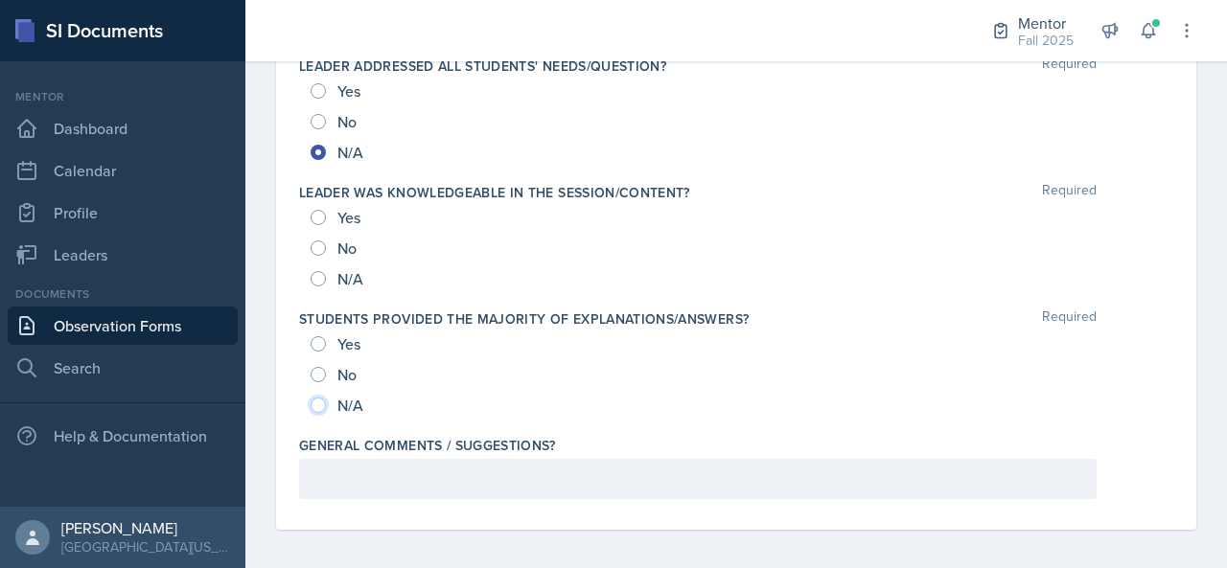
click at [318, 398] on input "N/A" at bounding box center [318, 405] width 15 height 15
radio input "true"
click at [318, 271] on input "N/A" at bounding box center [318, 278] width 15 height 15
radio input "true"
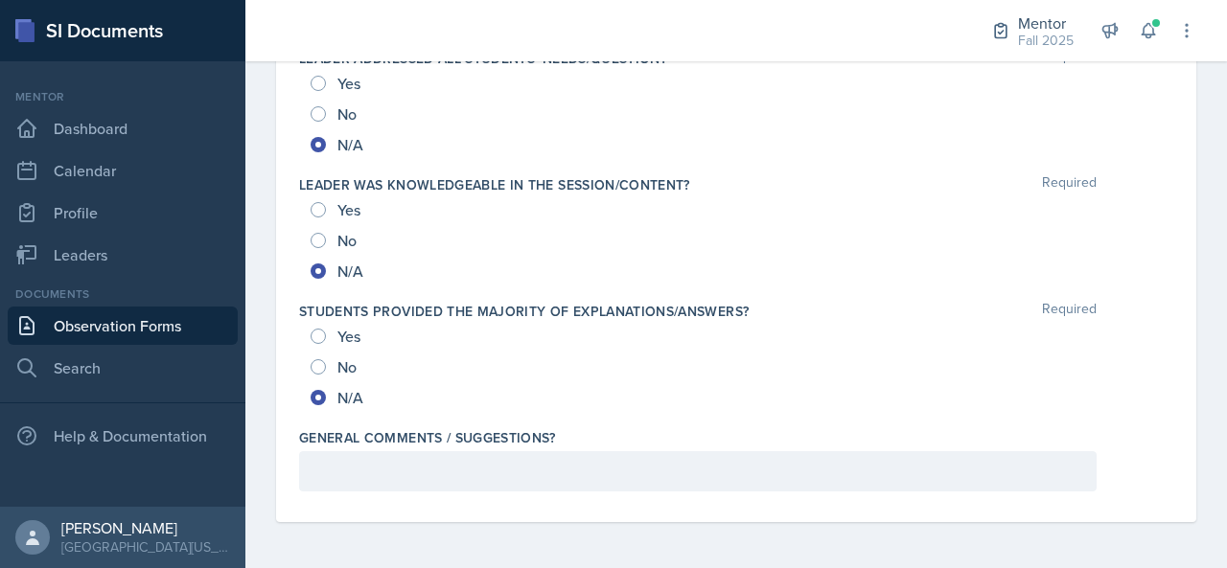
click at [420, 462] on p at bounding box center [697, 471] width 765 height 23
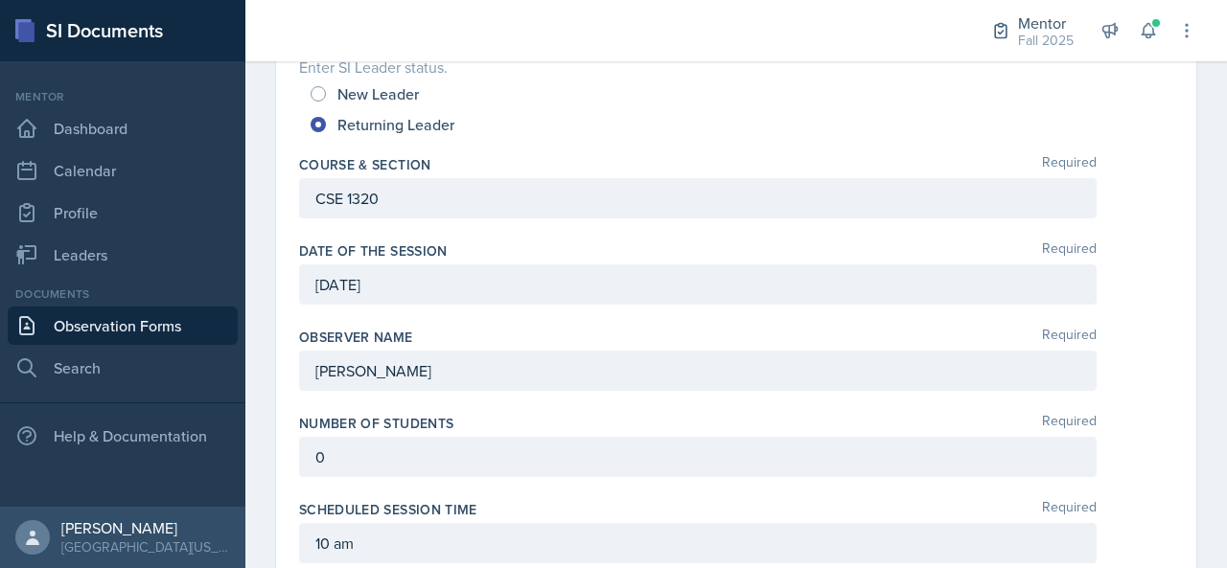
scroll to position [0, 0]
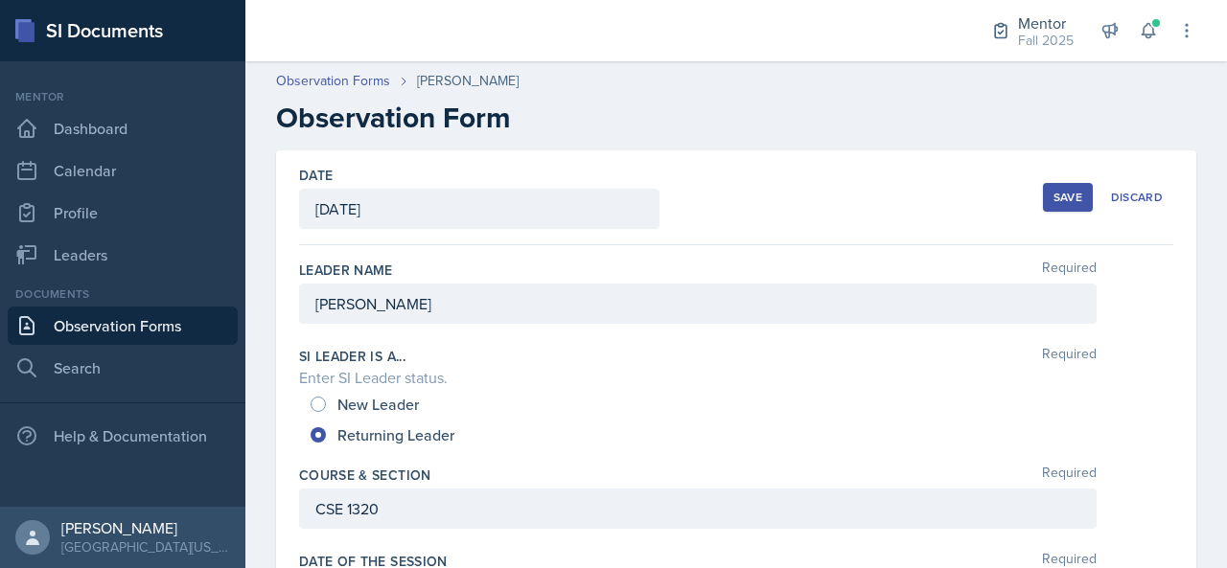
click at [1054, 195] on div "Save" at bounding box center [1068, 197] width 29 height 15
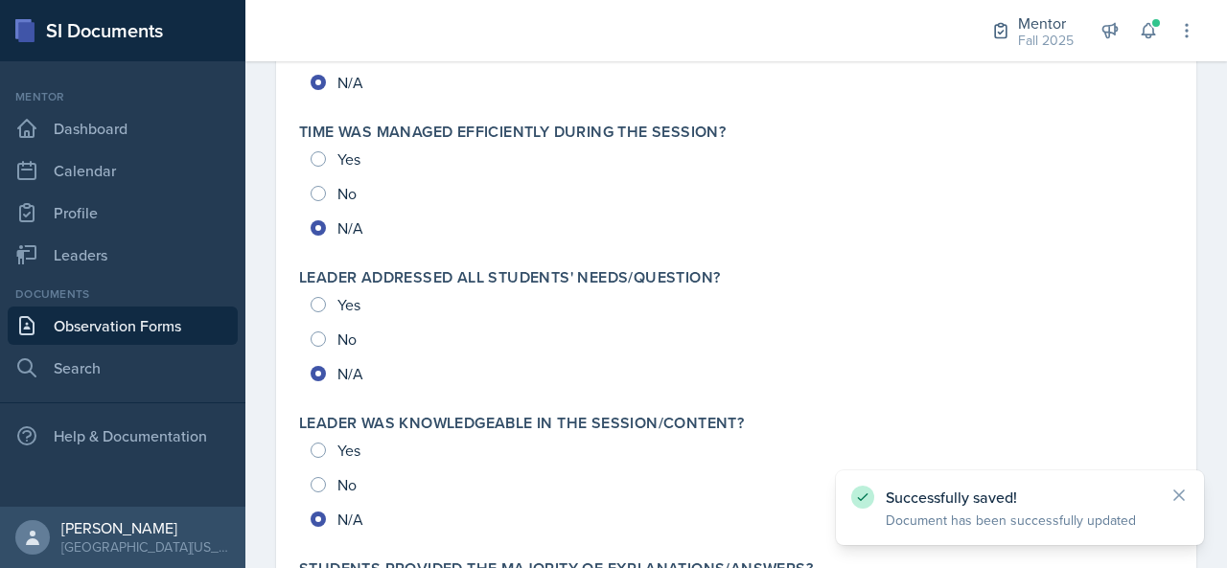
scroll to position [2215, 0]
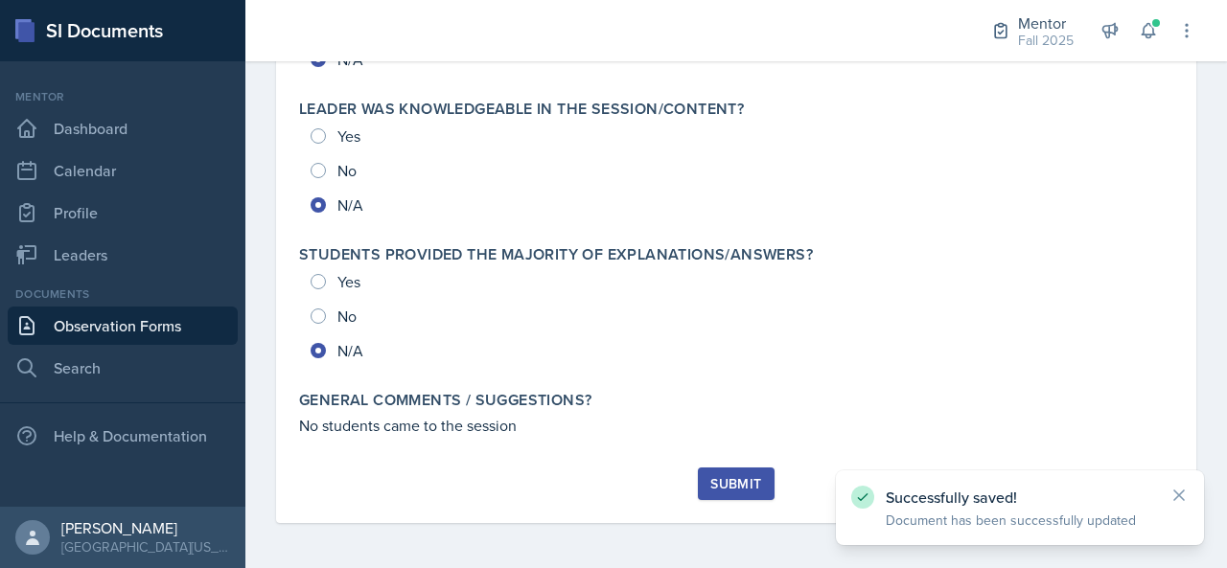
click at [748, 477] on div "Submit" at bounding box center [735, 483] width 51 height 15
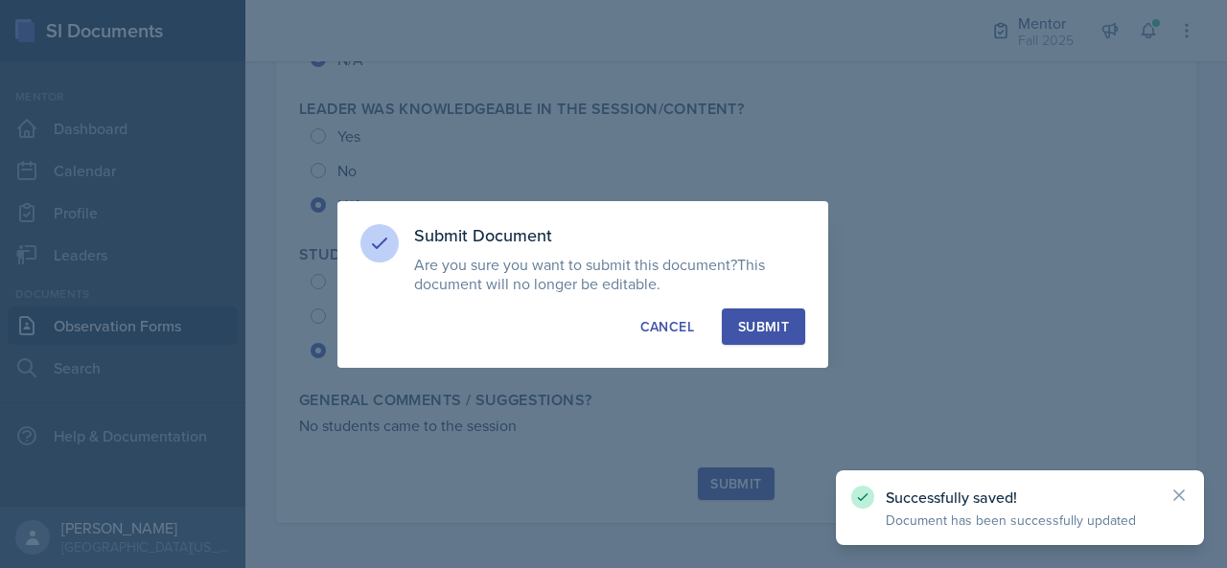
click at [780, 332] on div "Submit" at bounding box center [763, 326] width 51 height 19
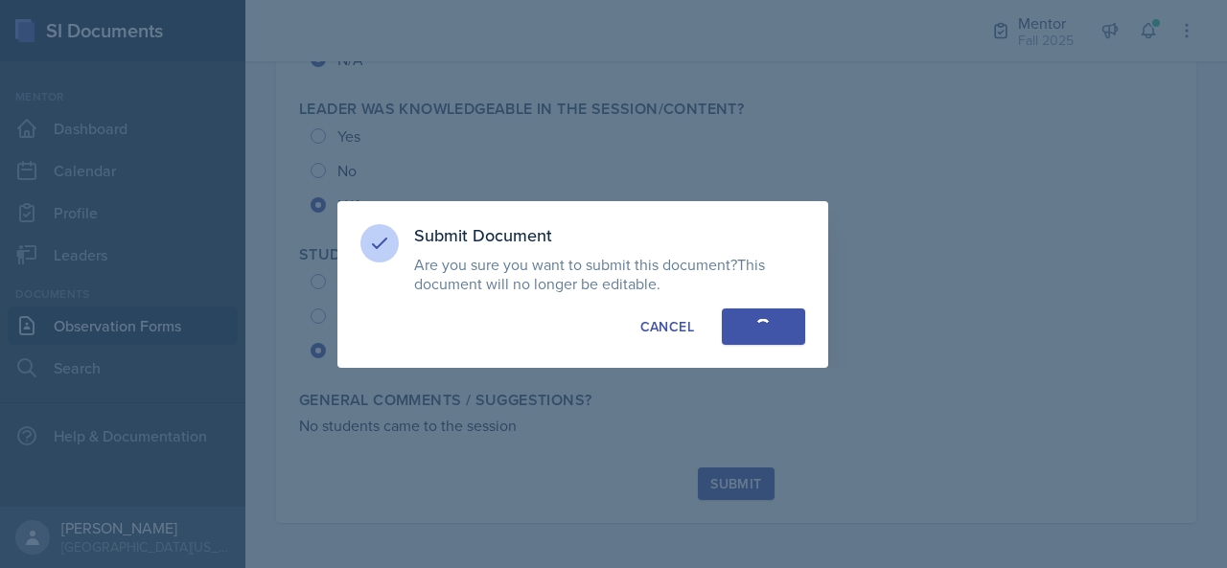
radio input "true"
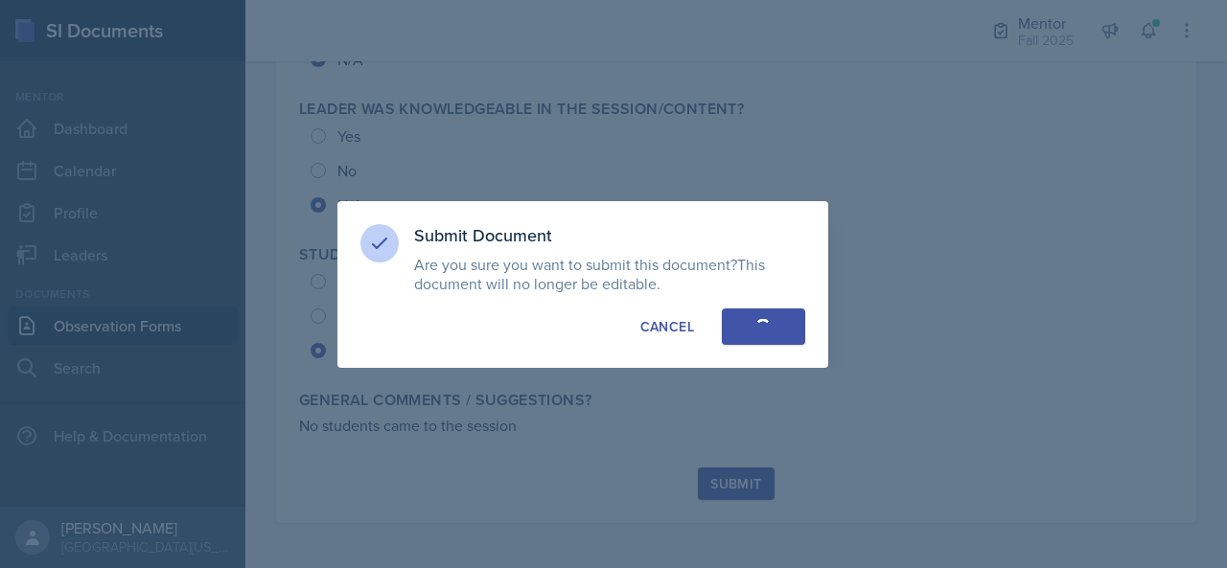
radio input "true"
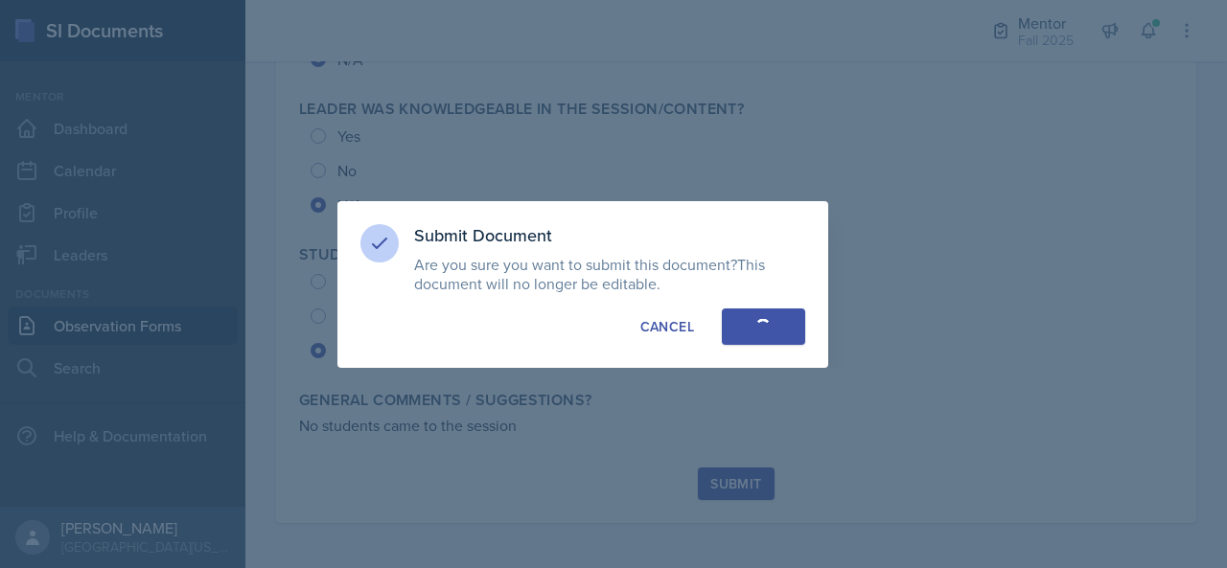
radio input "true"
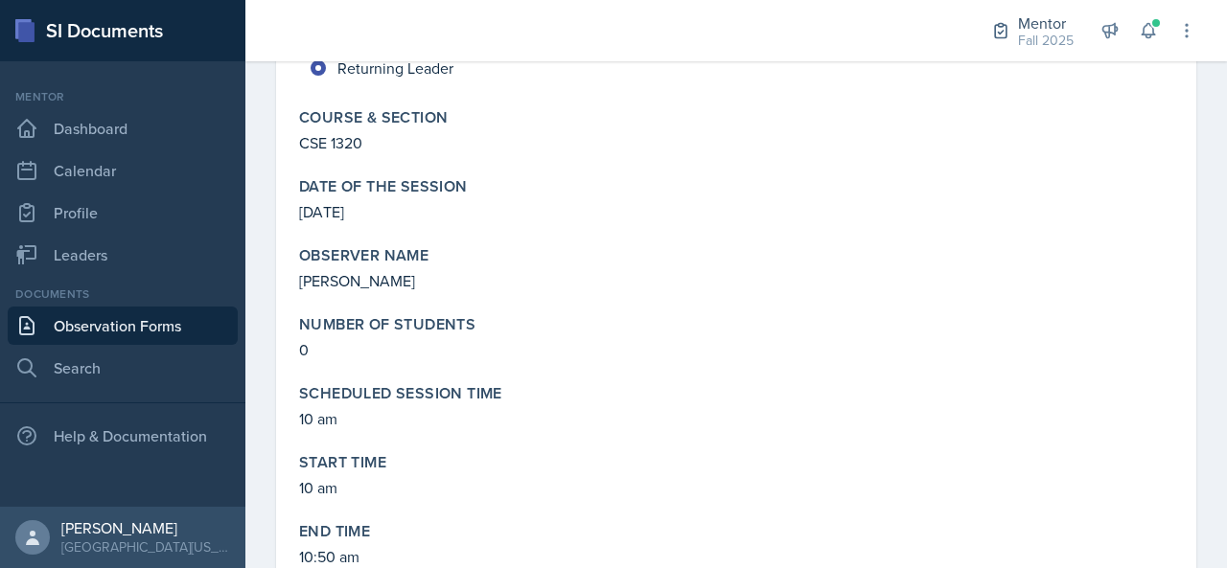
scroll to position [0, 0]
